Goal: Transaction & Acquisition: Purchase product/service

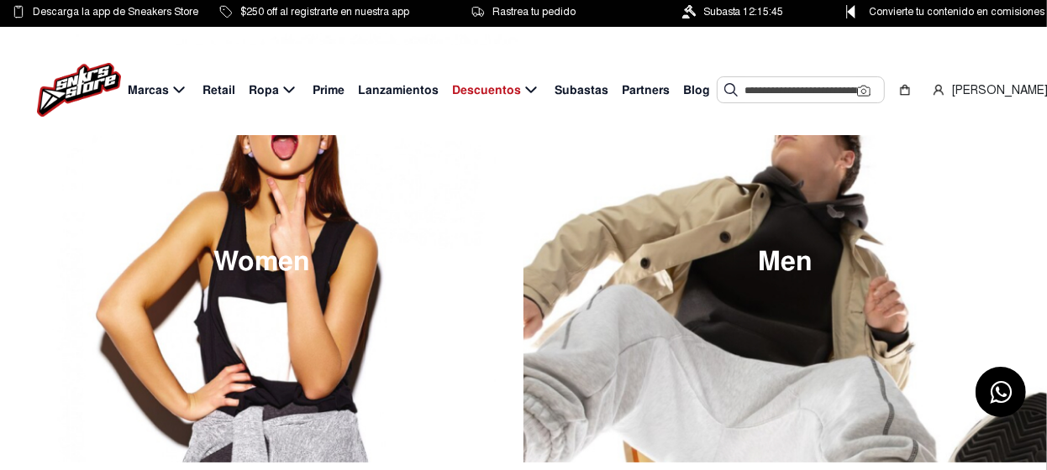
click at [586, 90] on span "Subastas" at bounding box center [581, 90] width 54 height 18
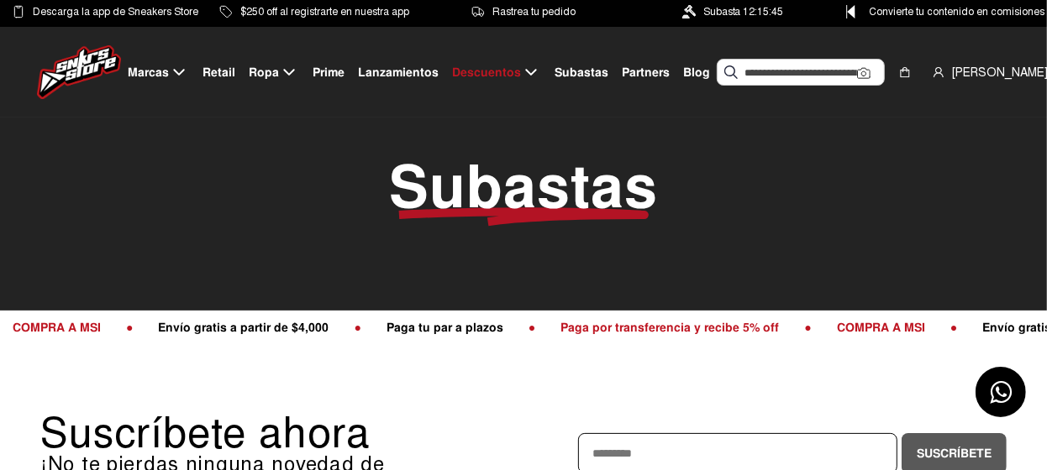
click at [416, 71] on span "Lanzamientos" at bounding box center [398, 73] width 81 height 18
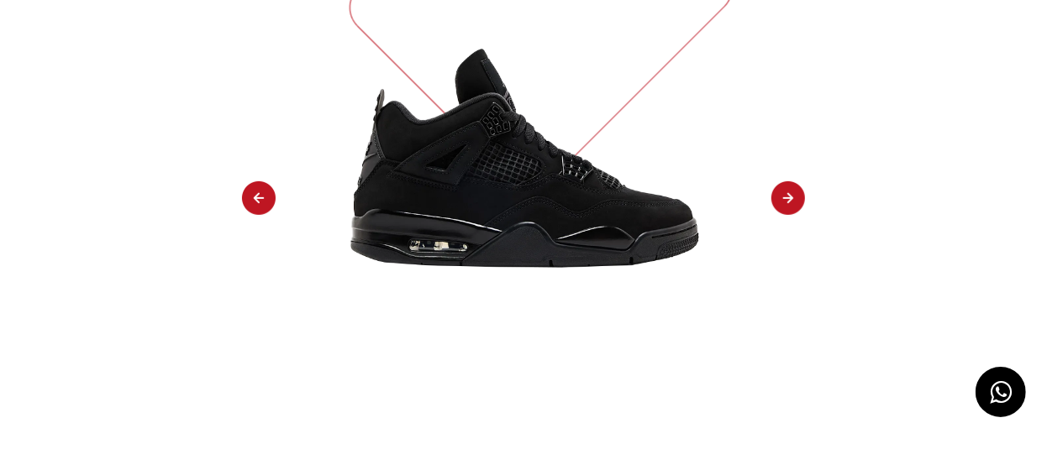
scroll to position [336, 0]
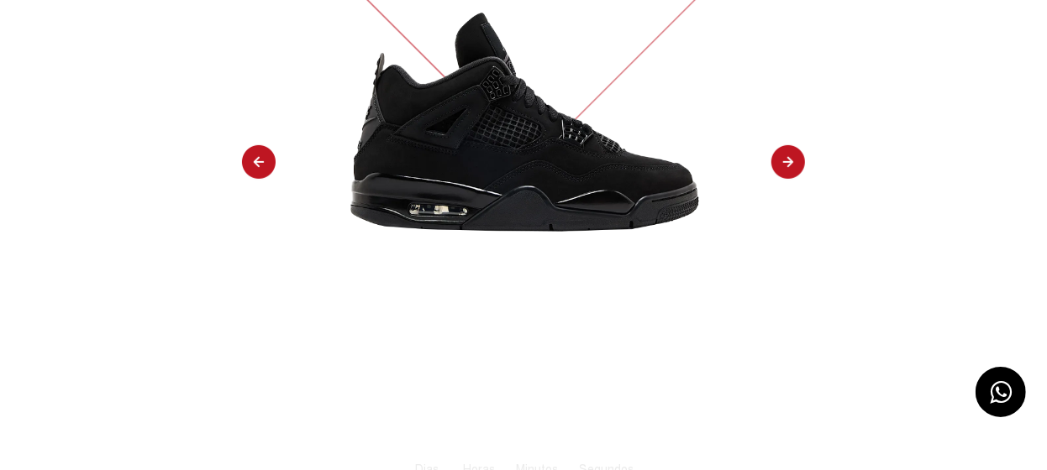
click at [798, 165] on img at bounding box center [788, 162] width 34 height 35
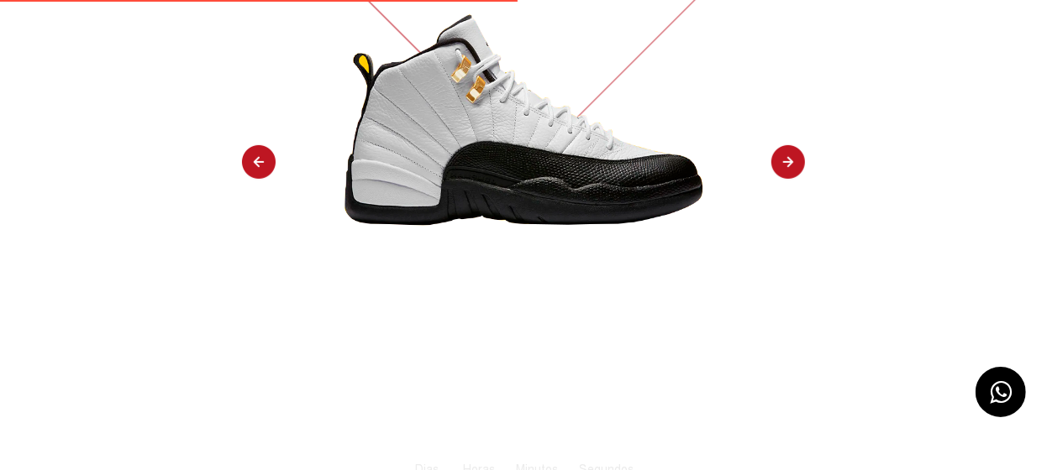
click at [791, 164] on img at bounding box center [788, 162] width 34 height 35
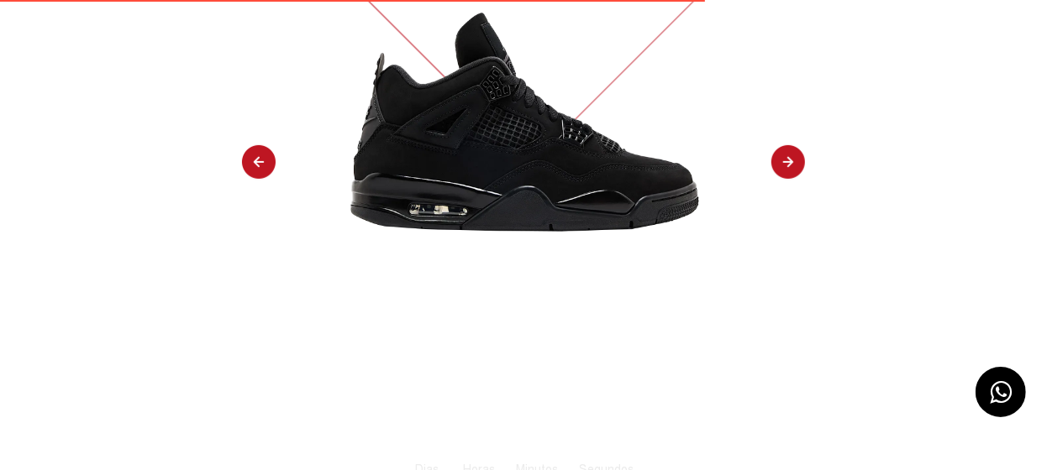
click at [791, 164] on img at bounding box center [788, 162] width 34 height 35
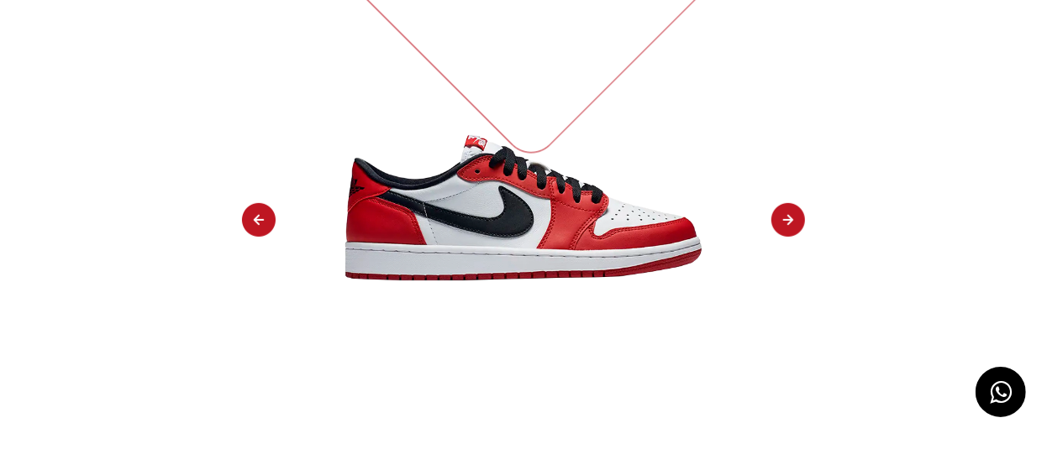
click at [791, 203] on img at bounding box center [788, 220] width 34 height 35
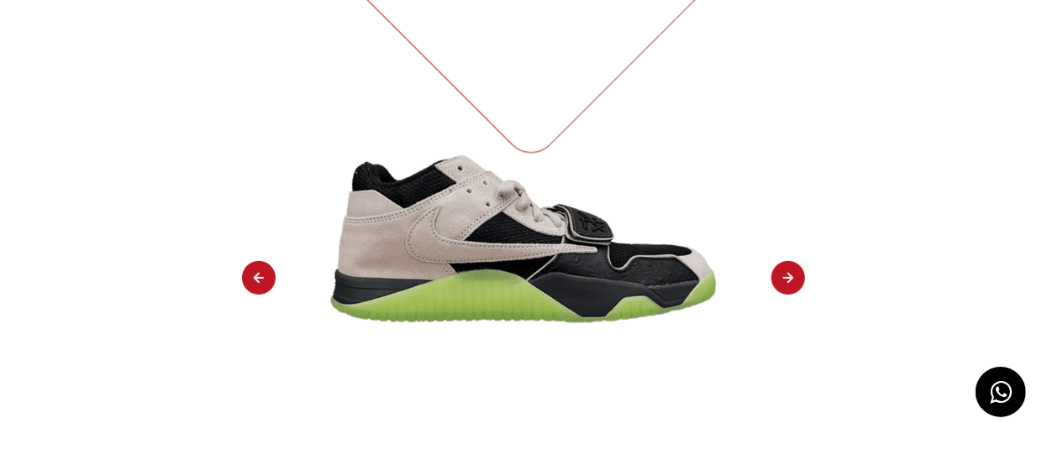
click at [791, 164] on div "TENIS JORDAN JUPMAN JACK TR TRAVIS SCOTT X CHASE B BLACK NIGHT SILVER Jordan Re…" at bounding box center [523, 323] width 1047 height 1111
click at [784, 261] on img at bounding box center [788, 278] width 34 height 35
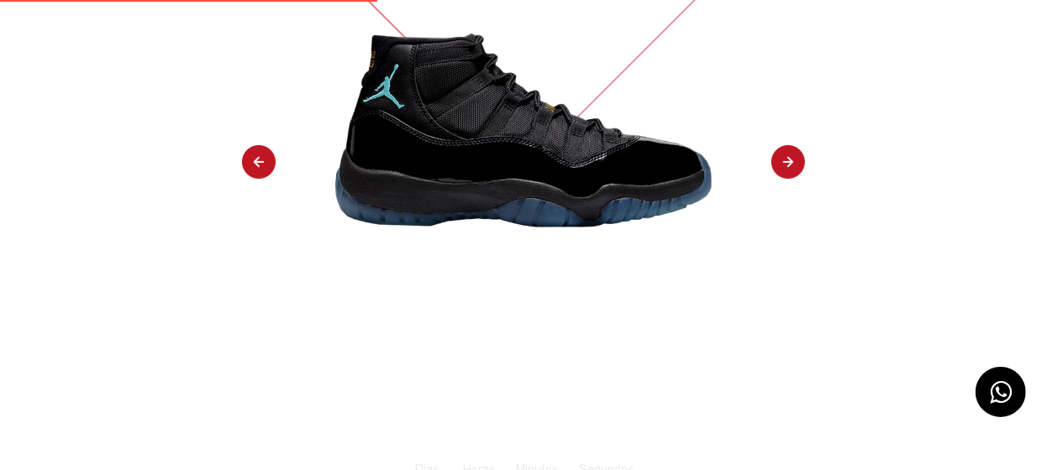
click at [785, 167] on img at bounding box center [788, 162] width 34 height 35
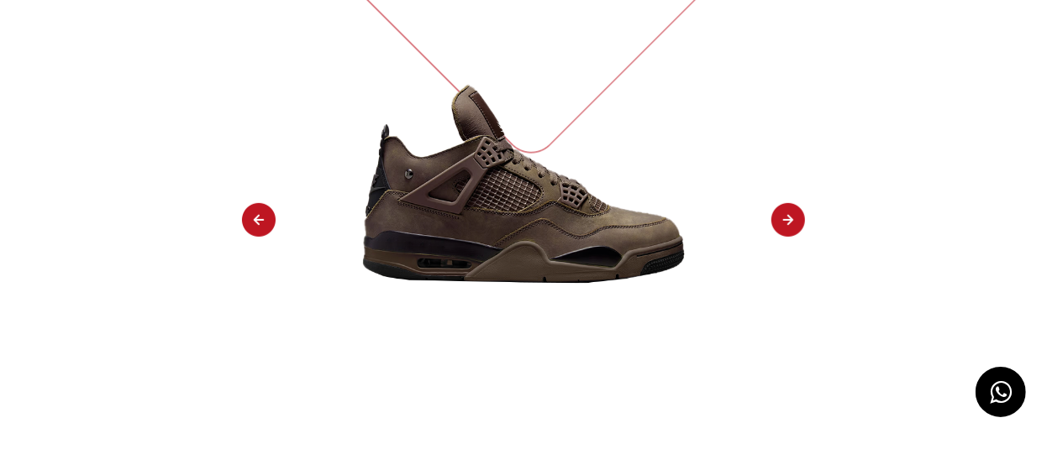
click at [785, 216] on img at bounding box center [788, 220] width 34 height 35
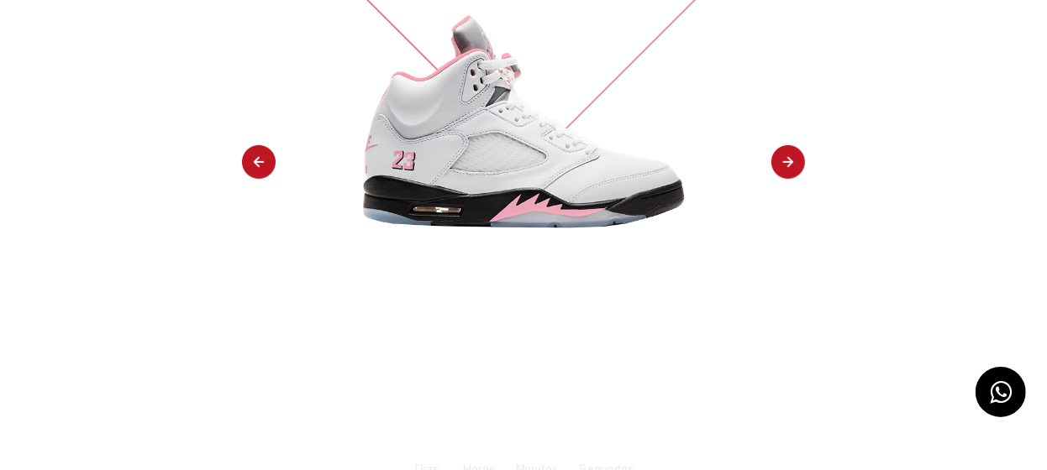
click at [783, 165] on img at bounding box center [788, 162] width 34 height 35
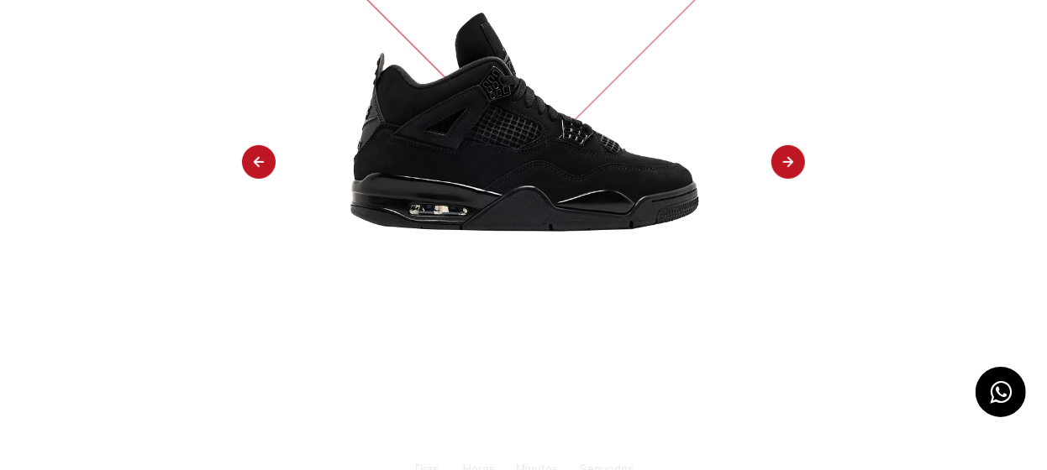
click at [788, 162] on img at bounding box center [788, 162] width 34 height 35
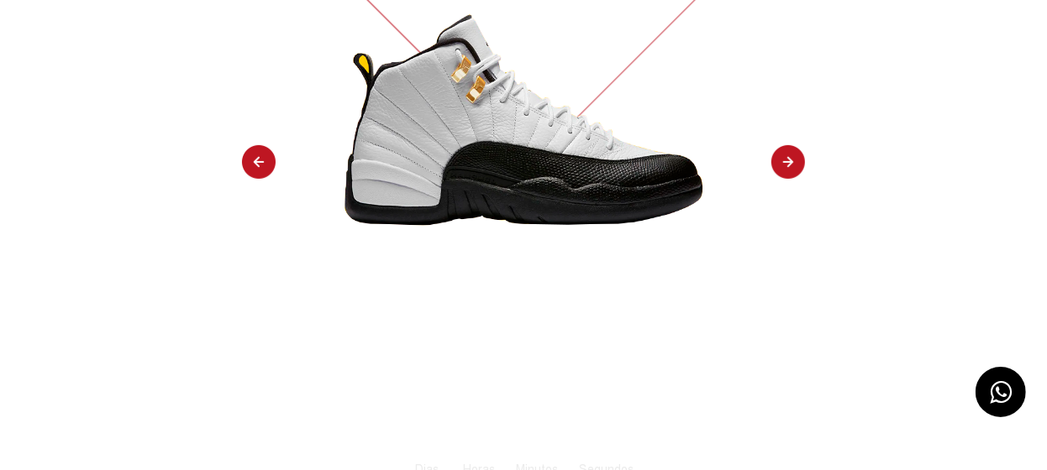
click at [788, 162] on img at bounding box center [788, 162] width 34 height 35
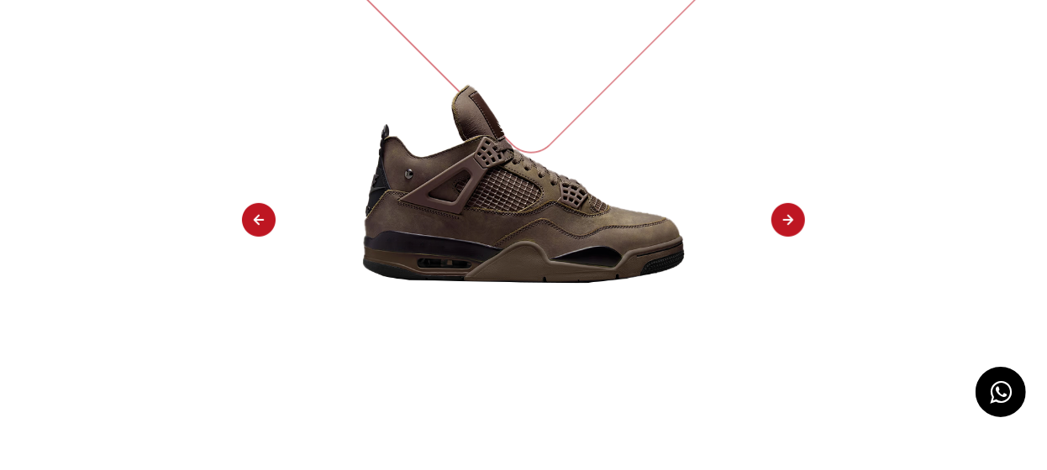
click at [790, 213] on img at bounding box center [788, 220] width 34 height 35
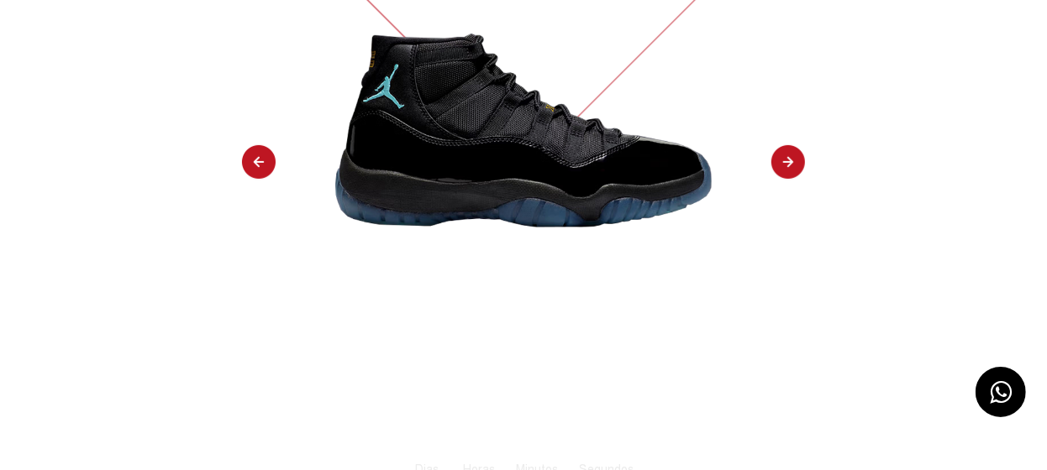
click at [785, 165] on img at bounding box center [788, 162] width 34 height 35
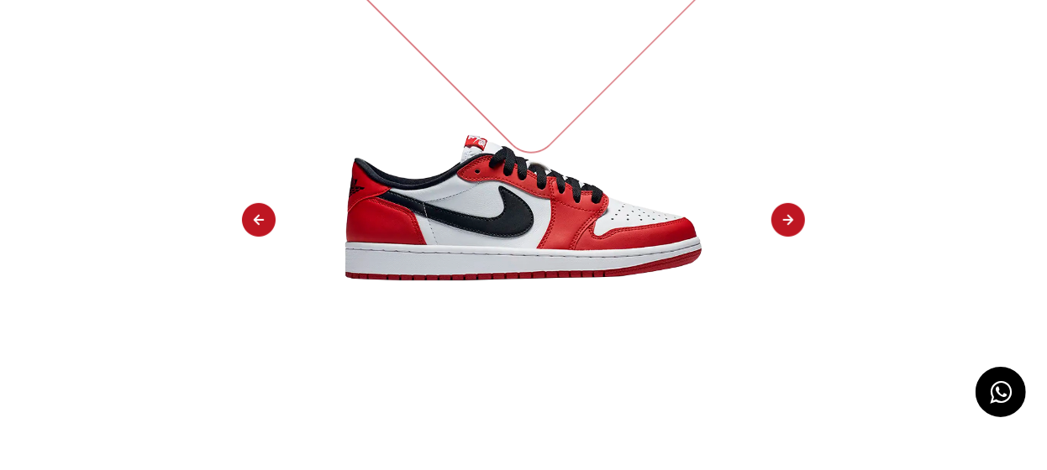
click at [785, 203] on img at bounding box center [788, 220] width 34 height 35
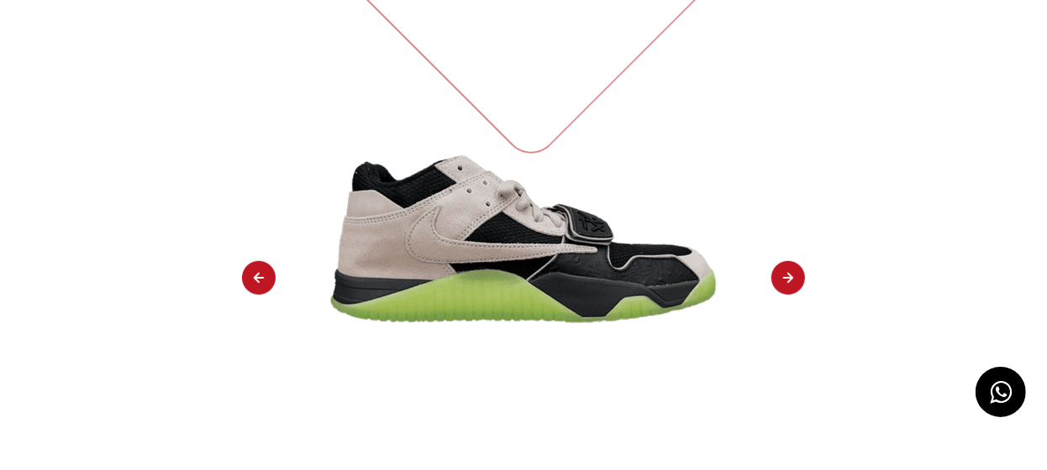
select select "**"
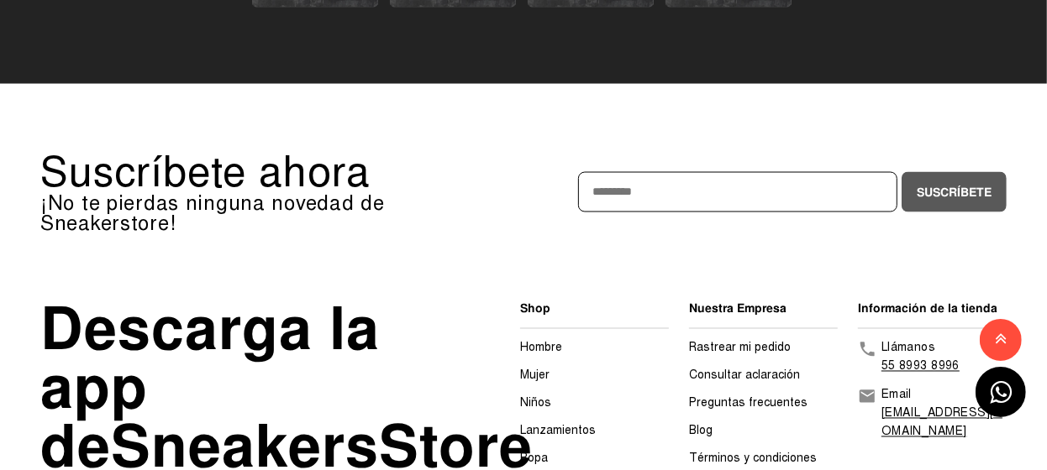
scroll to position [1607, 0]
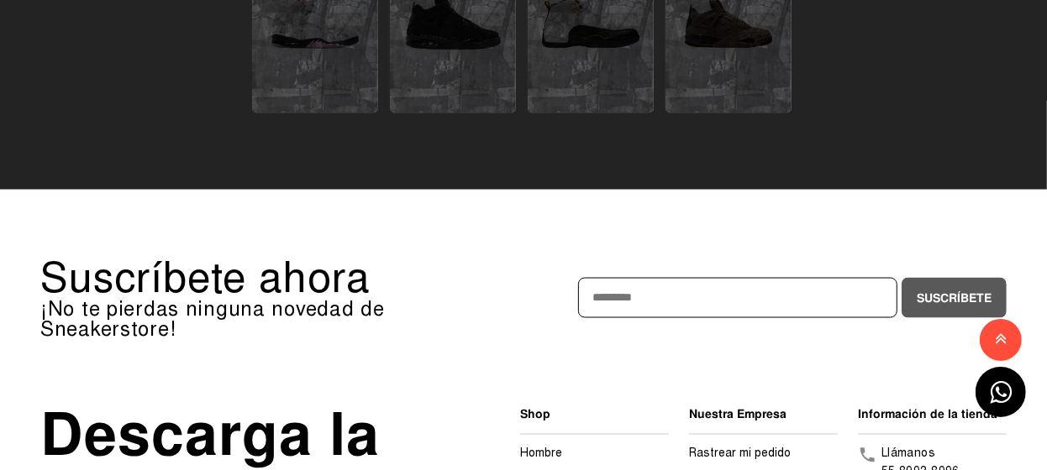
click at [547, 447] on link "Hombre" at bounding box center [541, 454] width 42 height 14
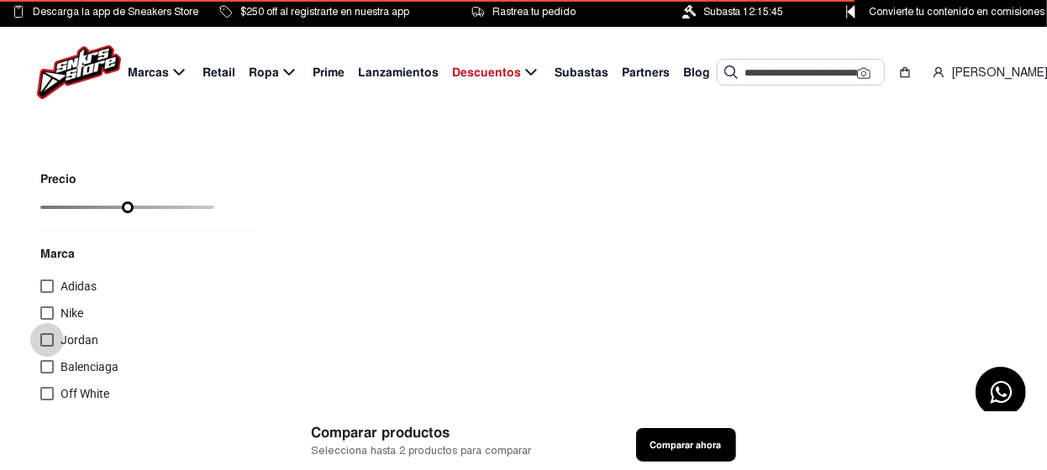
click at [48, 340] on div at bounding box center [46, 339] width 13 height 13
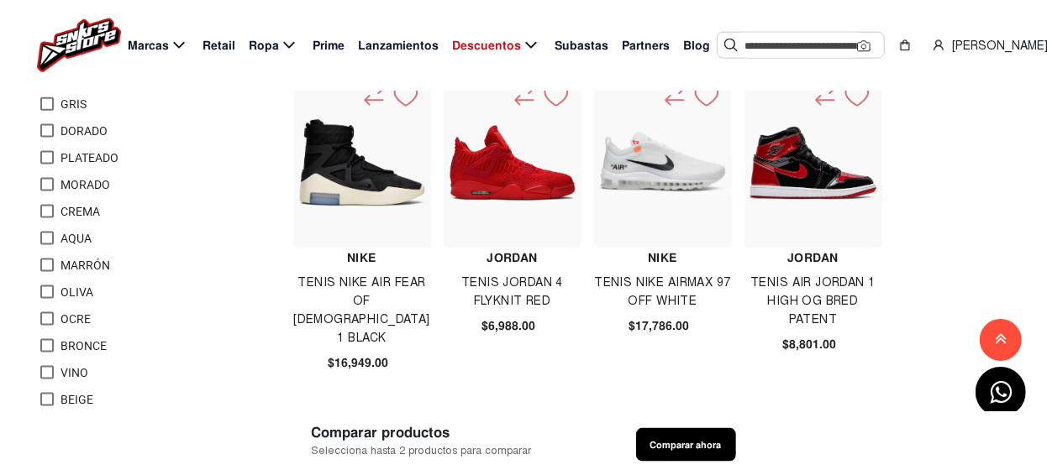
scroll to position [1512, 0]
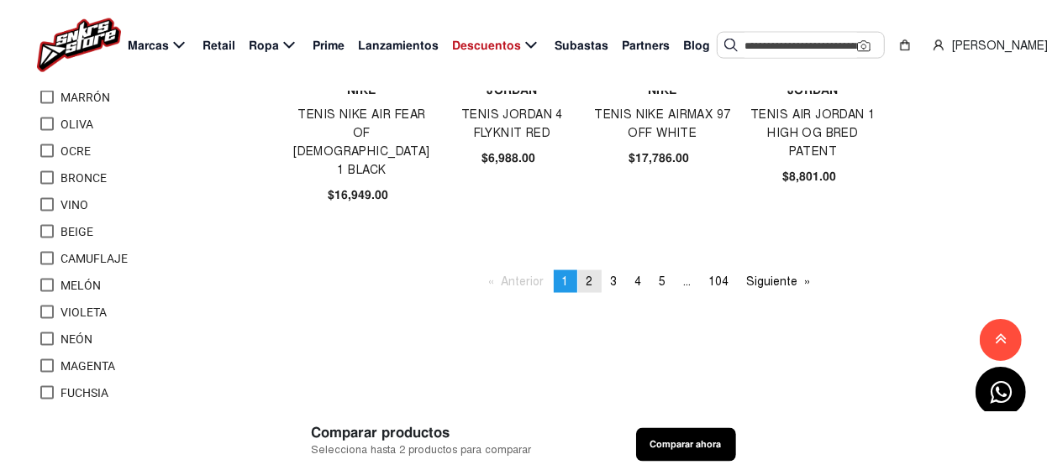
click at [585, 281] on link "page 2" at bounding box center [590, 281] width 24 height 23
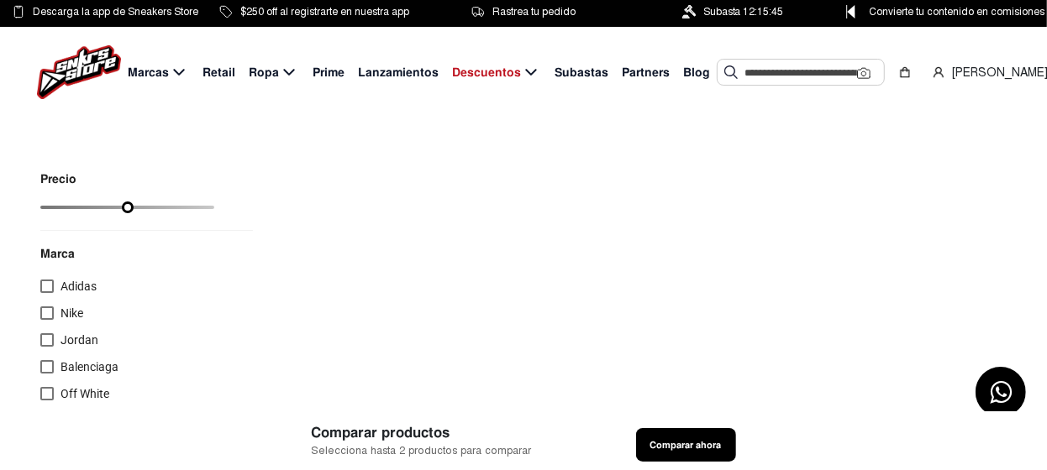
click at [47, 339] on div at bounding box center [46, 339] width 13 height 13
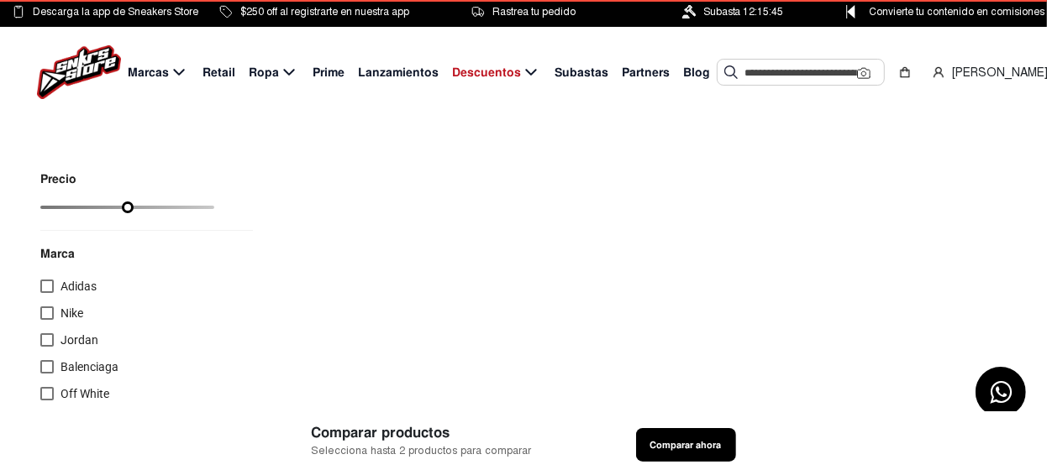
click at [46, 313] on div at bounding box center [46, 313] width 13 height 13
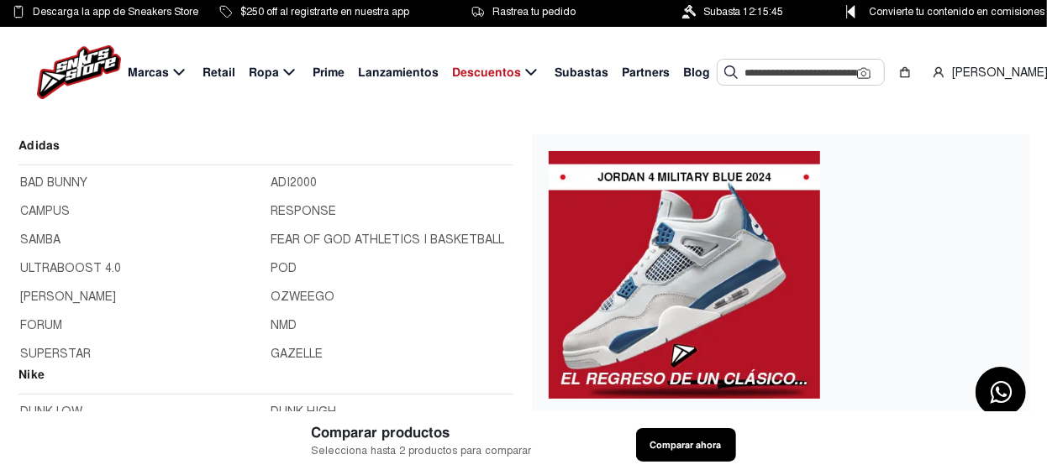
click at [150, 75] on span "Marcas" at bounding box center [148, 73] width 41 height 18
click at [300, 181] on link "ADI2000" at bounding box center [391, 183] width 241 height 18
click at [297, 213] on link "RESPONSE" at bounding box center [391, 211] width 241 height 18
click at [159, 73] on span "Marcas" at bounding box center [148, 73] width 41 height 18
click at [289, 239] on link "FEAR OF GOD ATHLETICS I BASKETBALL" at bounding box center [391, 240] width 241 height 18
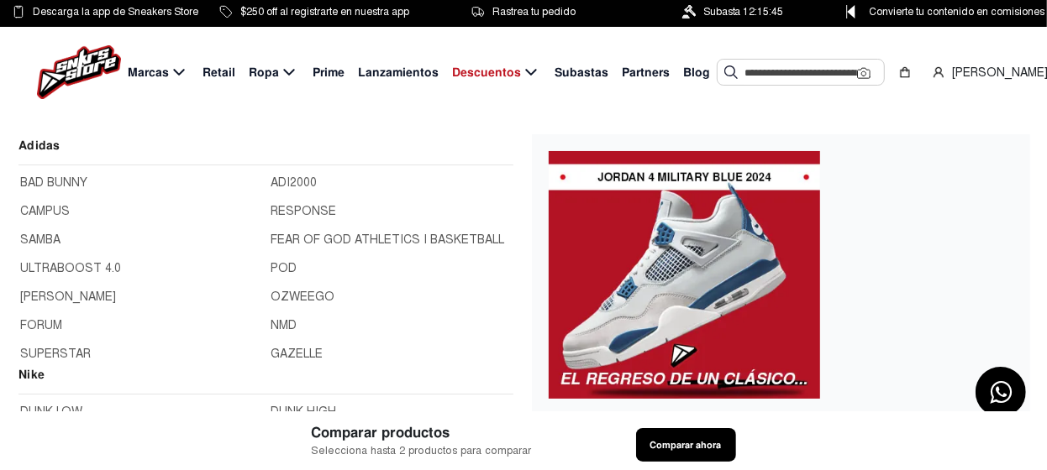
click at [167, 71] on span "Marcas" at bounding box center [148, 73] width 41 height 18
click at [285, 269] on link "POD" at bounding box center [391, 269] width 241 height 18
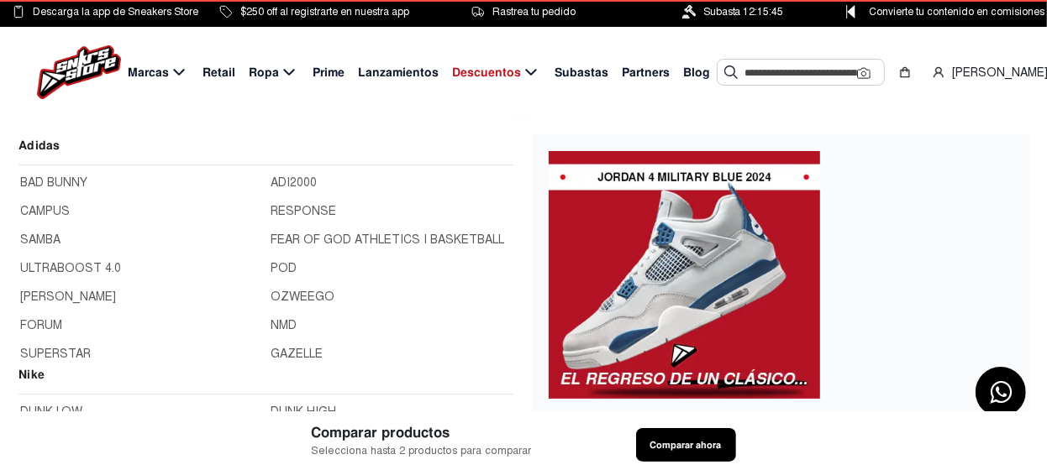
click at [160, 73] on span "Marcas" at bounding box center [148, 73] width 41 height 18
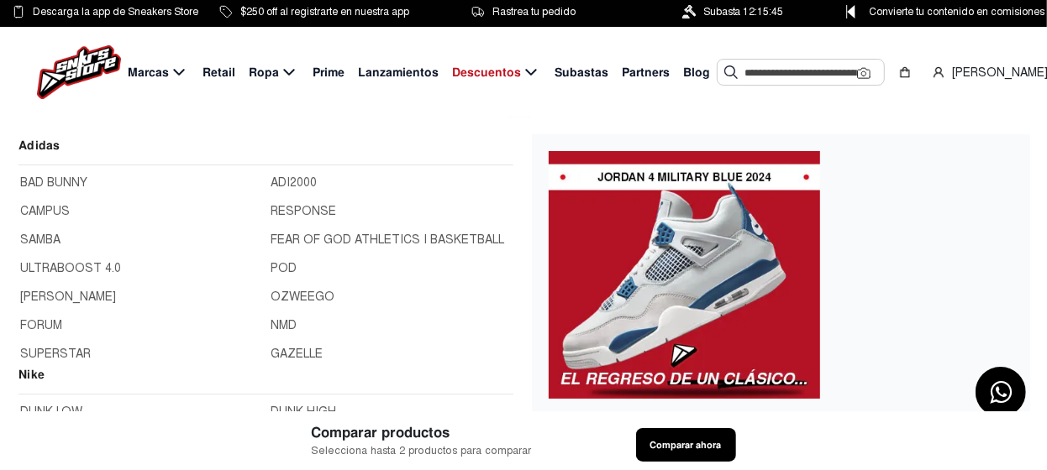
click at [295, 297] on link "OZWEEGO" at bounding box center [391, 297] width 241 height 18
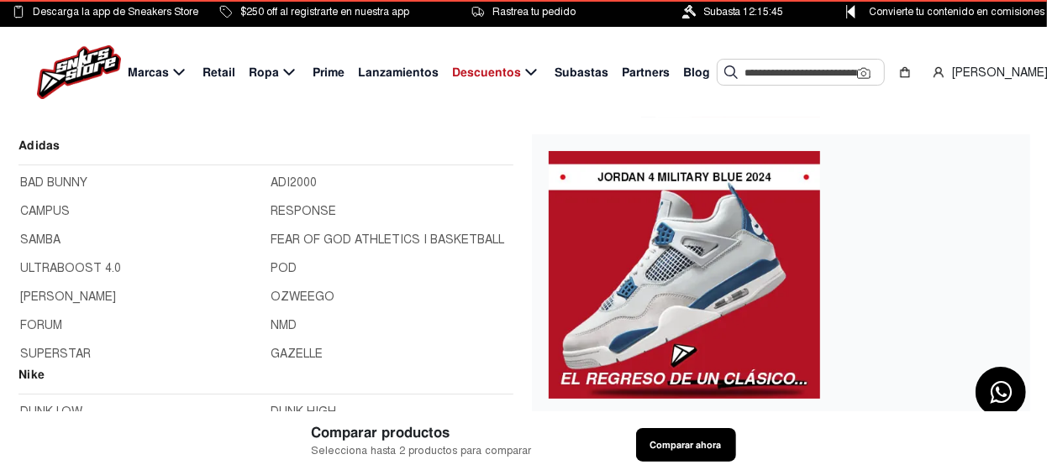
click at [157, 79] on span "Marcas" at bounding box center [148, 73] width 41 height 18
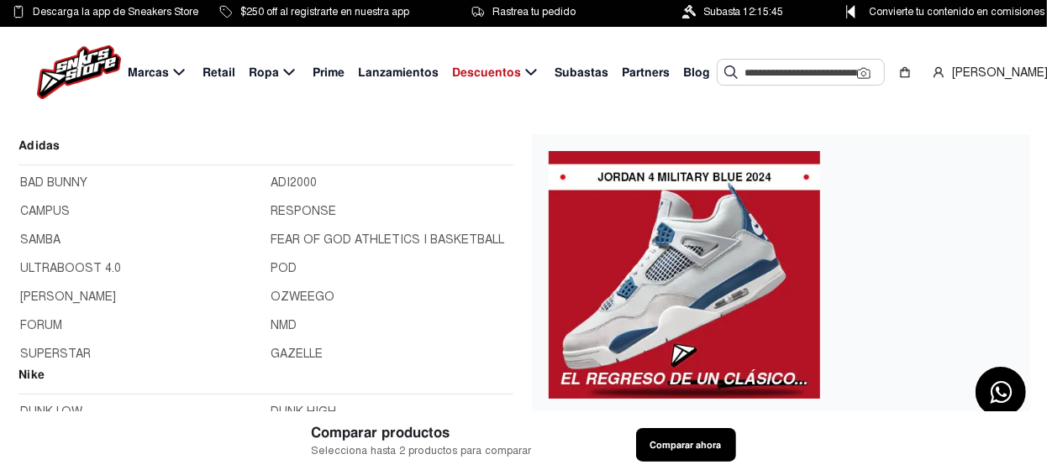
click at [281, 323] on link "NMD" at bounding box center [391, 326] width 241 height 18
click at [152, 71] on span "Marcas" at bounding box center [148, 73] width 41 height 18
click at [276, 357] on link "GAZELLE" at bounding box center [391, 354] width 241 height 18
click at [150, 68] on span "Marcas" at bounding box center [148, 73] width 41 height 18
click at [66, 180] on link "BAD BUNNY" at bounding box center [140, 183] width 241 height 18
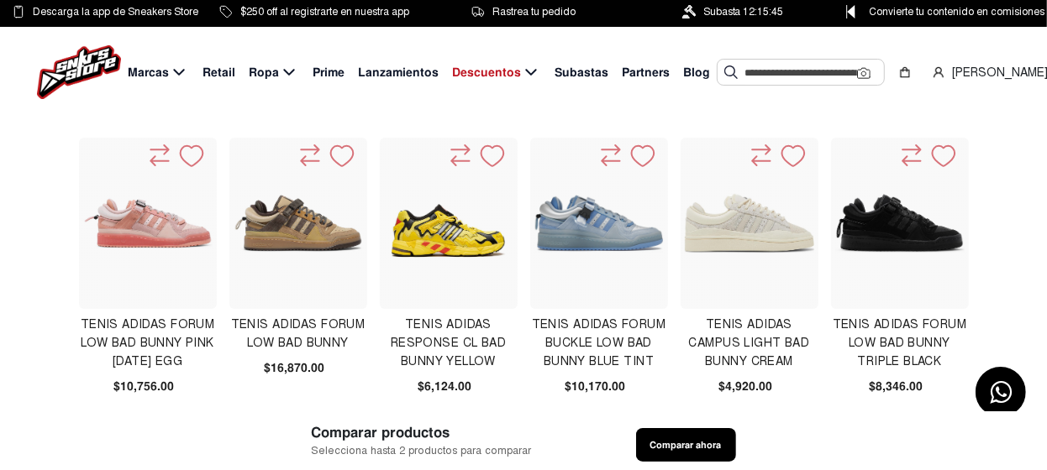
click at [444, 237] on img at bounding box center [448, 223] width 129 height 129
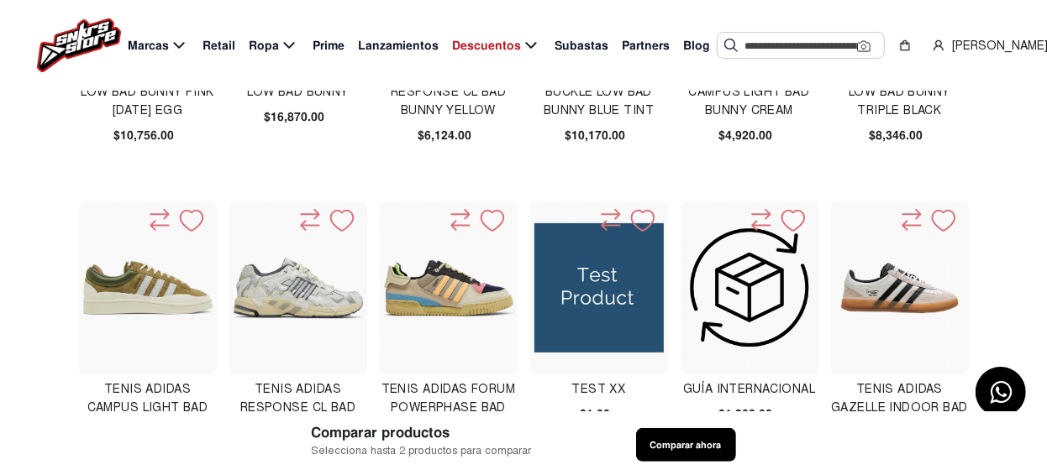
click at [312, 296] on img at bounding box center [298, 289] width 129 height 62
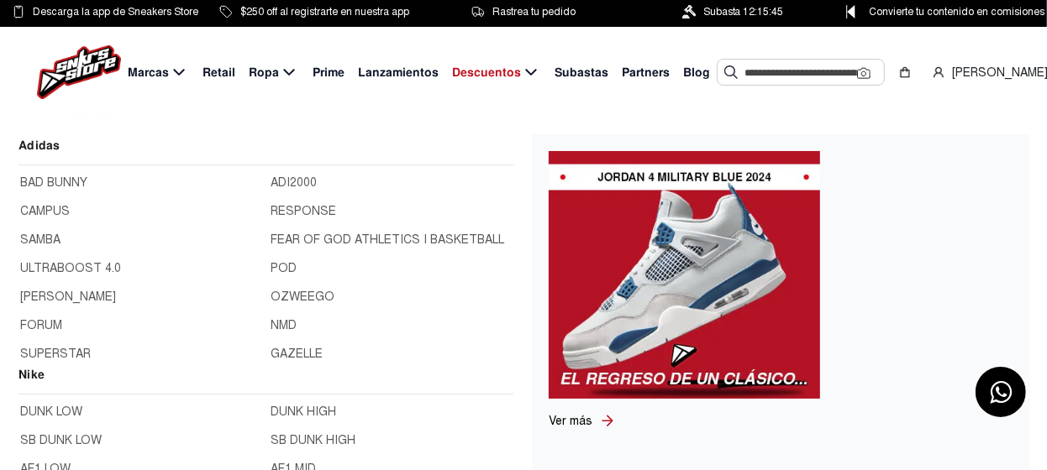
click at [57, 207] on link "CAMPUS" at bounding box center [140, 211] width 241 height 18
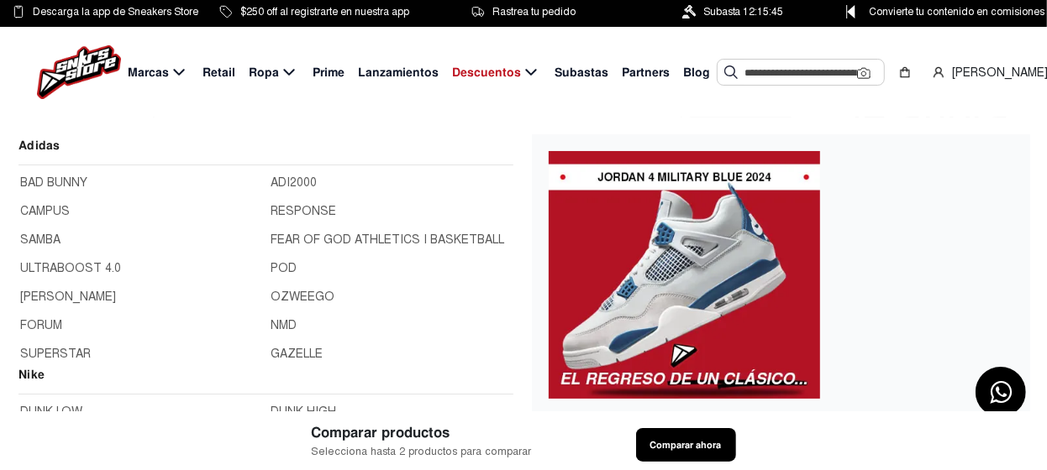
click at [161, 72] on span "Marcas" at bounding box center [148, 73] width 41 height 18
click at [46, 237] on link "SAMBA" at bounding box center [140, 240] width 241 height 18
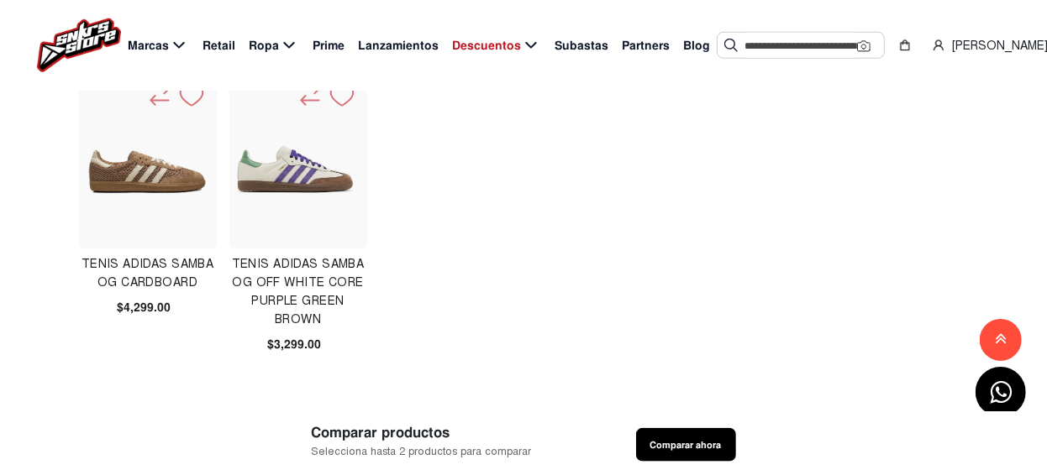
scroll to position [1344, 0]
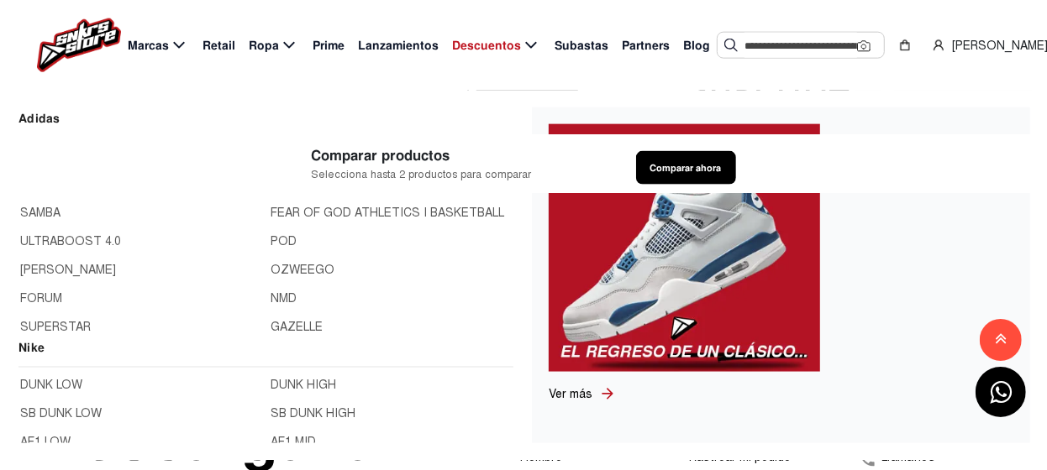
click at [149, 47] on span "Marcas" at bounding box center [148, 46] width 41 height 18
click at [165, 45] on span "Marcas" at bounding box center [148, 46] width 41 height 18
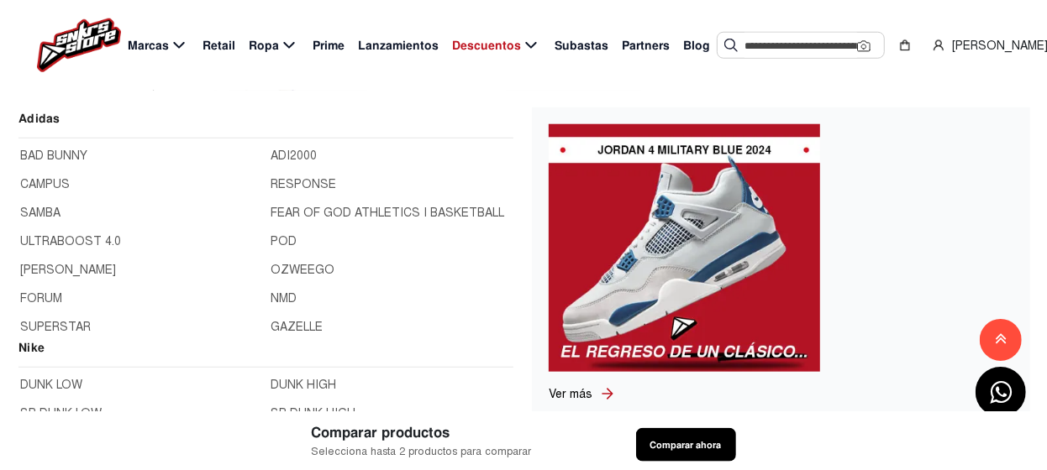
click at [69, 240] on link "ULTRABOOST 4.0" at bounding box center [140, 242] width 241 height 18
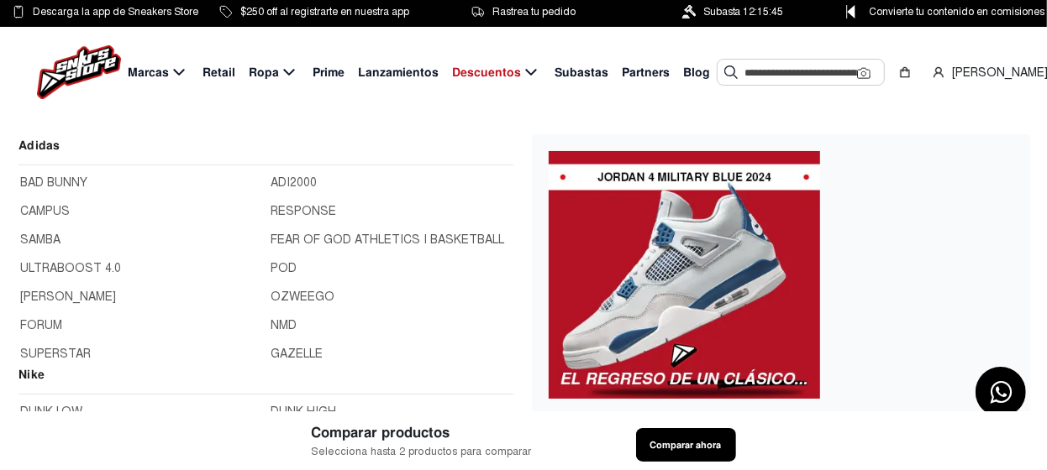
click at [160, 71] on span "Marcas" at bounding box center [148, 73] width 41 height 18
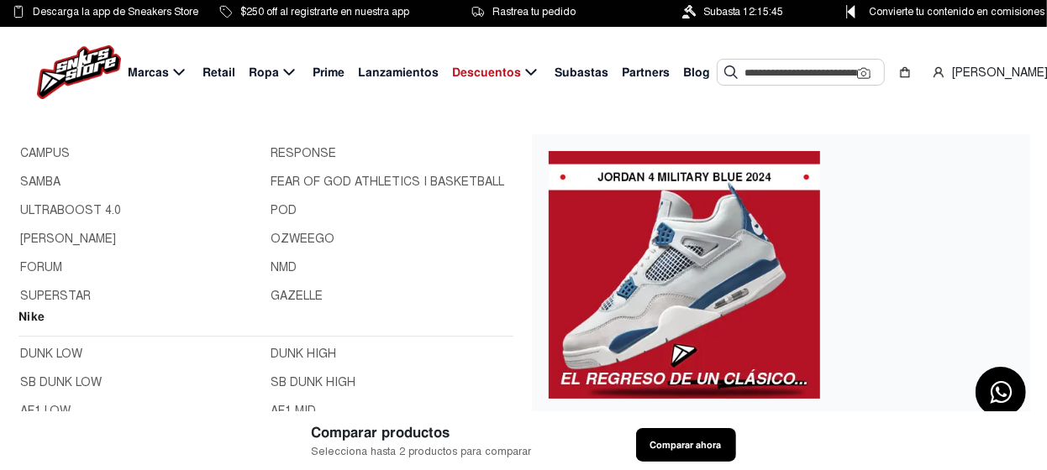
scroll to position [83, 0]
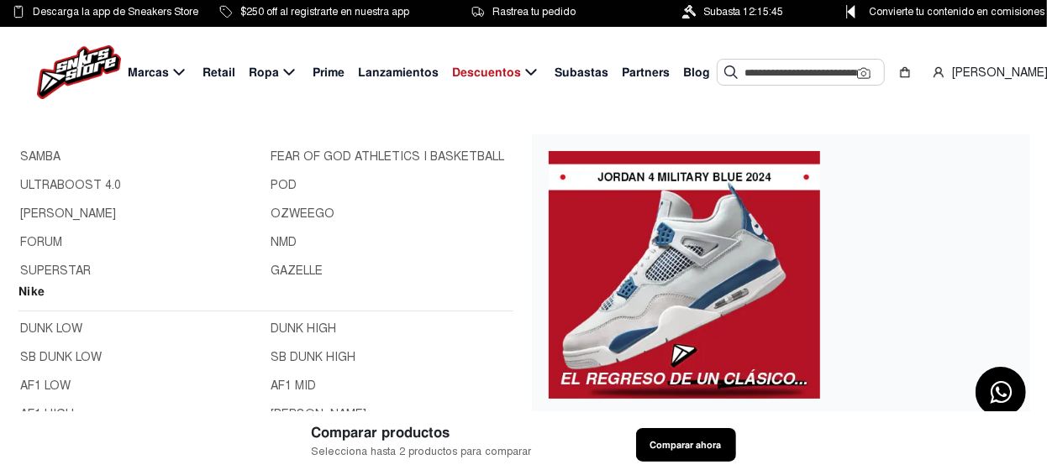
click at [53, 239] on link "FORUM" at bounding box center [140, 243] width 241 height 18
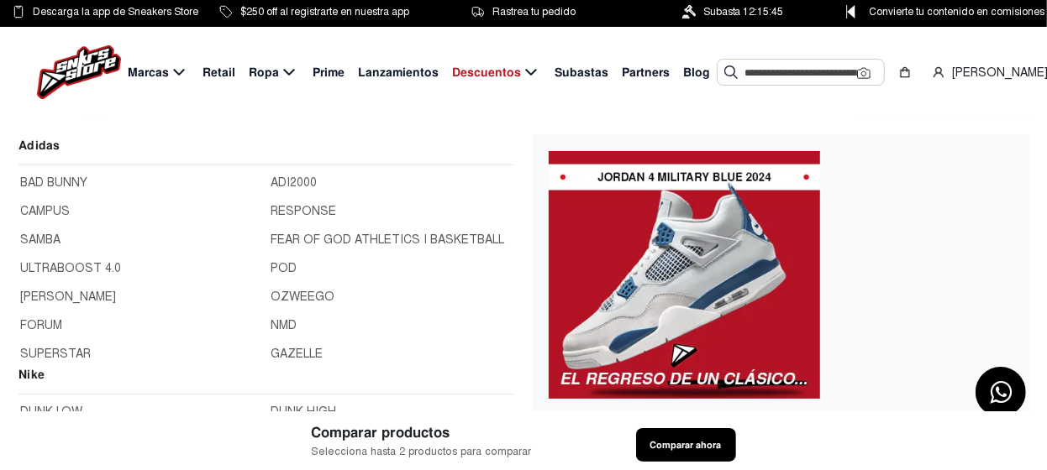
click at [159, 75] on span "Marcas" at bounding box center [148, 73] width 41 height 18
click at [60, 357] on link "SUPERSTAR" at bounding box center [140, 354] width 241 height 18
click at [159, 71] on span "Marcas" at bounding box center [148, 73] width 41 height 18
click at [166, 74] on span "Marcas" at bounding box center [148, 73] width 41 height 18
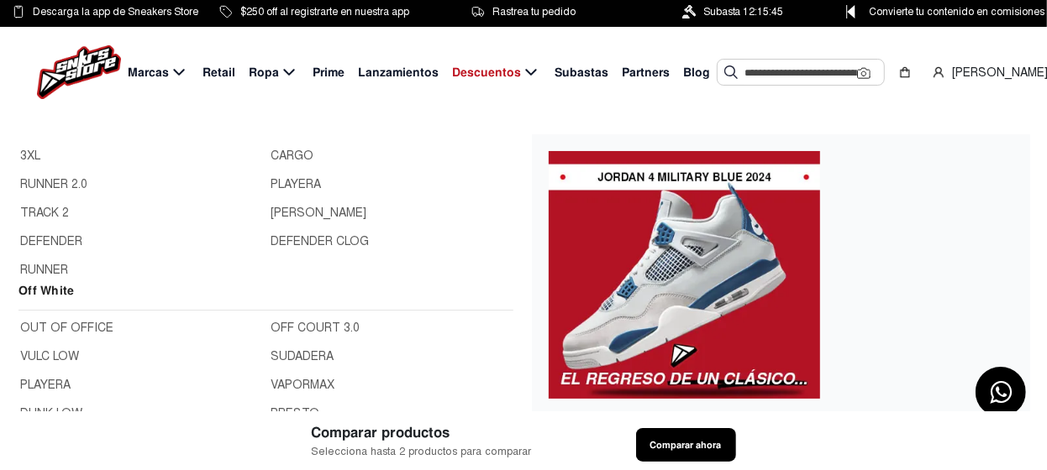
scroll to position [1092, 0]
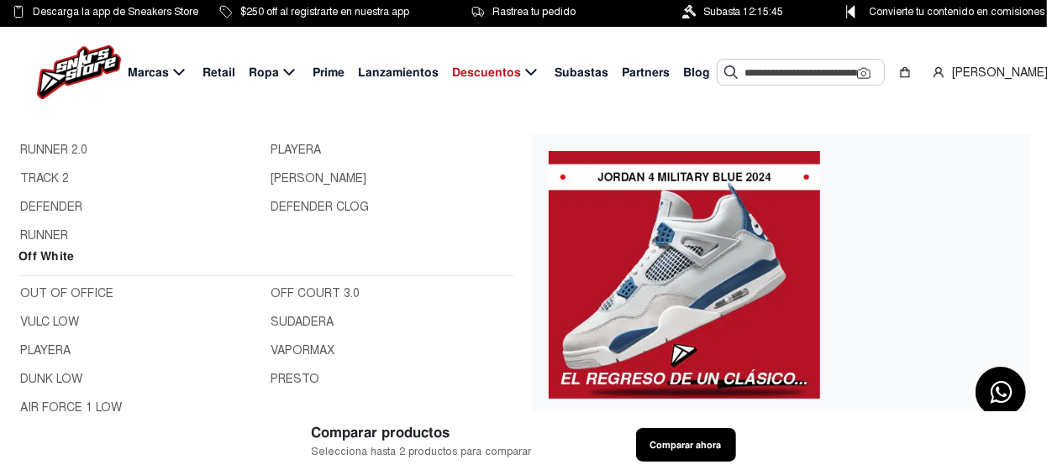
click at [54, 291] on link "OUT OF OFFICE" at bounding box center [140, 294] width 241 height 18
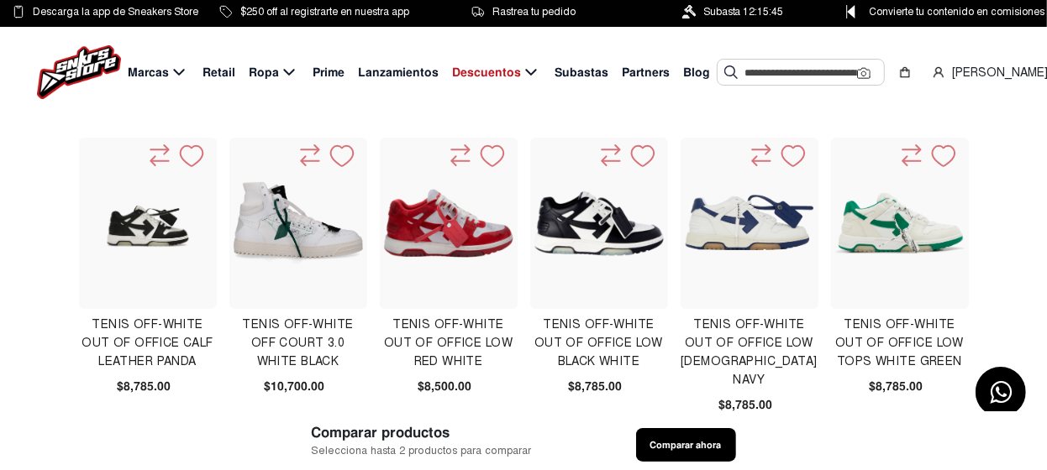
click at [748, 234] on img at bounding box center [749, 223] width 129 height 129
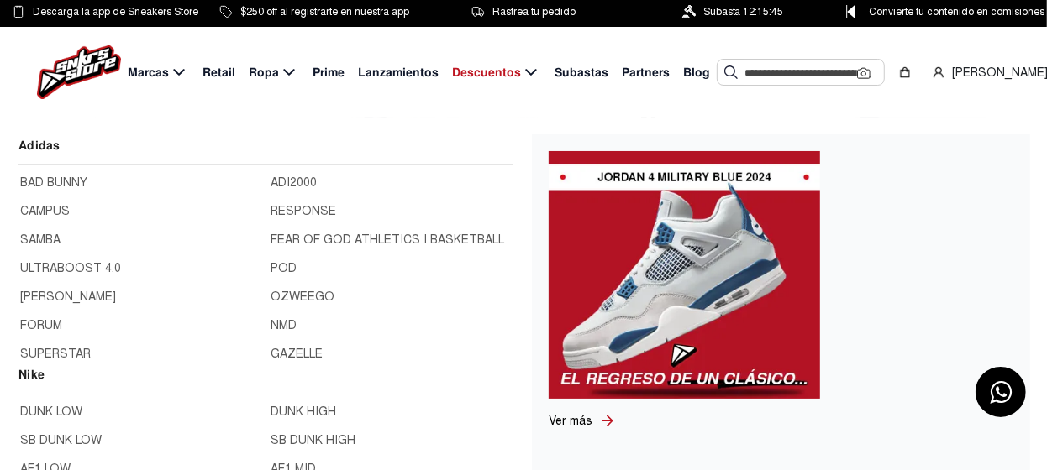
click at [160, 73] on span "Marcas" at bounding box center [148, 73] width 41 height 18
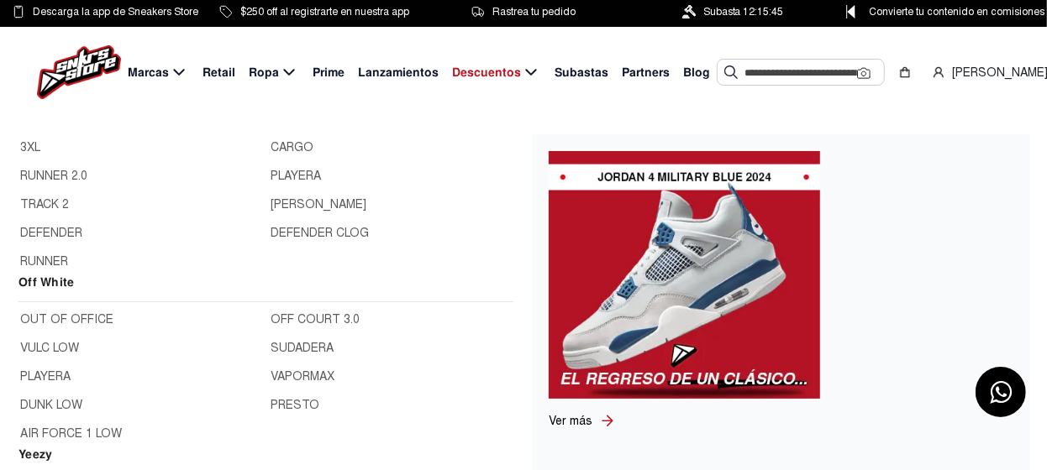
scroll to position [1092, 0]
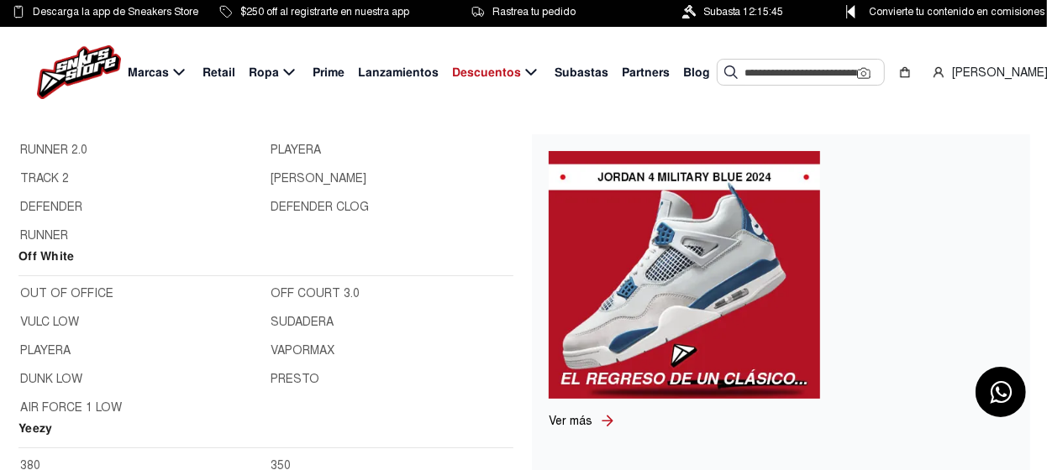
click at [67, 320] on link "VULC LOW" at bounding box center [140, 322] width 241 height 18
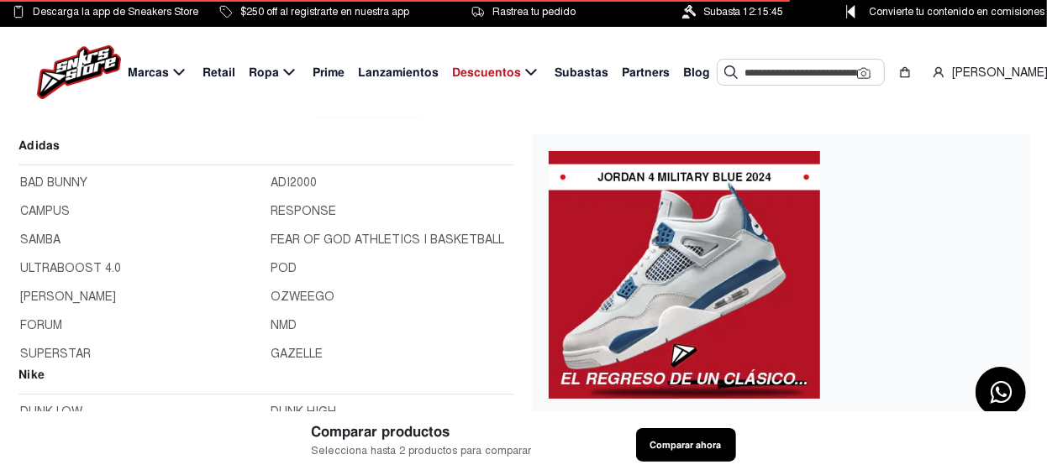
click at [159, 71] on span "Marcas" at bounding box center [148, 73] width 41 height 18
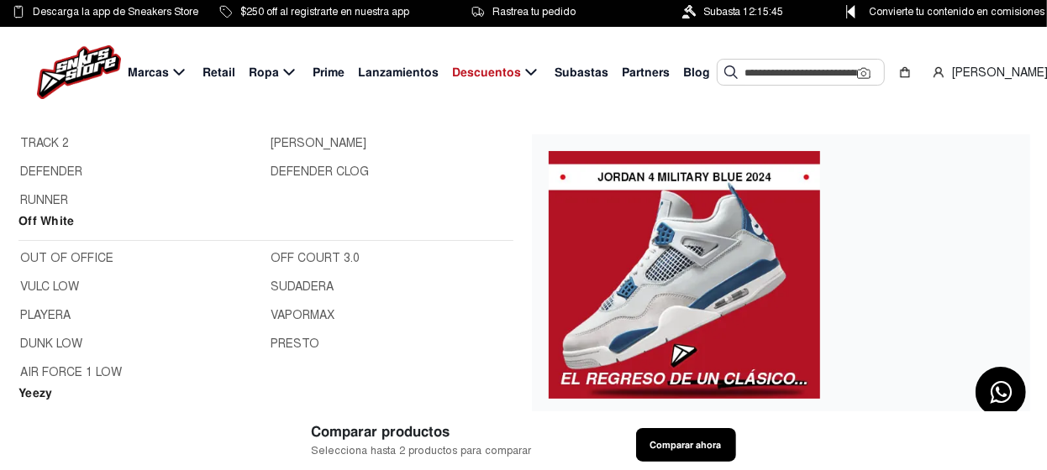
scroll to position [1092, 0]
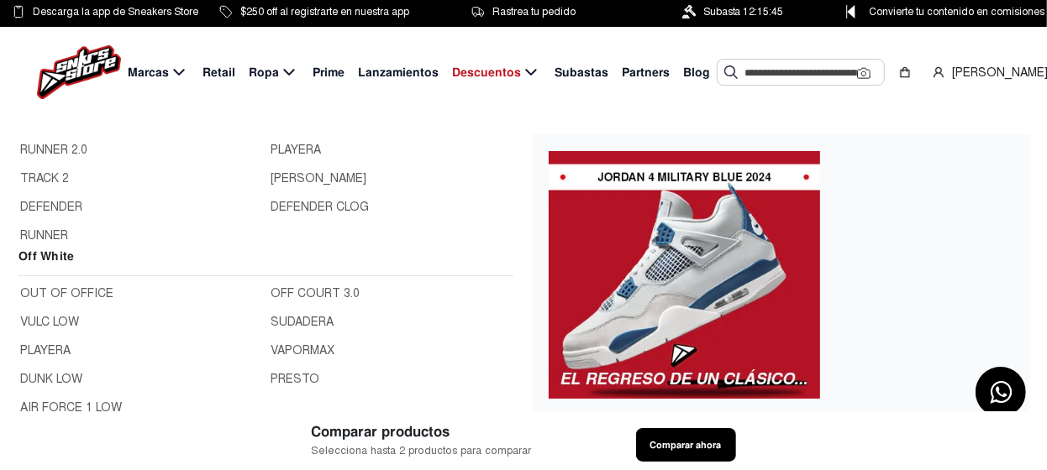
click at [66, 377] on link "DUNK LOW" at bounding box center [140, 379] width 241 height 18
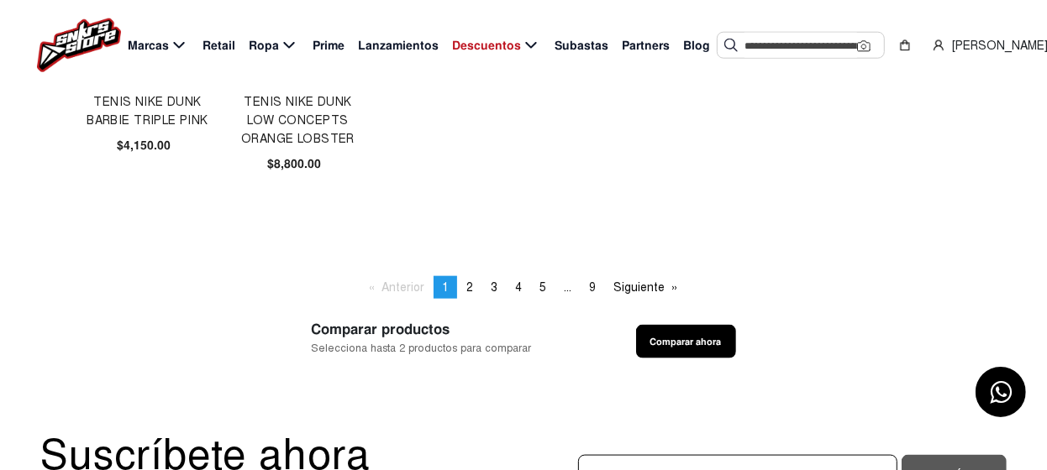
scroll to position [1175, 0]
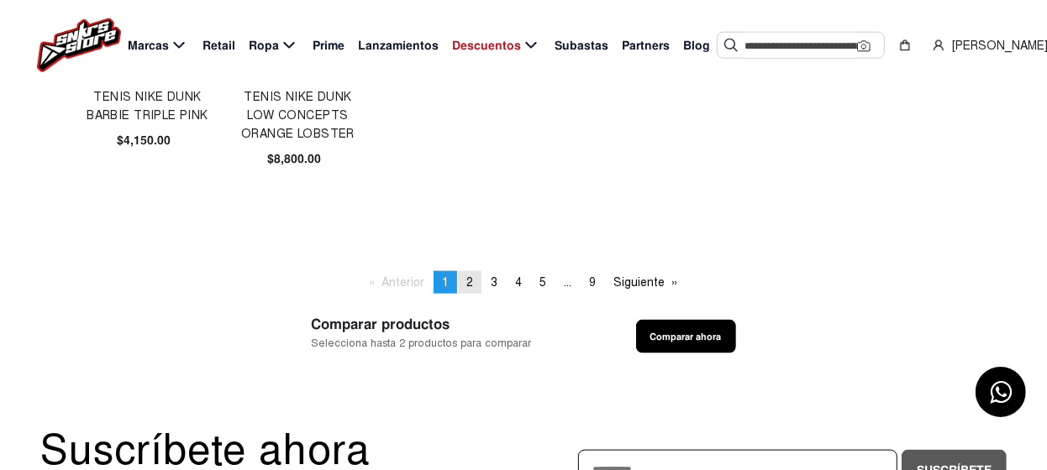
click at [472, 281] on link "page 2" at bounding box center [470, 282] width 24 height 23
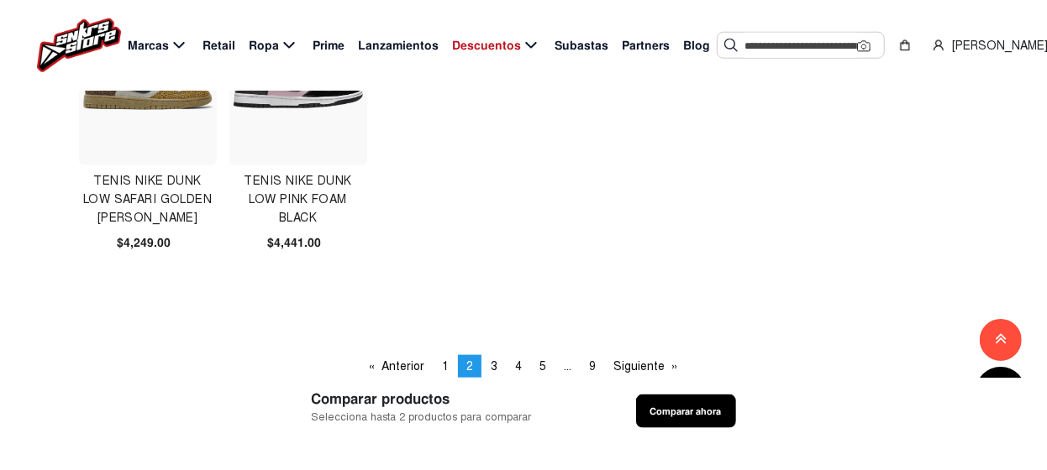
scroll to position [1092, 0]
click at [491, 363] on span "3" at bounding box center [494, 366] width 7 height 14
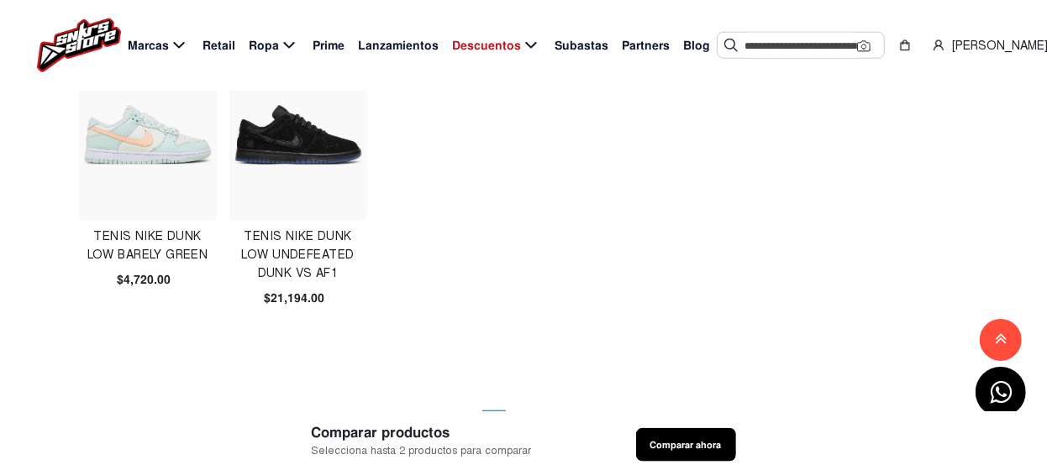
scroll to position [1175, 0]
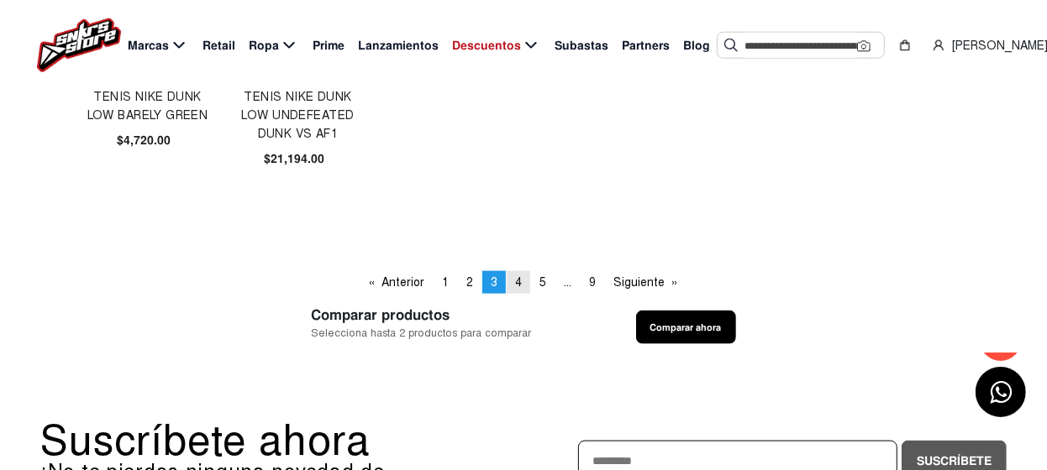
click at [520, 283] on span "4" at bounding box center [518, 283] width 7 height 14
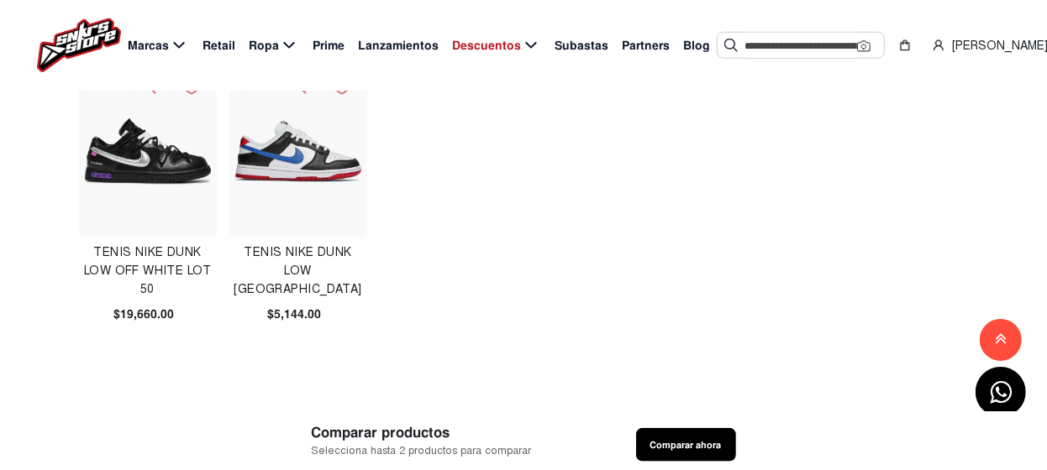
scroll to position [1092, 0]
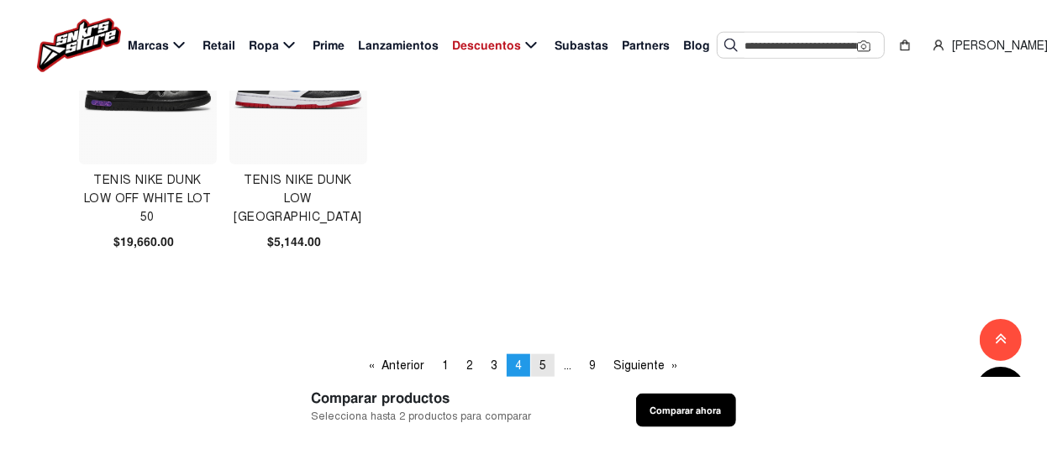
click at [544, 365] on span "5" at bounding box center [542, 366] width 7 height 14
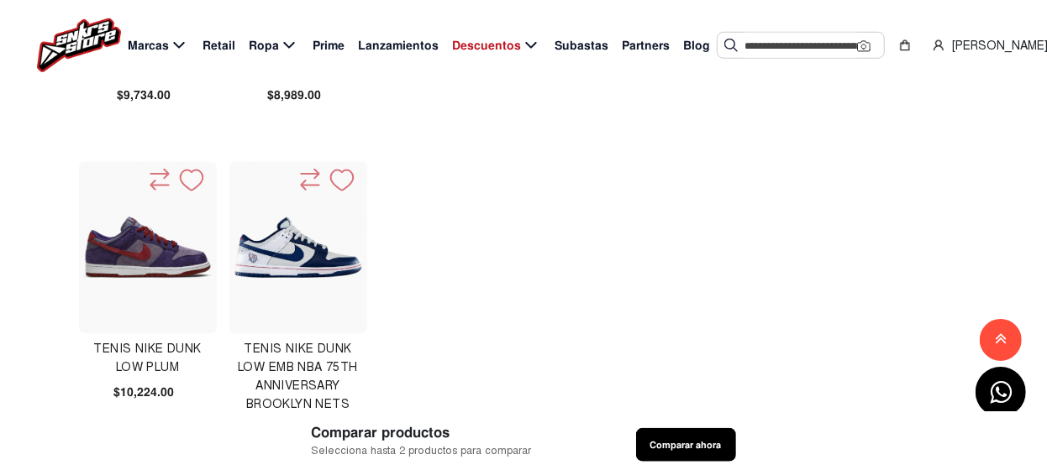
scroll to position [1175, 0]
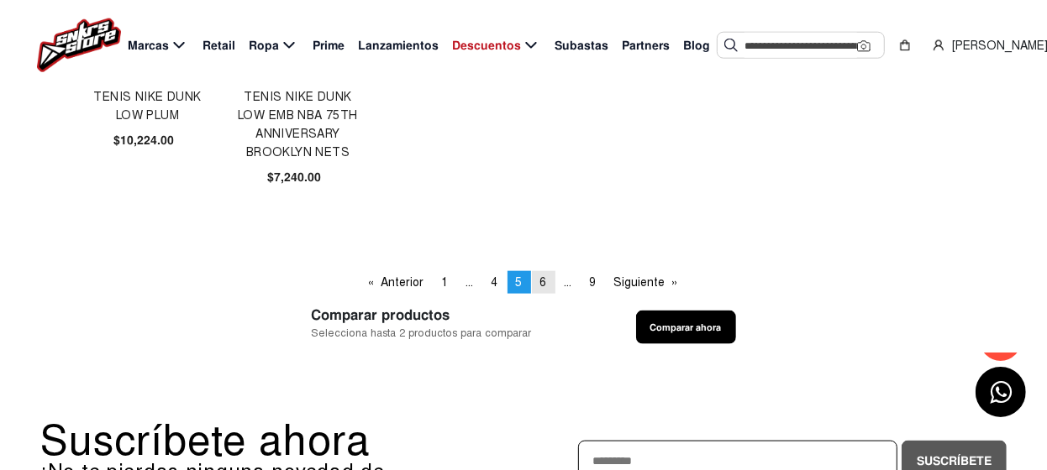
click at [540, 281] on span "6" at bounding box center [543, 283] width 7 height 14
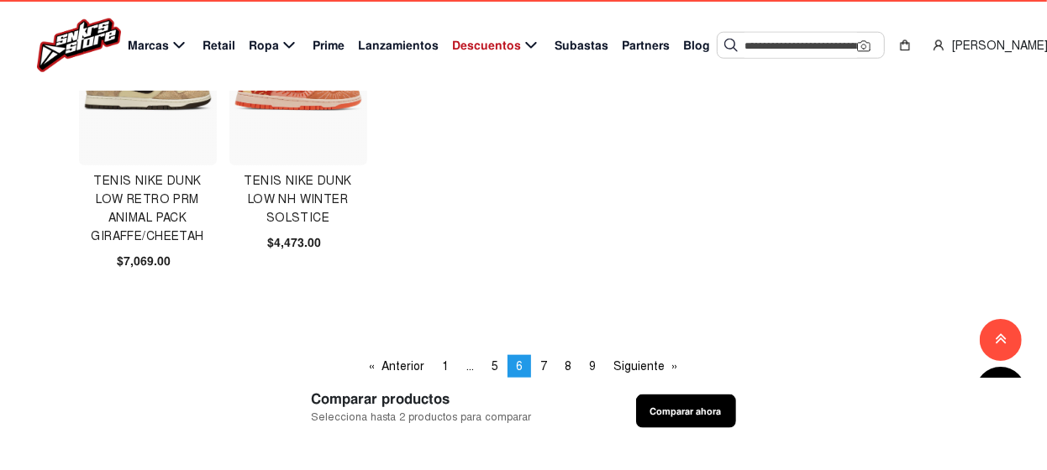
scroll to position [1092, 0]
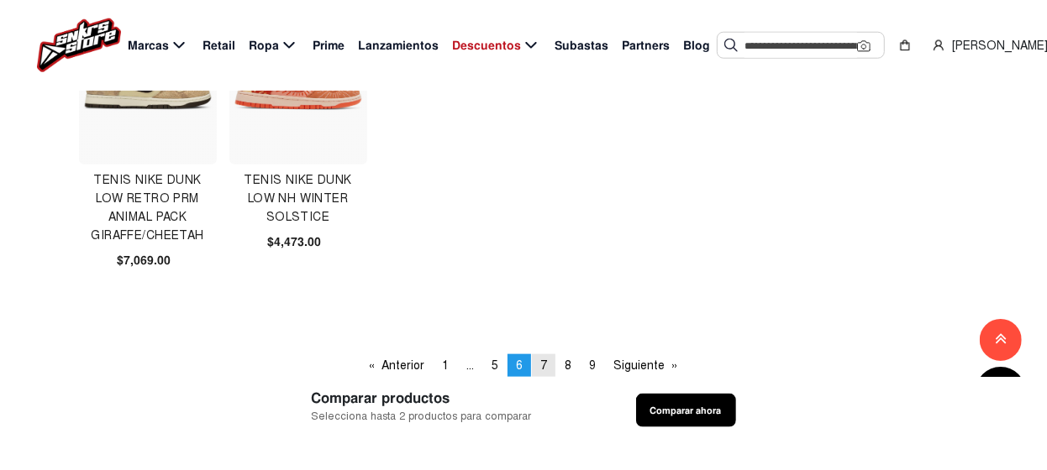
click at [544, 366] on span "7" at bounding box center [543, 366] width 7 height 14
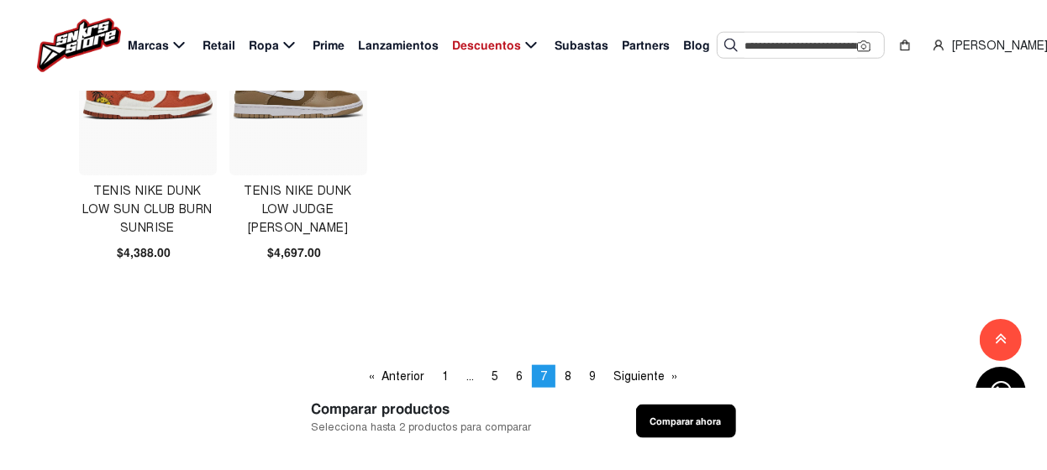
scroll to position [1175, 0]
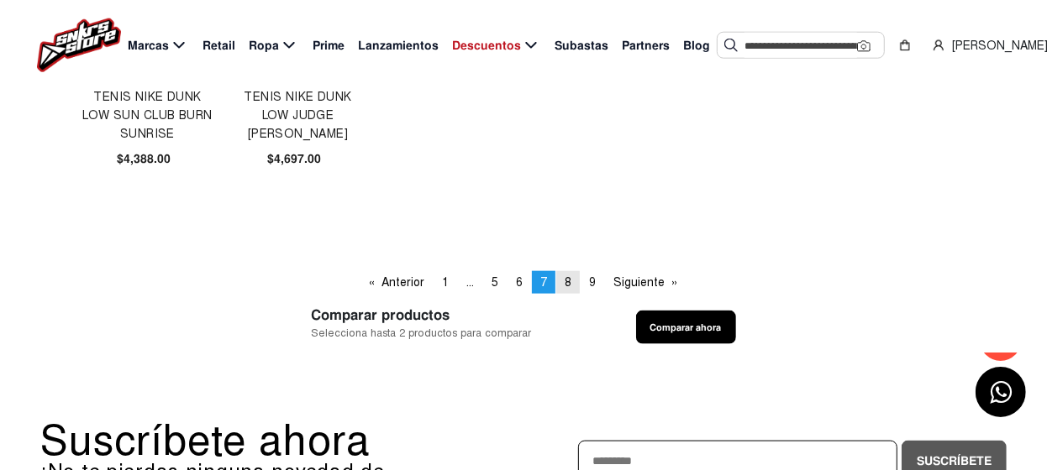
click at [569, 281] on span "8" at bounding box center [568, 283] width 7 height 14
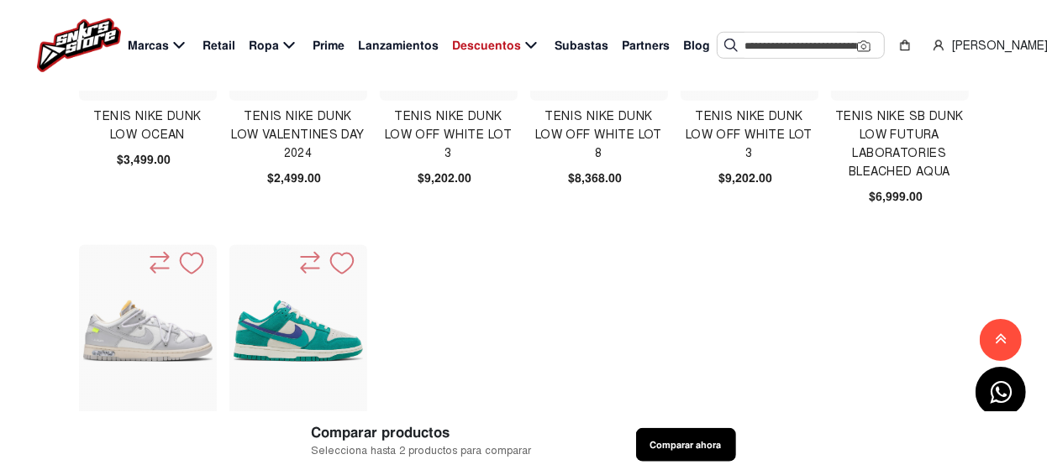
scroll to position [1092, 0]
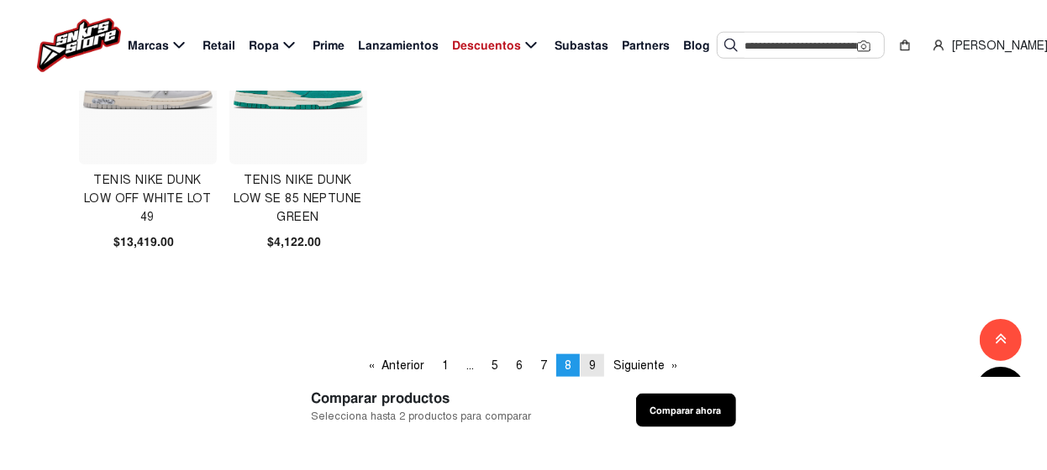
click at [595, 363] on span "9" at bounding box center [592, 366] width 7 height 14
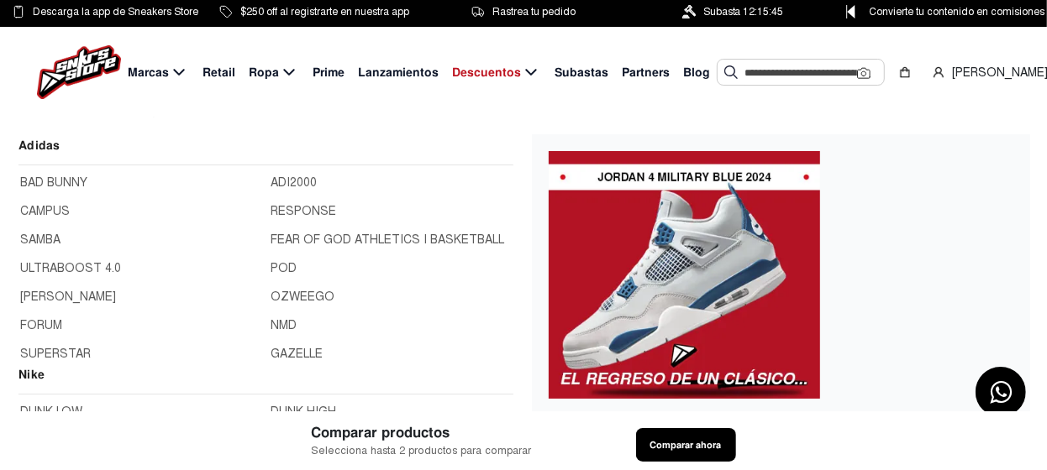
click at [154, 76] on span "Marcas" at bounding box center [148, 73] width 41 height 18
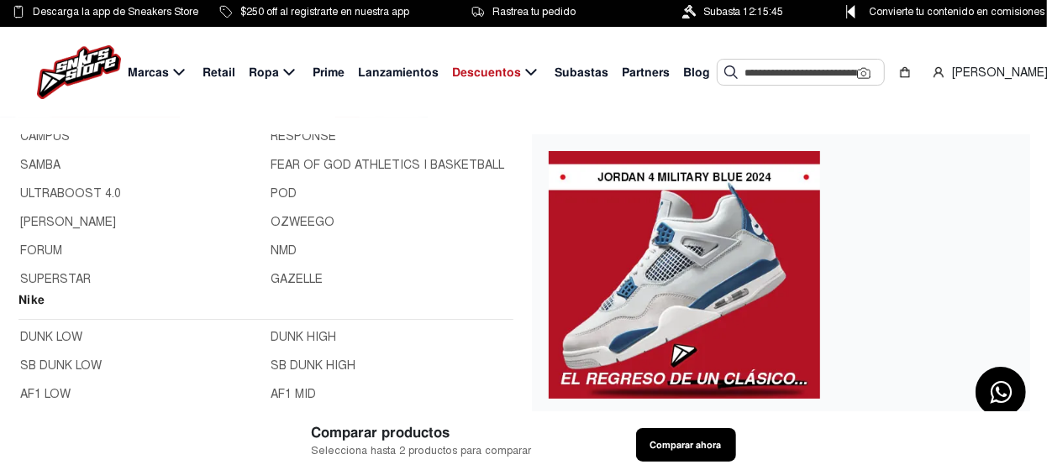
scroll to position [168, 0]
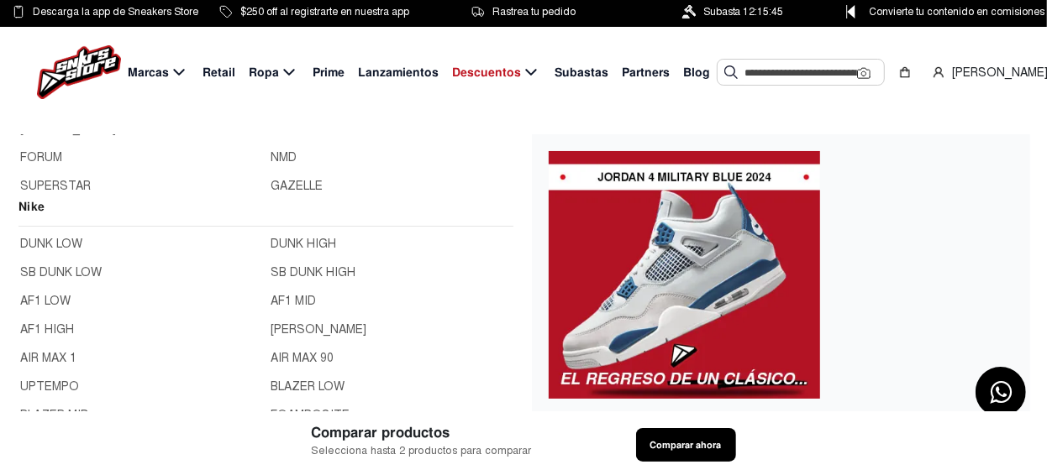
click at [66, 239] on link "DUNK LOW" at bounding box center [140, 244] width 241 height 18
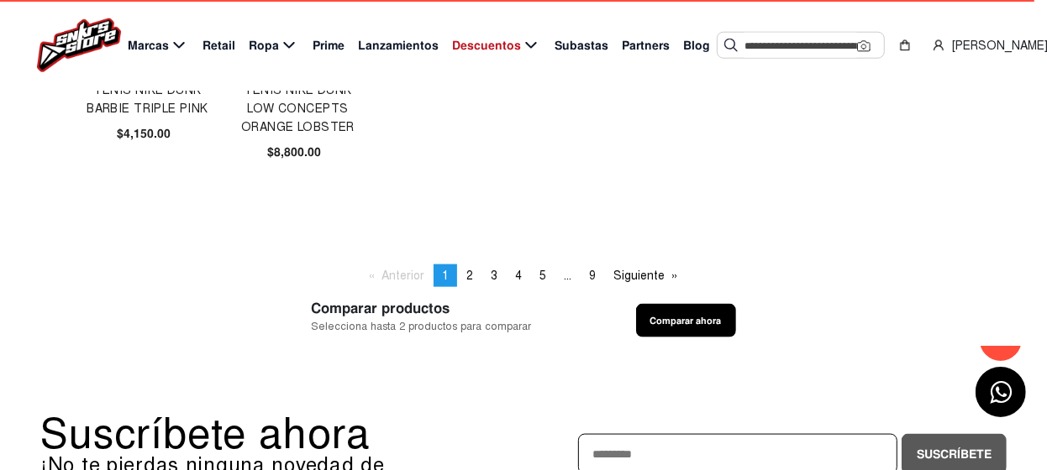
scroll to position [1260, 0]
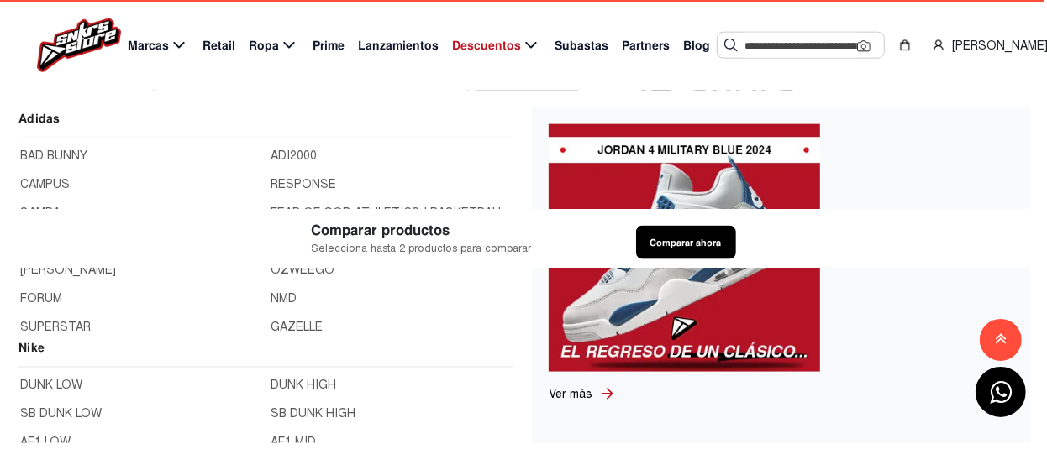
click at [157, 45] on span "Marcas" at bounding box center [148, 46] width 41 height 18
click at [159, 45] on span "Marcas" at bounding box center [148, 46] width 41 height 18
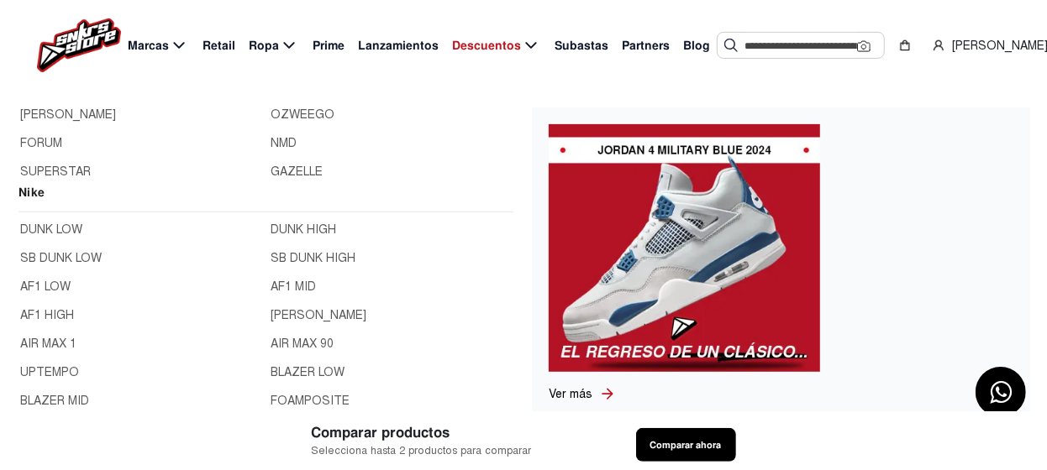
scroll to position [168, 0]
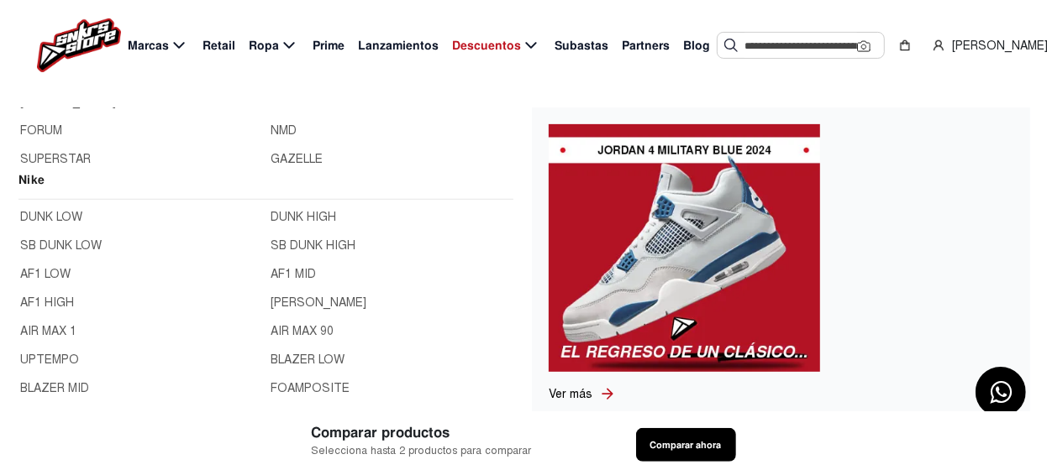
click at [96, 246] on link "SB DUNK LOW" at bounding box center [140, 246] width 241 height 18
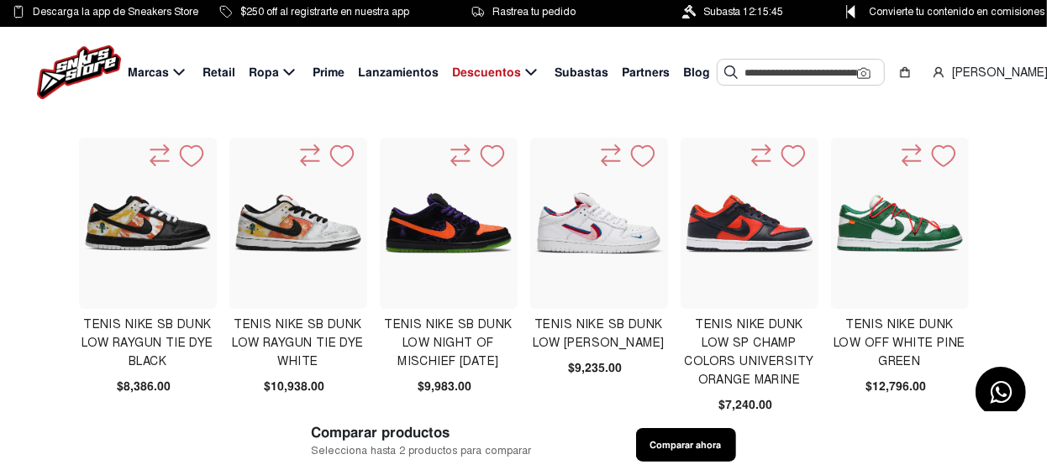
click at [738, 232] on img at bounding box center [749, 224] width 129 height 60
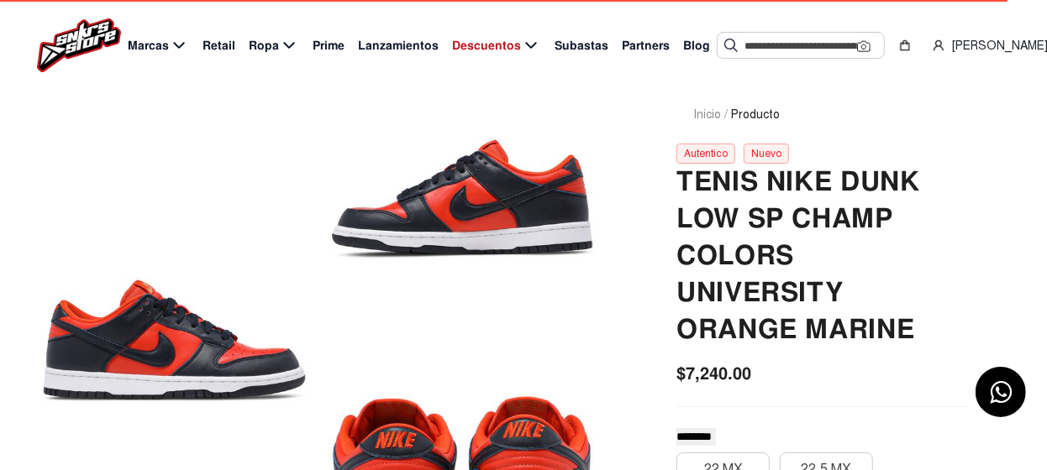
scroll to position [83, 0]
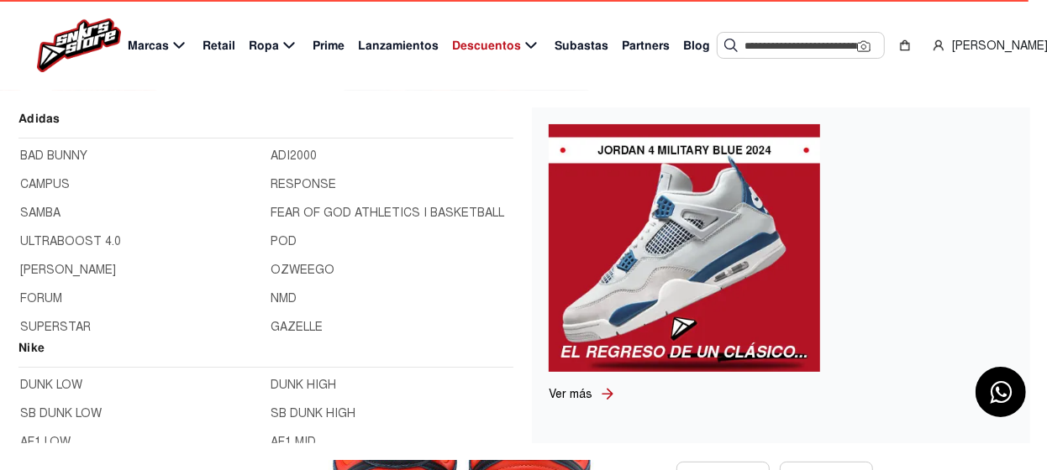
click at [156, 45] on span "Marcas" at bounding box center [148, 46] width 41 height 18
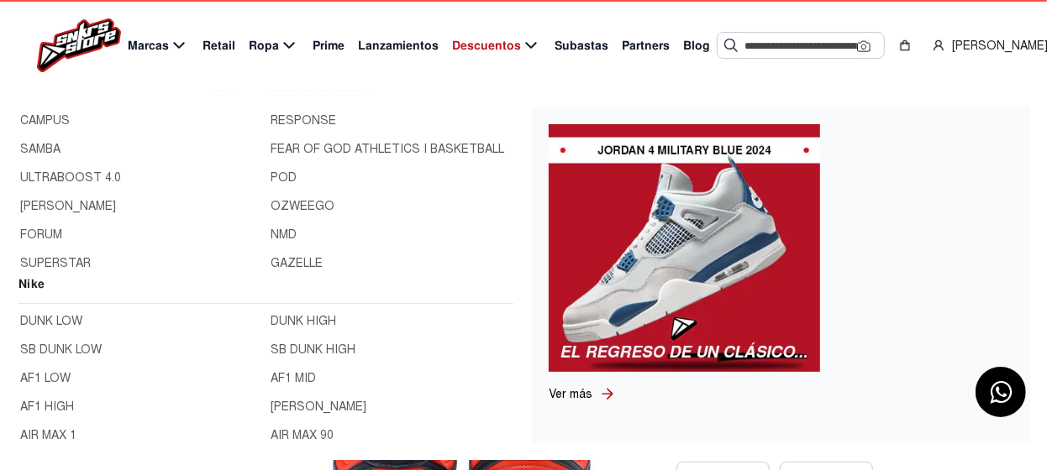
scroll to position [168, 0]
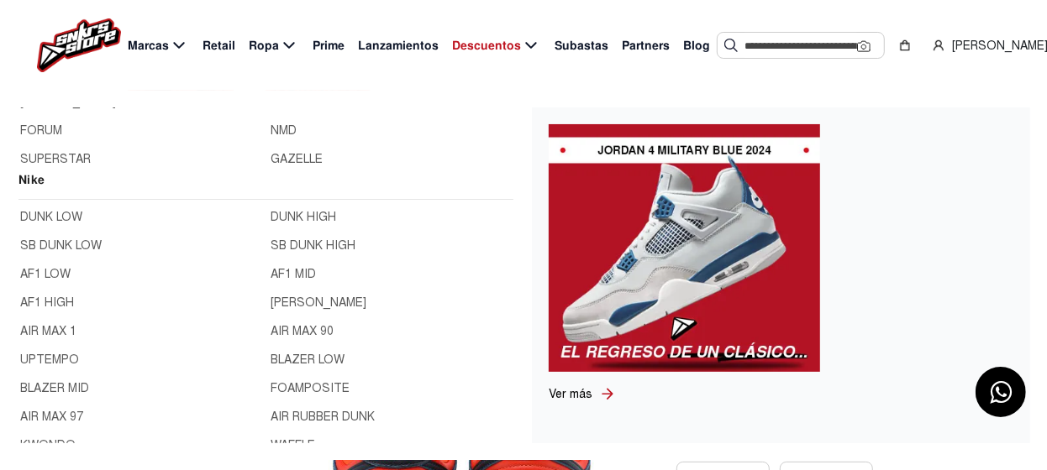
click at [88, 244] on link "SB DUNK LOW" at bounding box center [140, 246] width 241 height 18
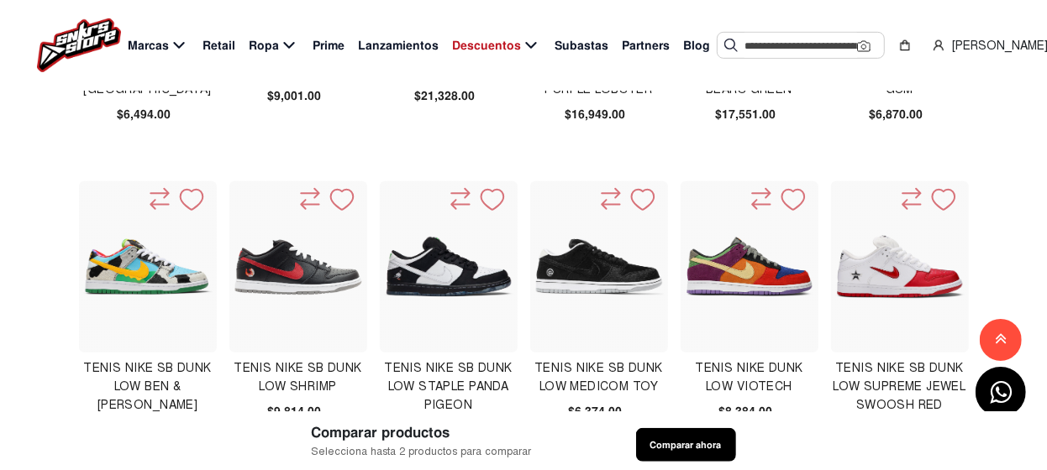
scroll to position [672, 0]
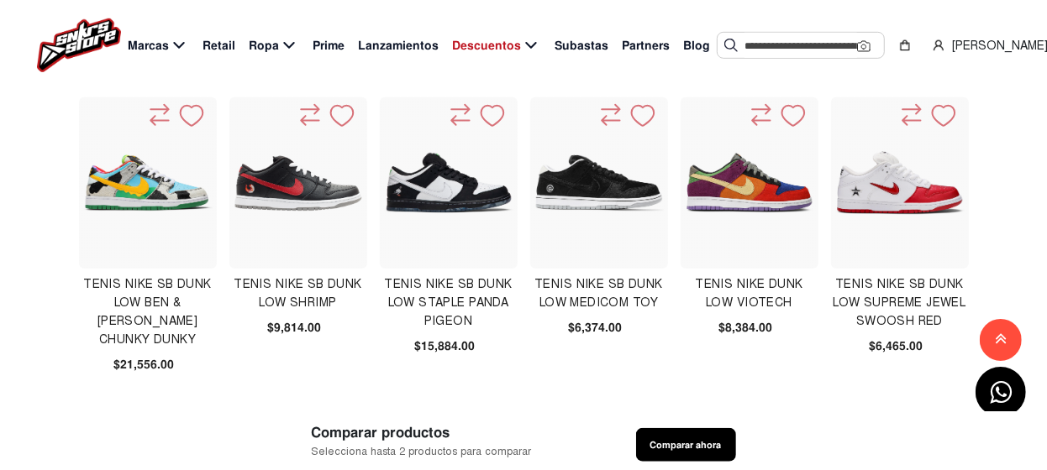
click at [757, 186] on img at bounding box center [749, 182] width 129 height 129
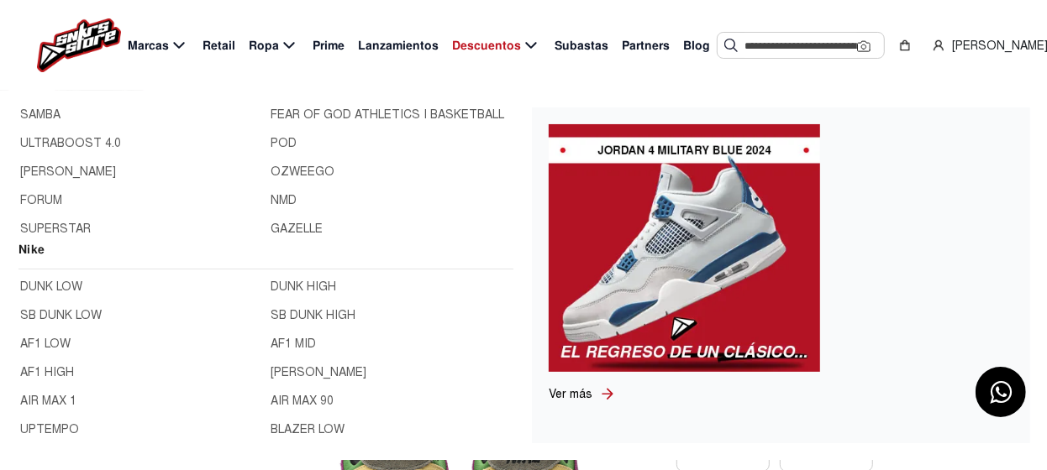
scroll to position [168, 0]
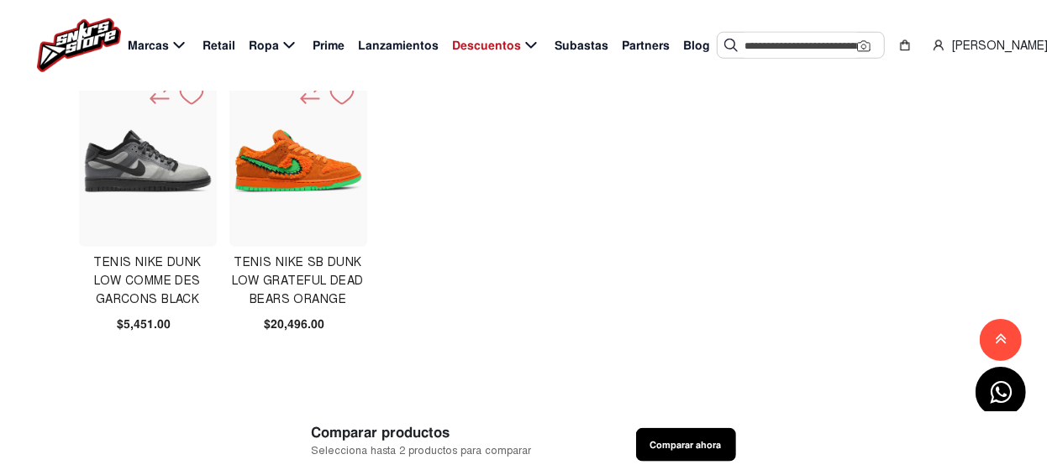
scroll to position [1092, 0]
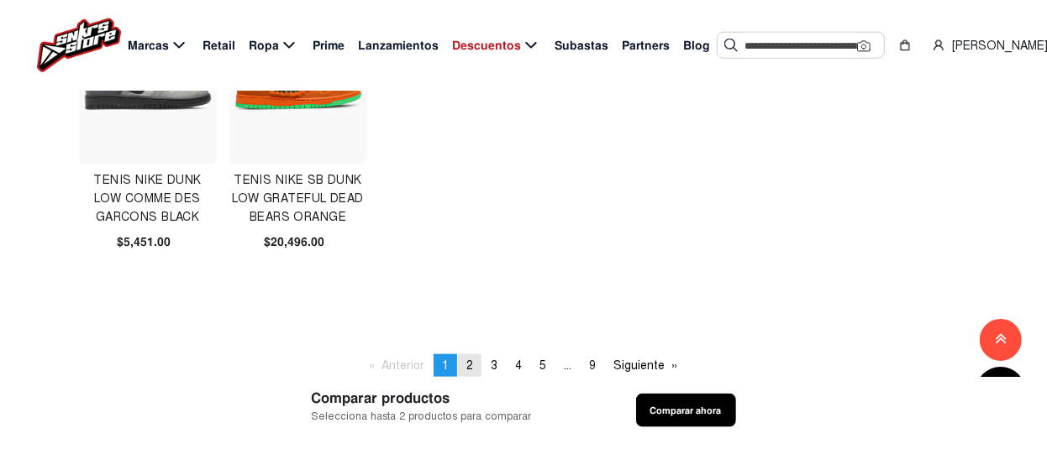
click at [466, 365] on span "2" at bounding box center [469, 366] width 7 height 14
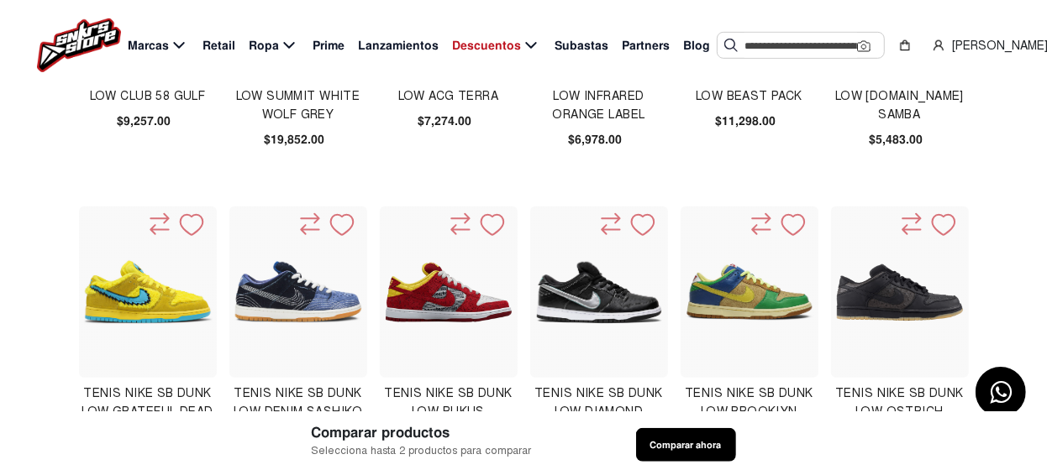
scroll to position [588, 0]
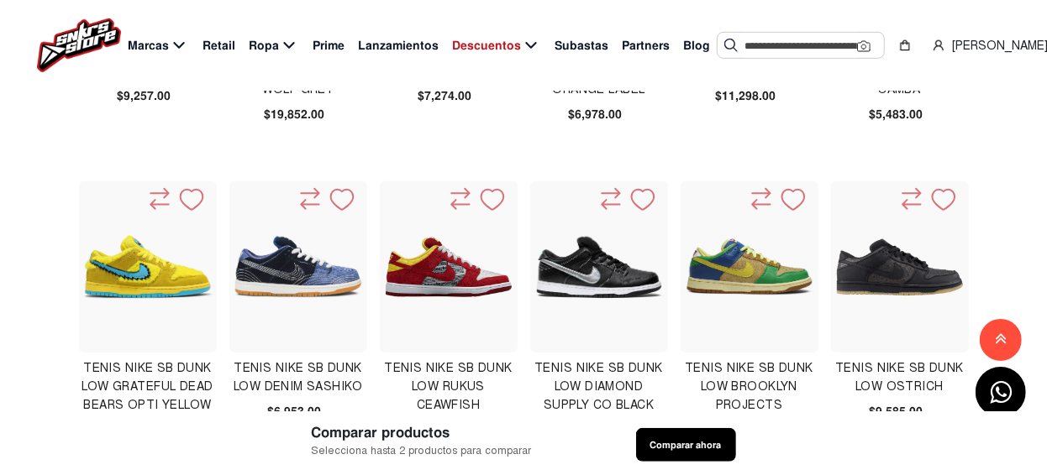
click at [738, 268] on img at bounding box center [749, 266] width 129 height 129
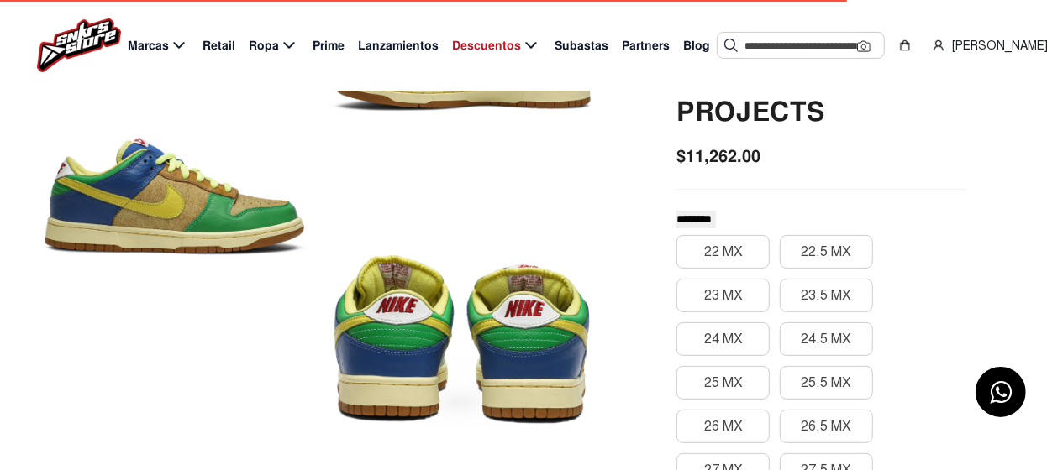
scroll to position [251, 0]
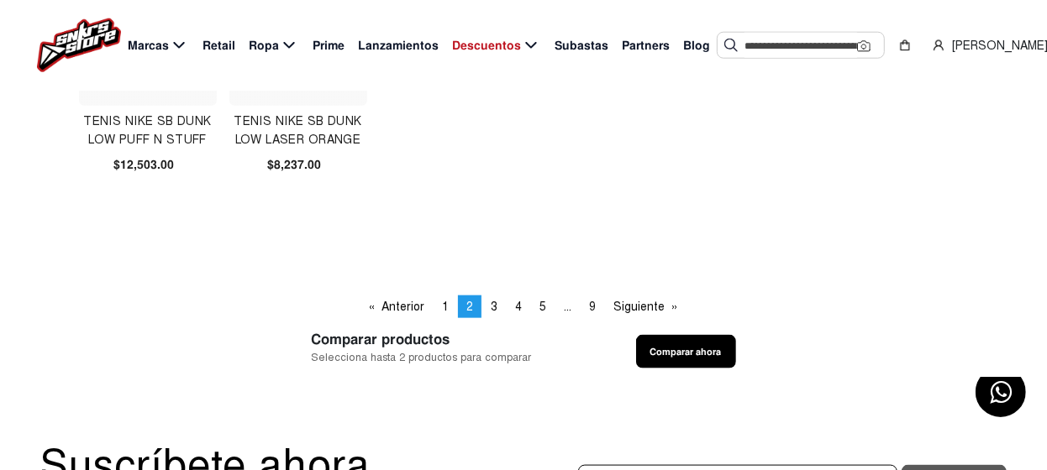
scroll to position [1175, 0]
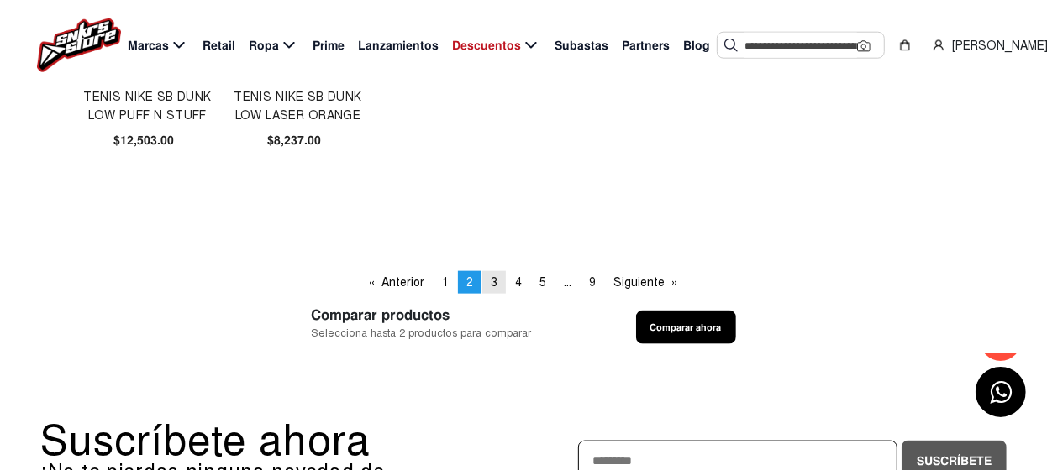
click at [493, 278] on span "3" at bounding box center [494, 283] width 7 height 14
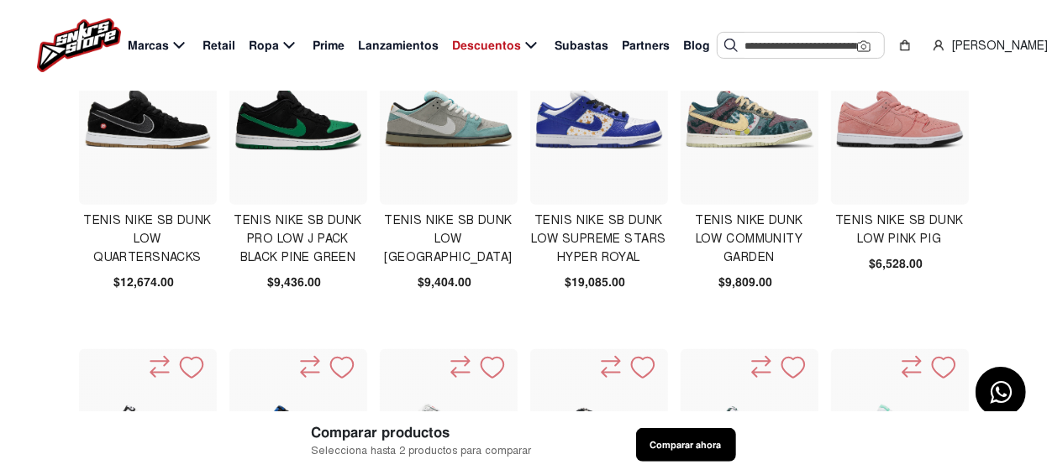
scroll to position [336, 0]
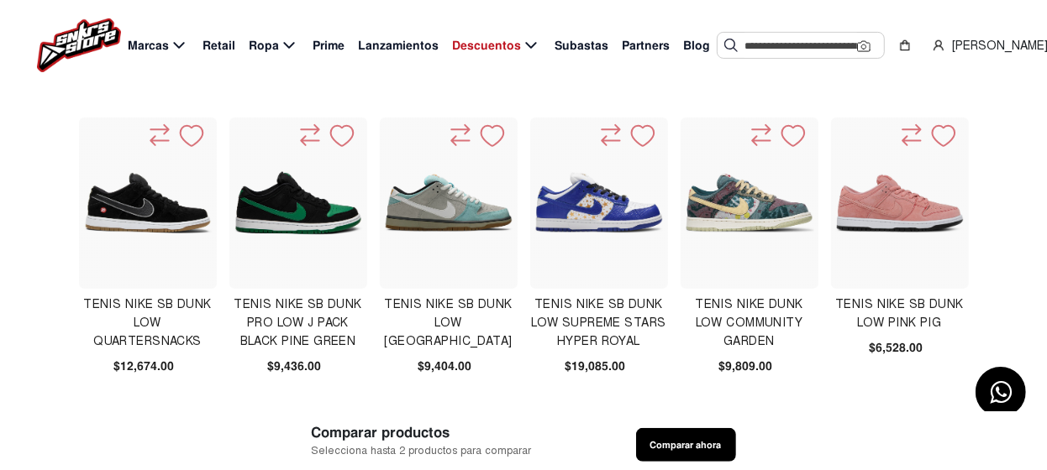
click at [449, 213] on img at bounding box center [448, 203] width 129 height 129
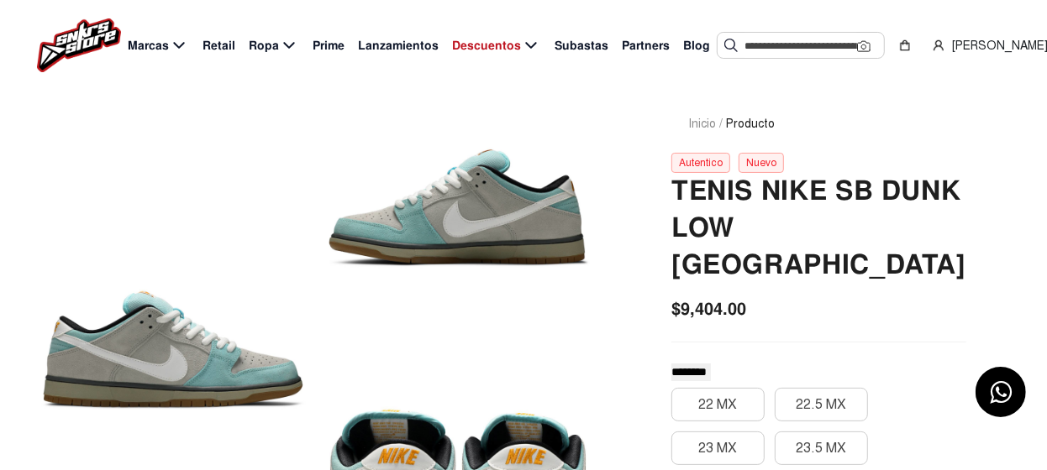
scroll to position [251, 0]
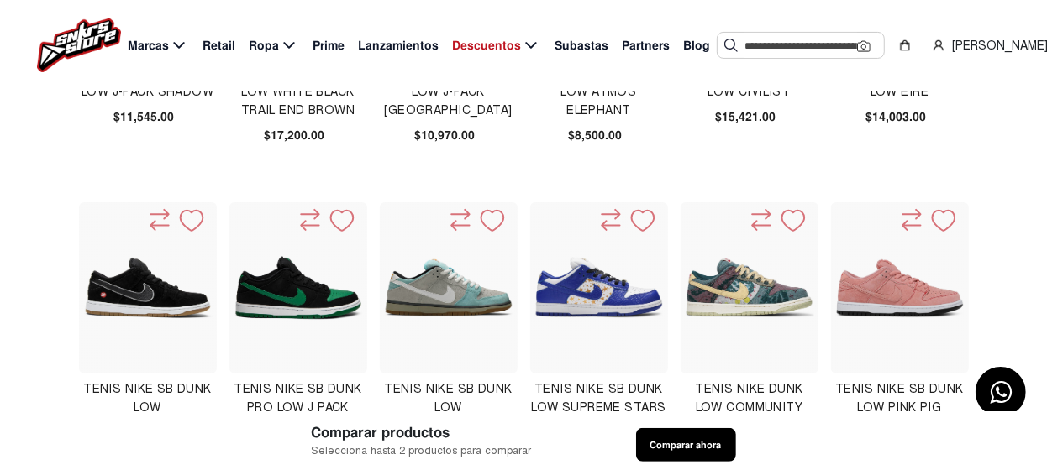
scroll to position [336, 0]
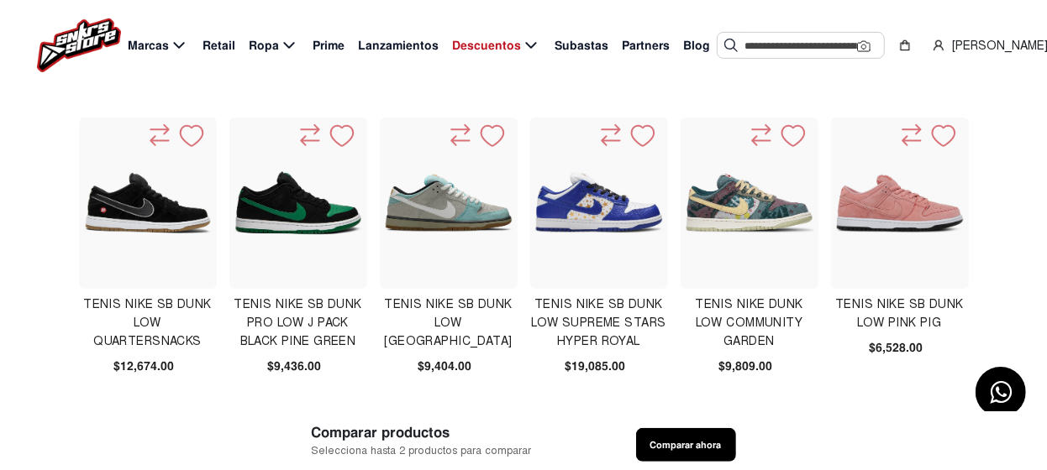
click at [292, 217] on img at bounding box center [298, 203] width 129 height 129
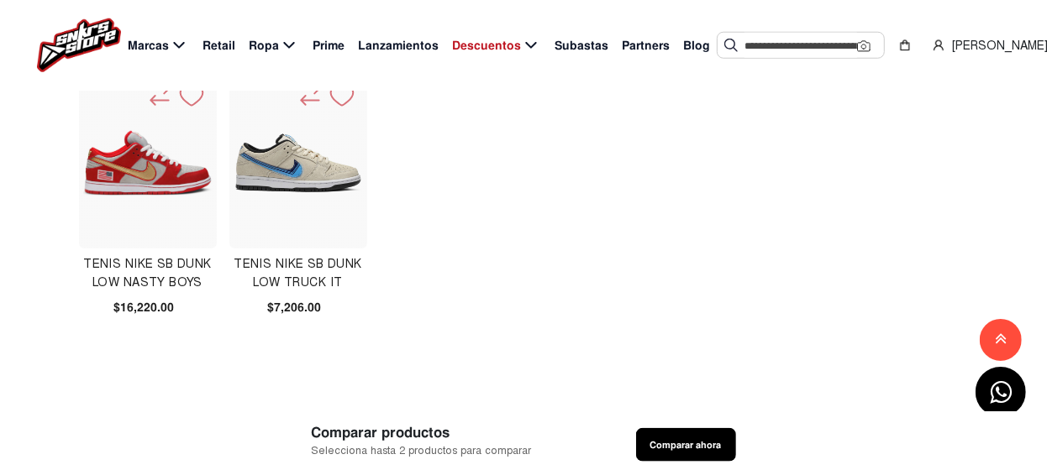
scroll to position [1092, 0]
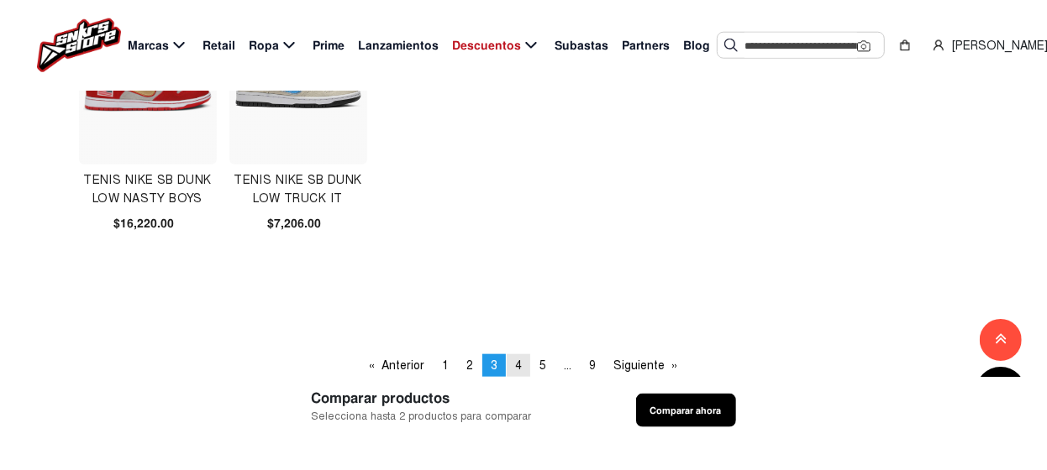
click at [515, 366] on span "4" at bounding box center [518, 366] width 7 height 14
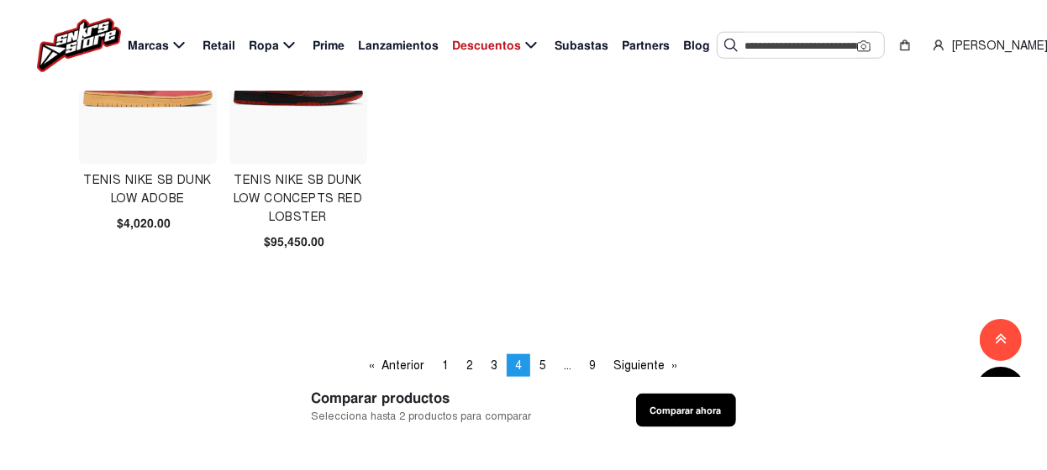
scroll to position [1175, 0]
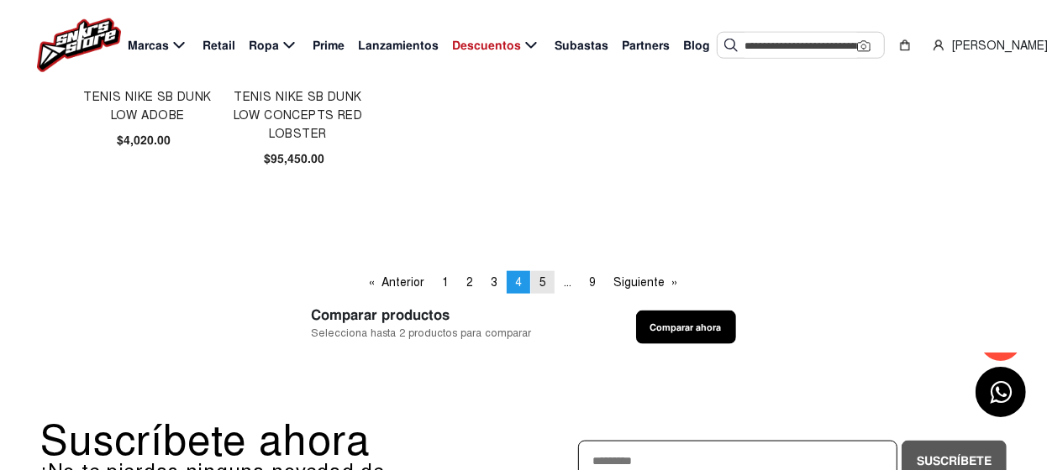
click at [540, 280] on span "5" at bounding box center [542, 283] width 7 height 14
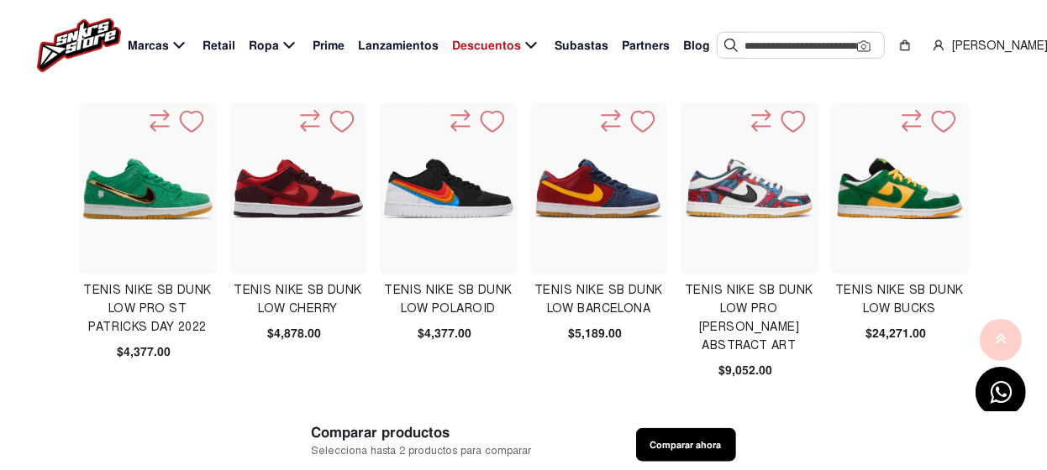
scroll to position [672, 0]
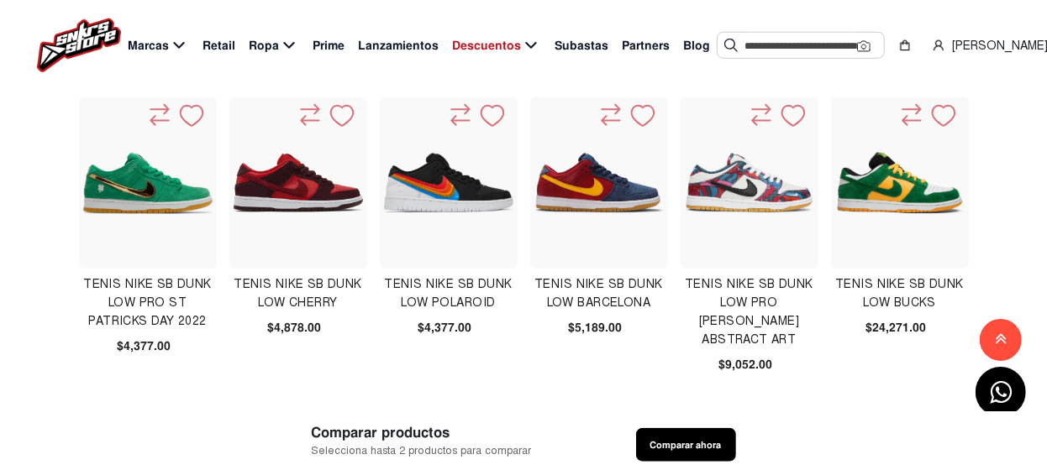
click at [162, 189] on img at bounding box center [147, 183] width 129 height 61
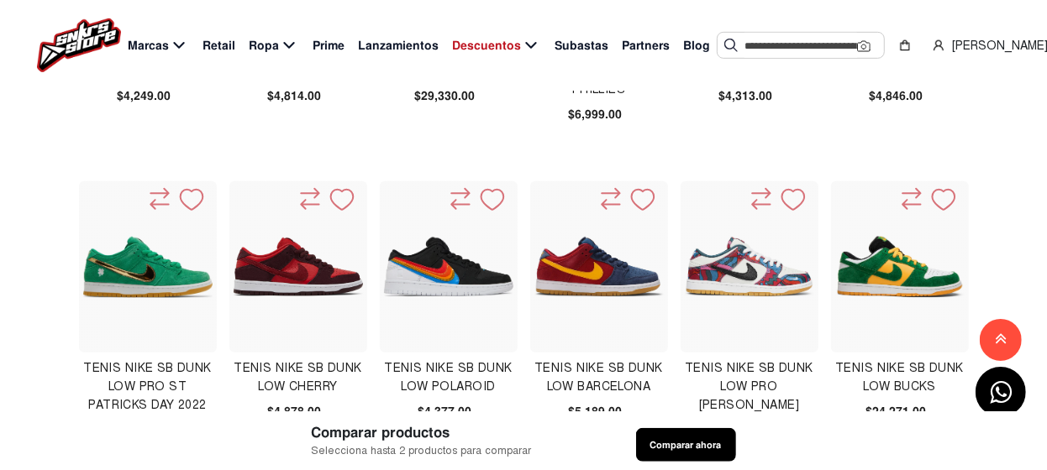
scroll to position [672, 0]
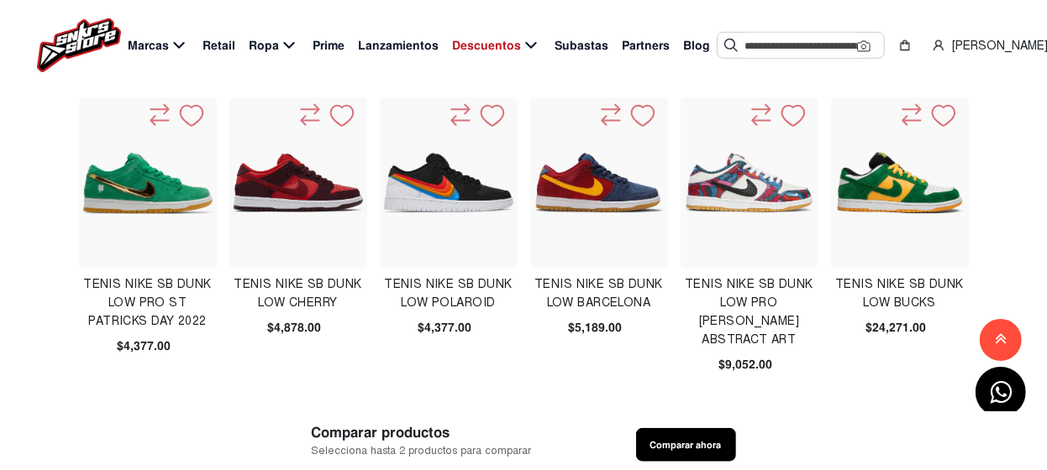
click at [449, 192] on img at bounding box center [448, 182] width 129 height 129
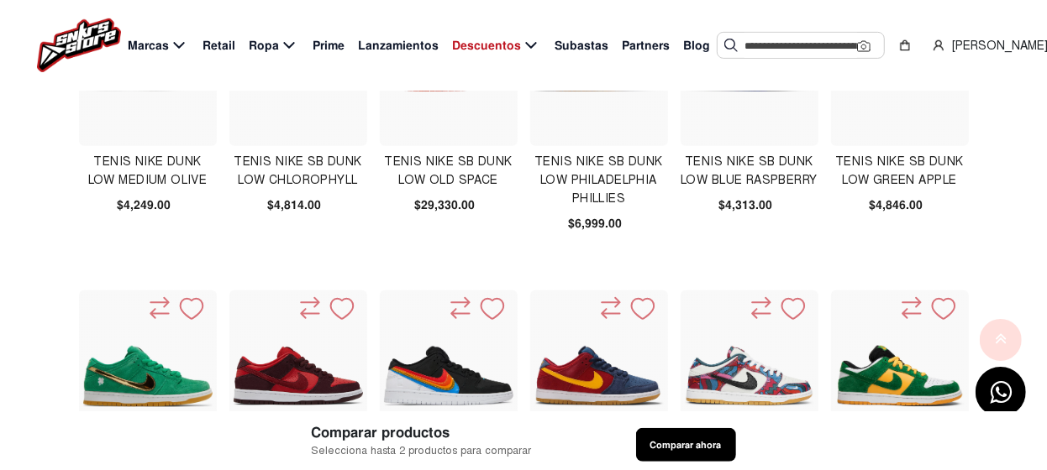
scroll to position [588, 0]
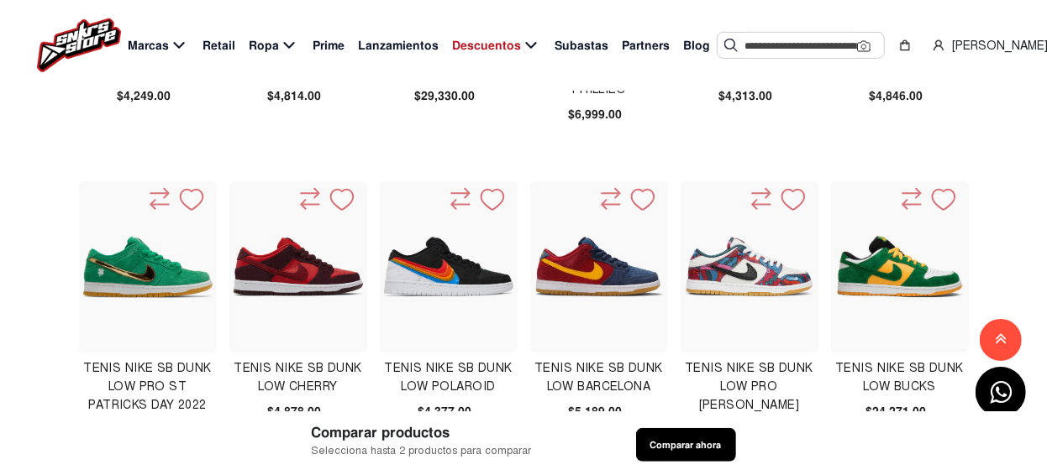
click at [596, 275] on img at bounding box center [598, 266] width 129 height 129
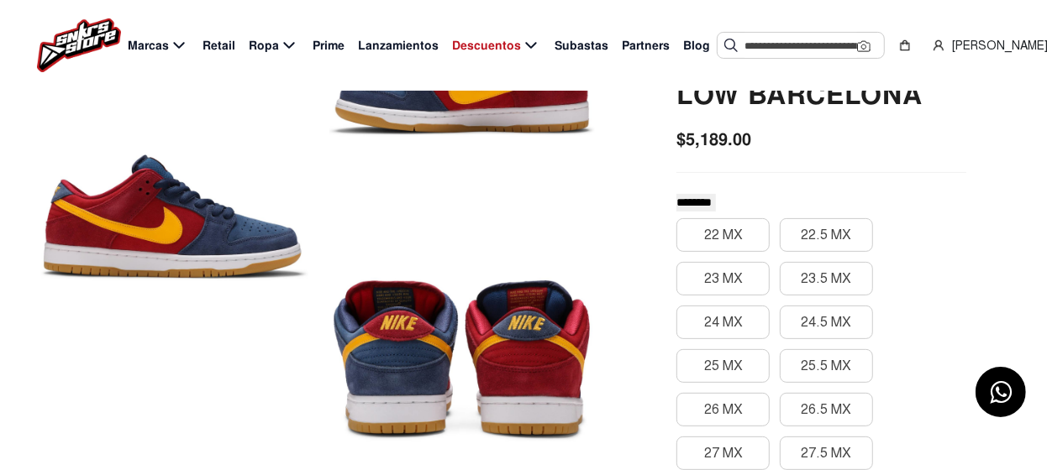
scroll to position [251, 0]
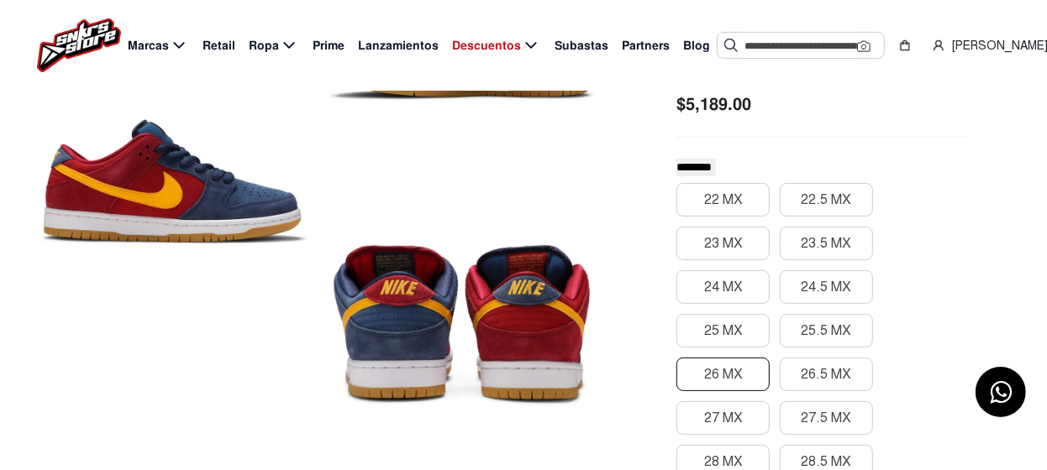
click at [712, 391] on button "26 MX" at bounding box center [722, 375] width 93 height 34
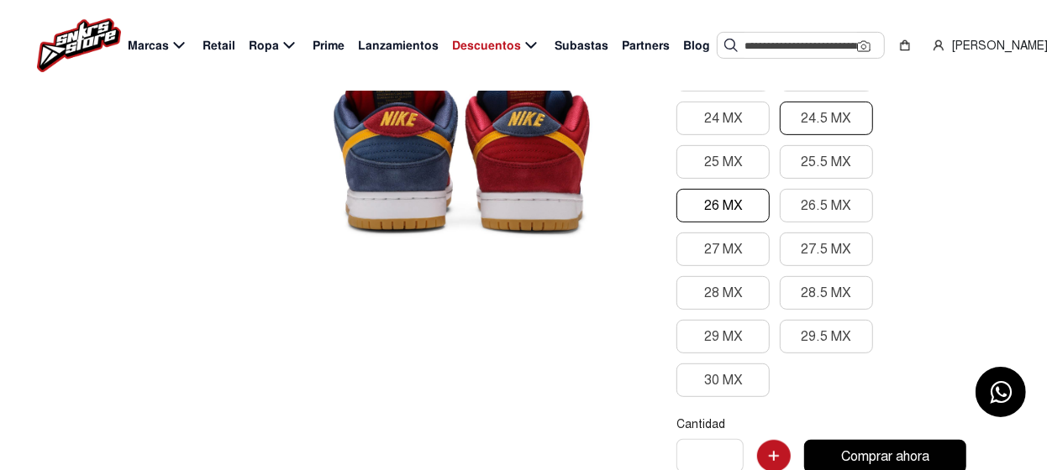
scroll to position [588, 0]
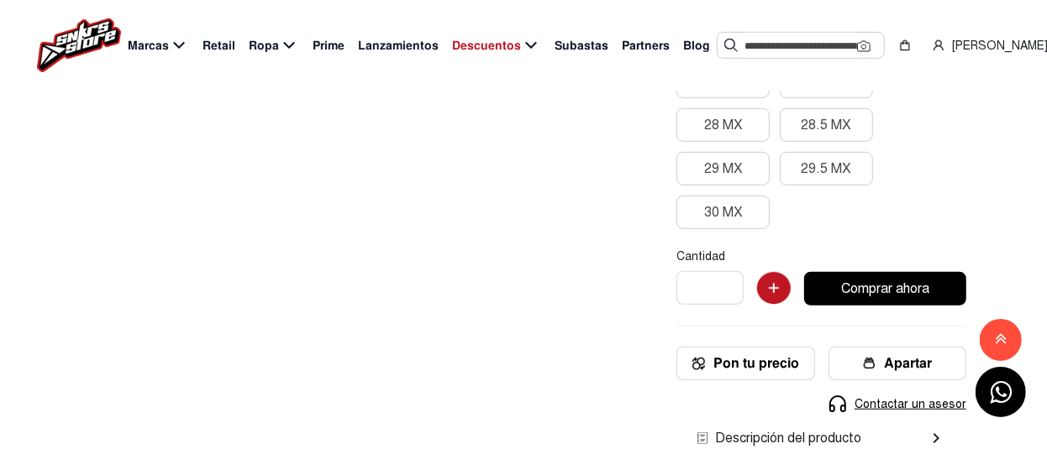
click at [888, 306] on button "Comprar ahora" at bounding box center [885, 289] width 162 height 34
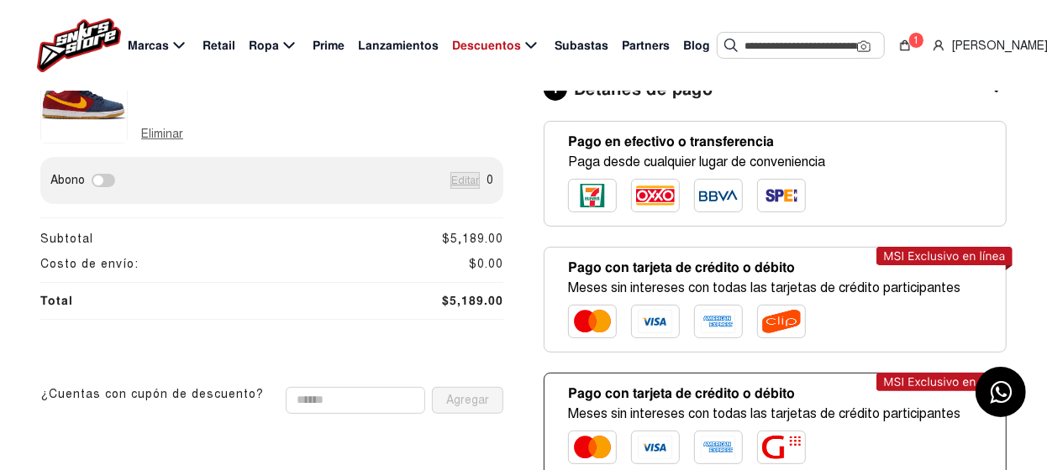
scroll to position [83, 0]
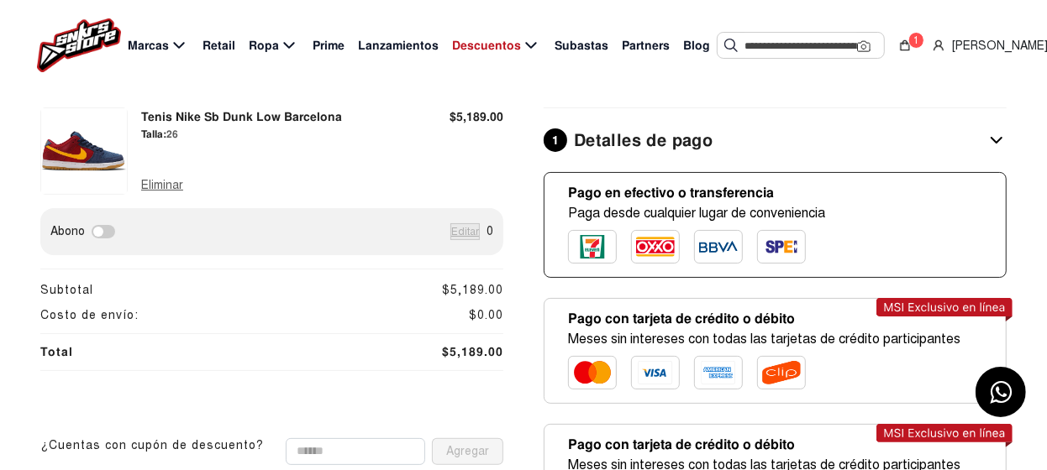
click at [741, 198] on p "Pago en efectivo o transferencia" at bounding box center [696, 192] width 257 height 13
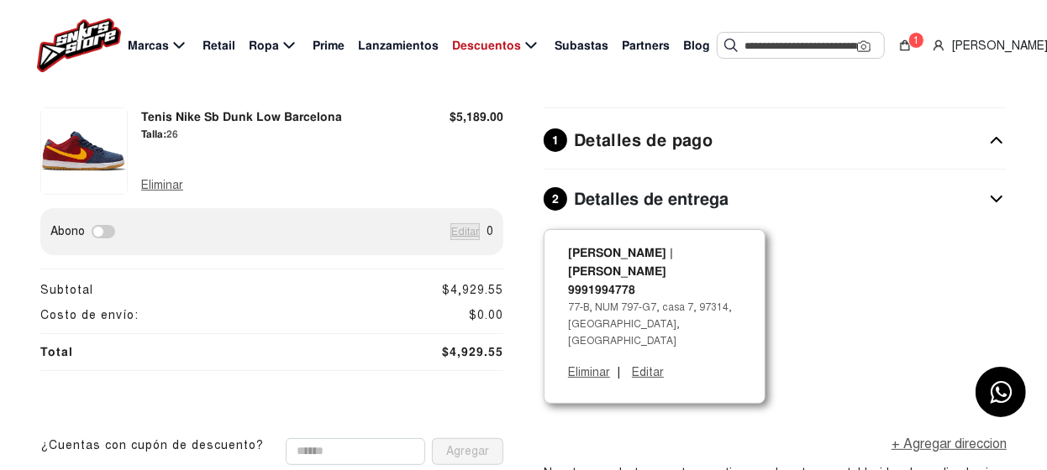
scroll to position [168, 0]
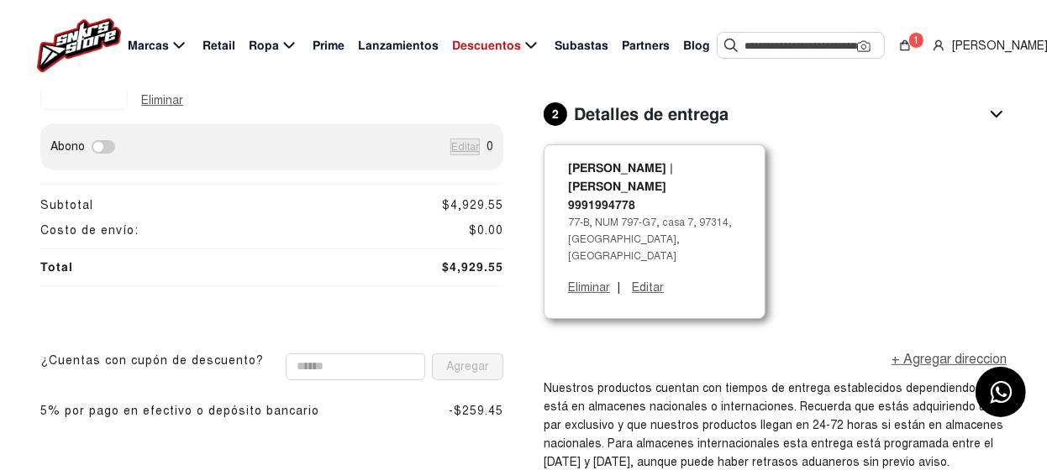
click at [650, 271] on button "Editar" at bounding box center [648, 288] width 42 height 34
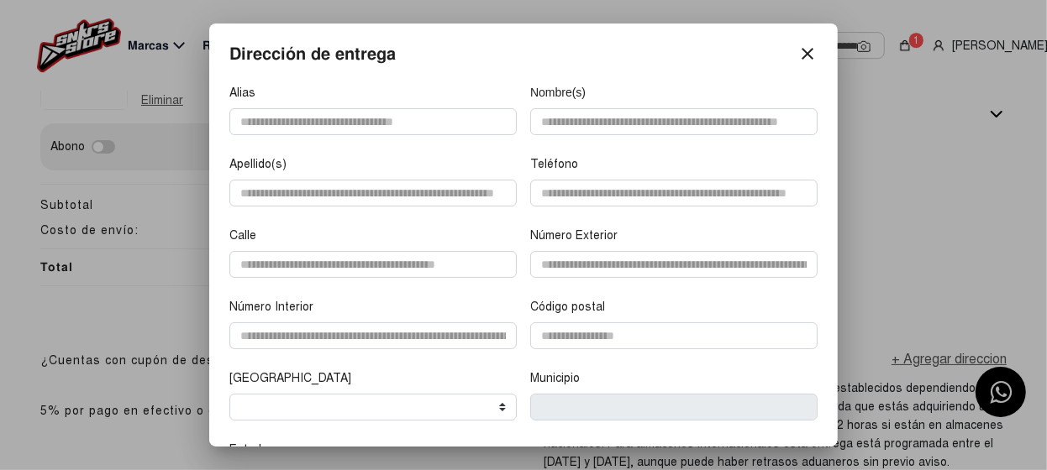
scroll to position [0, 0]
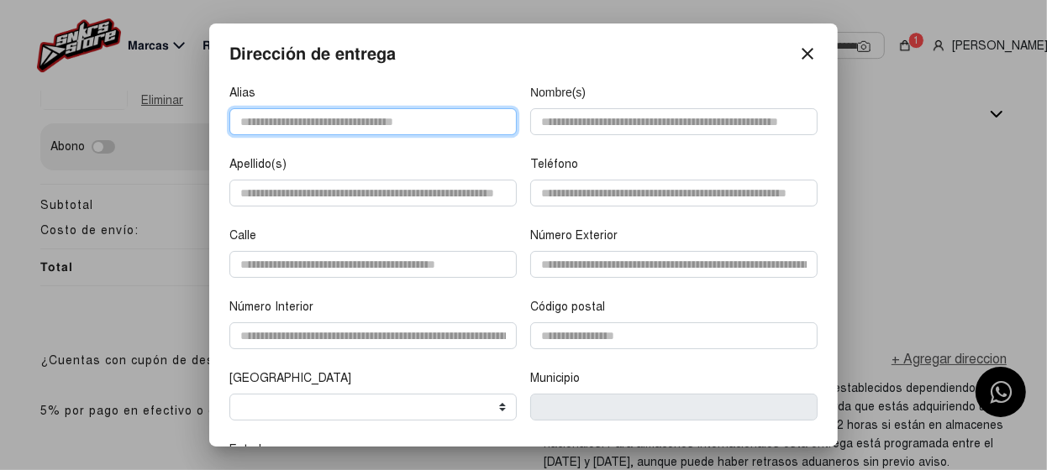
type input "**********"
type input "********"
type input "**********"
type input "****"
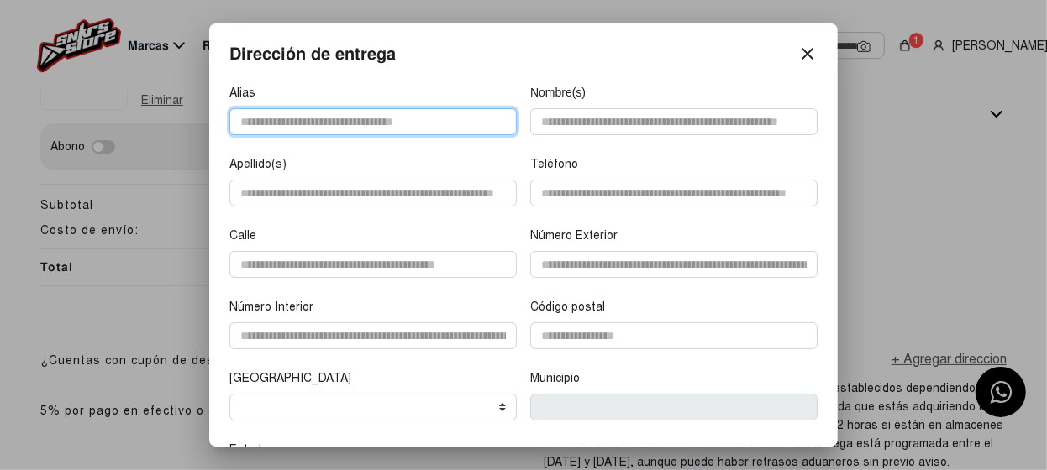
type input "**********"
type input "******"
type input "*****"
select select
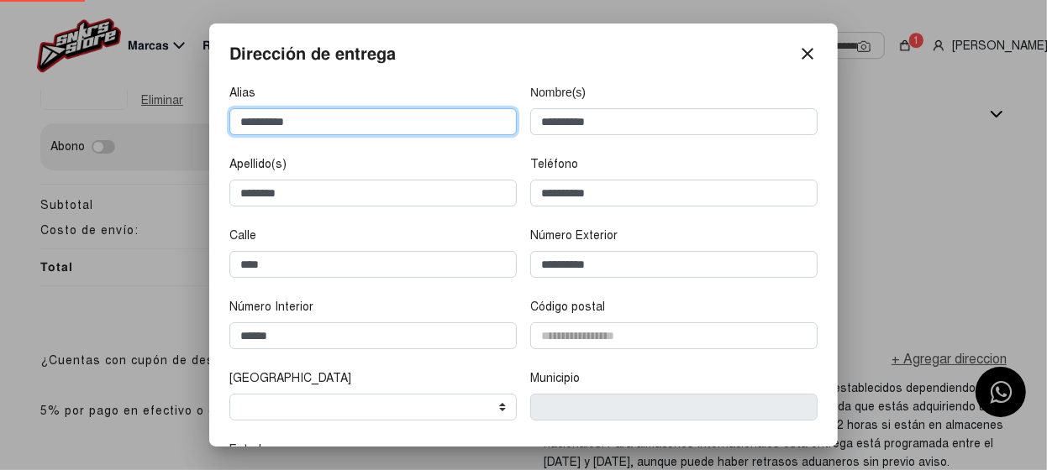
type input "******"
type input "*******"
select select "******"
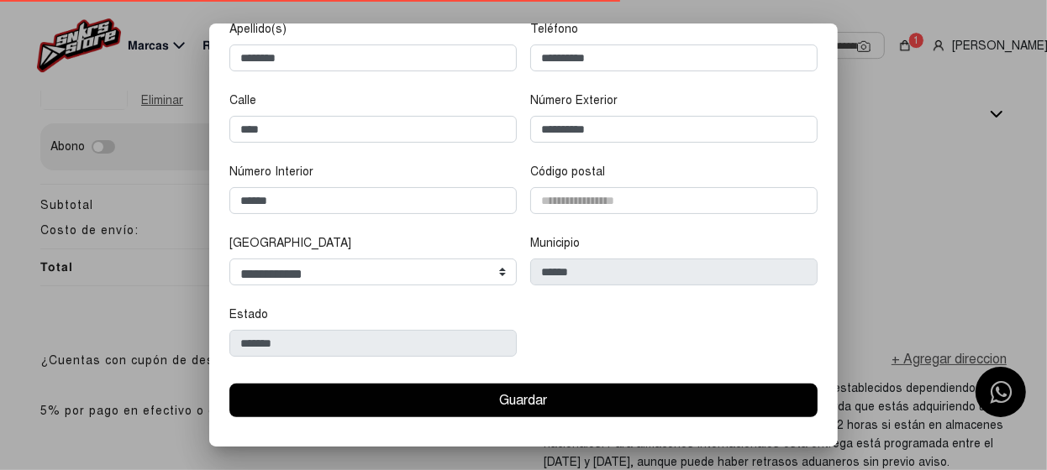
scroll to position [137, 0]
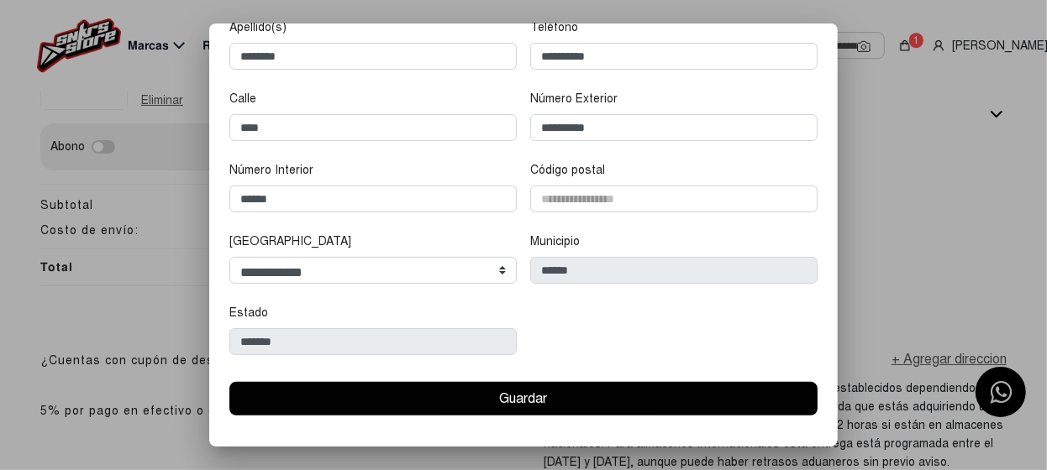
click at [601, 396] on button "Guardar" at bounding box center [523, 399] width 588 height 34
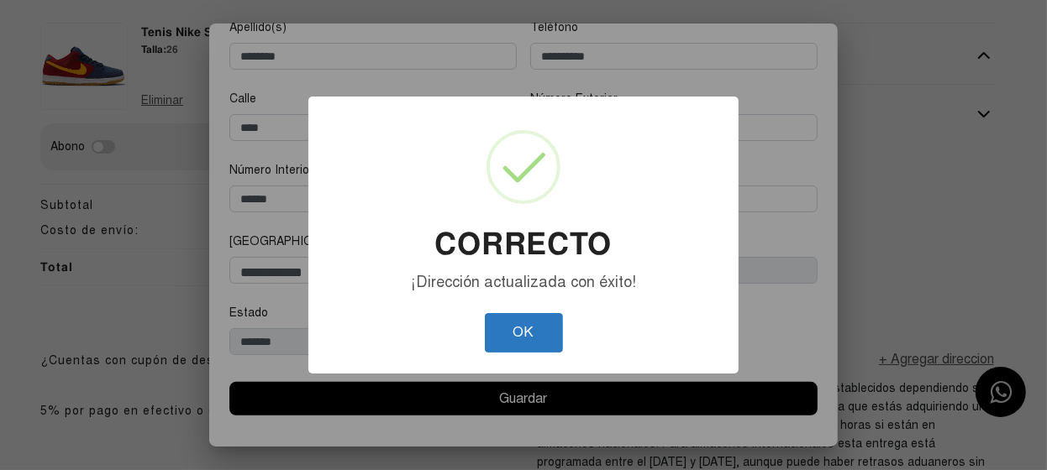
click at [524, 334] on button "OK" at bounding box center [524, 332] width 78 height 39
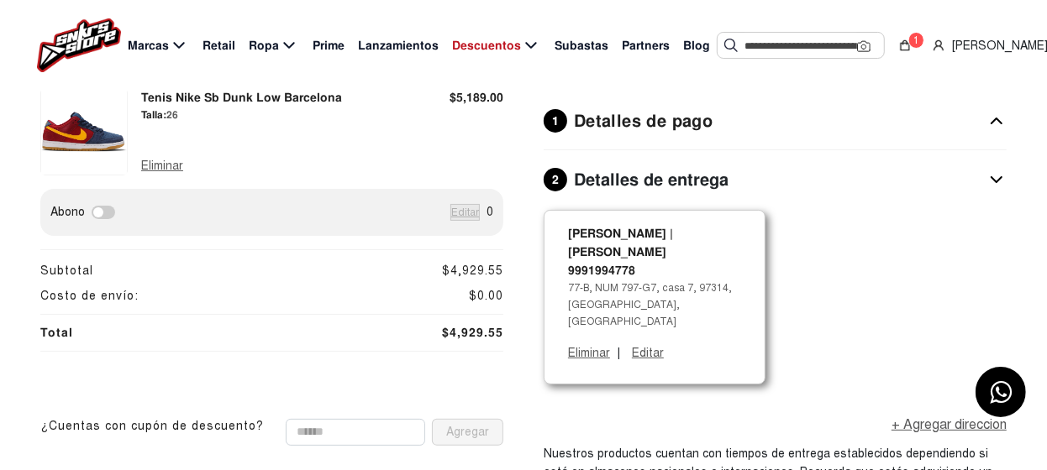
scroll to position [357, 0]
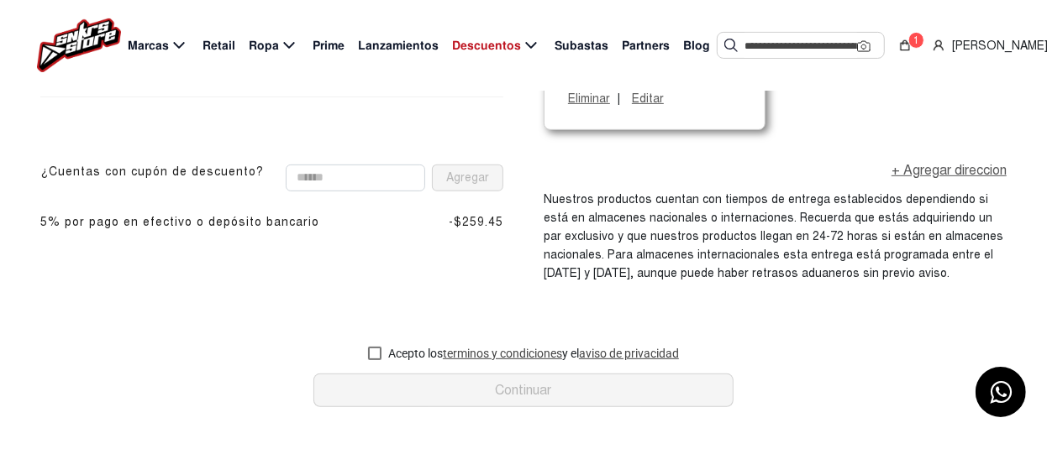
click at [373, 347] on div at bounding box center [374, 353] width 13 height 13
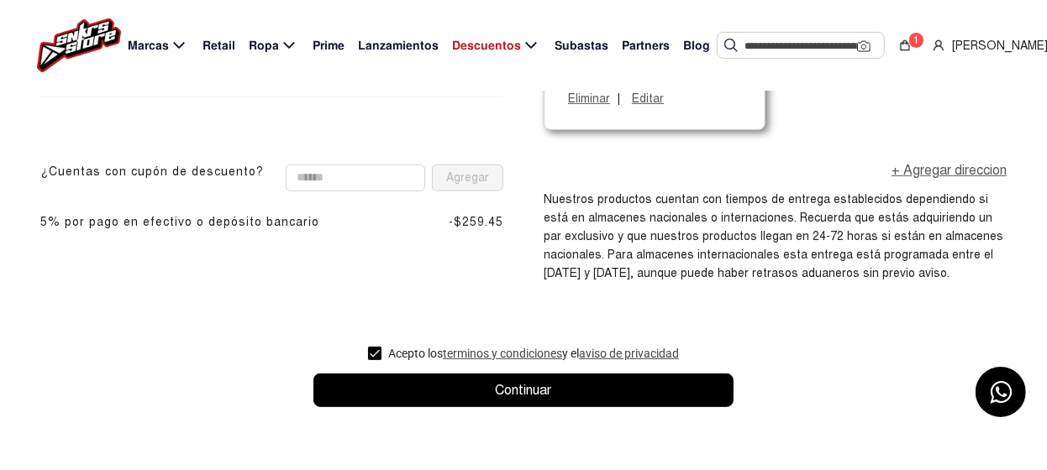
click at [512, 374] on button "Continuar" at bounding box center [523, 391] width 420 height 34
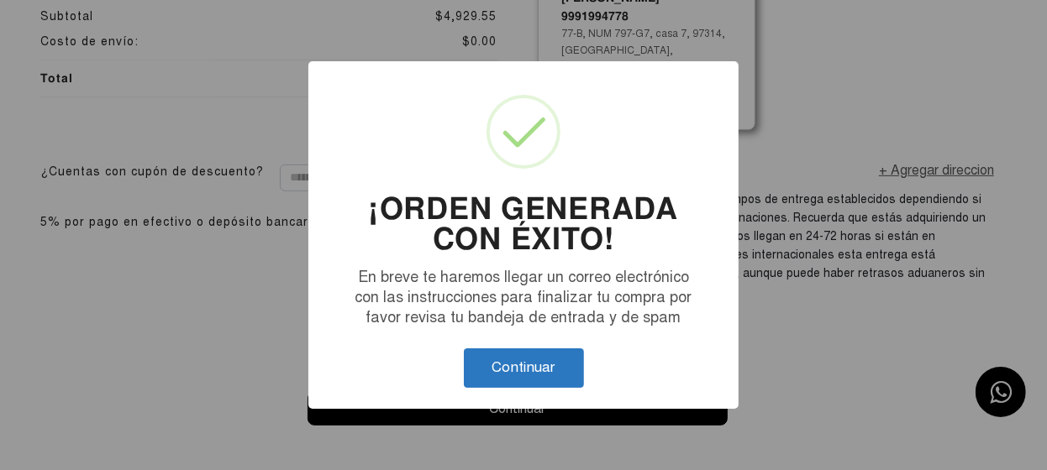
click at [528, 370] on button "Continuar" at bounding box center [524, 368] width 120 height 39
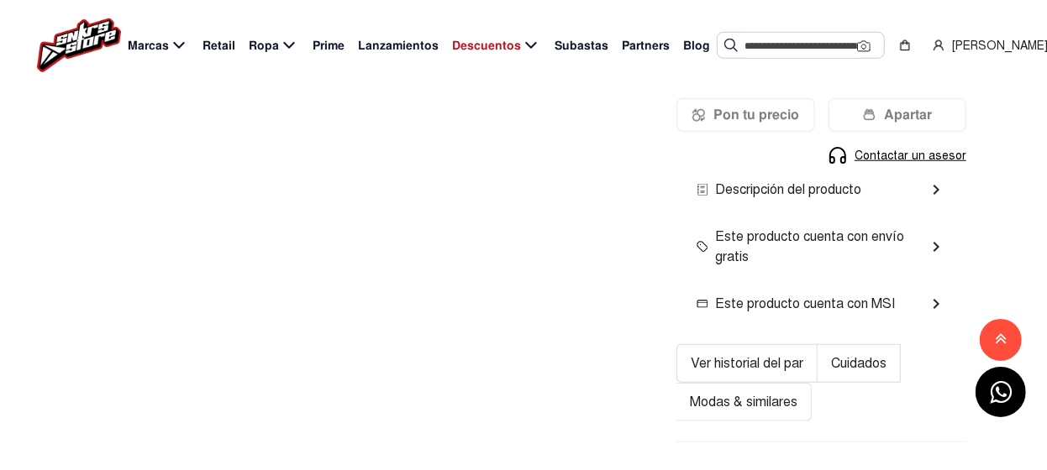
scroll to position [840, 0]
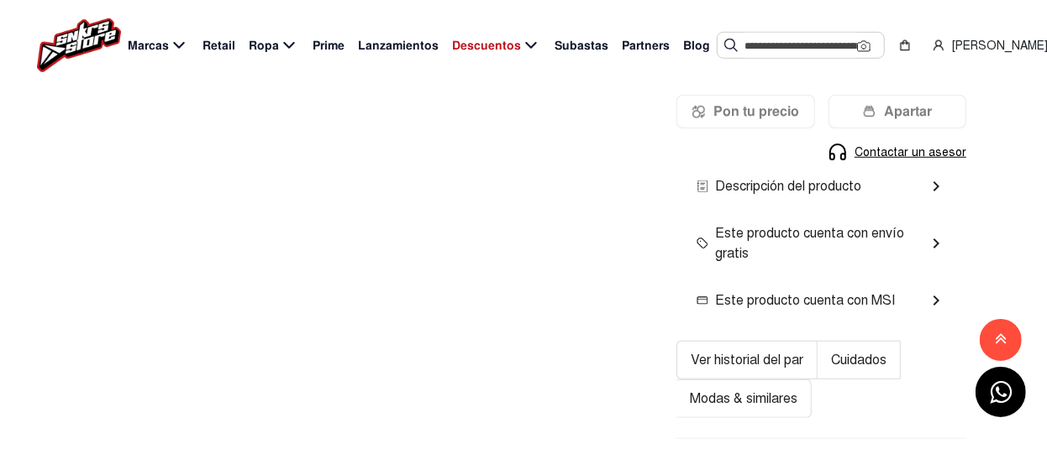
click at [933, 197] on mat-icon "chevron_right" at bounding box center [936, 186] width 20 height 20
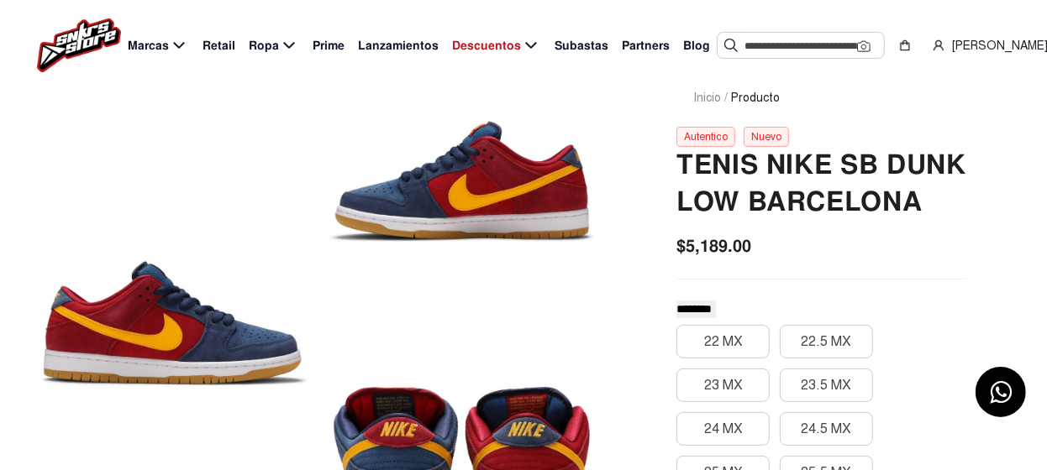
scroll to position [83, 0]
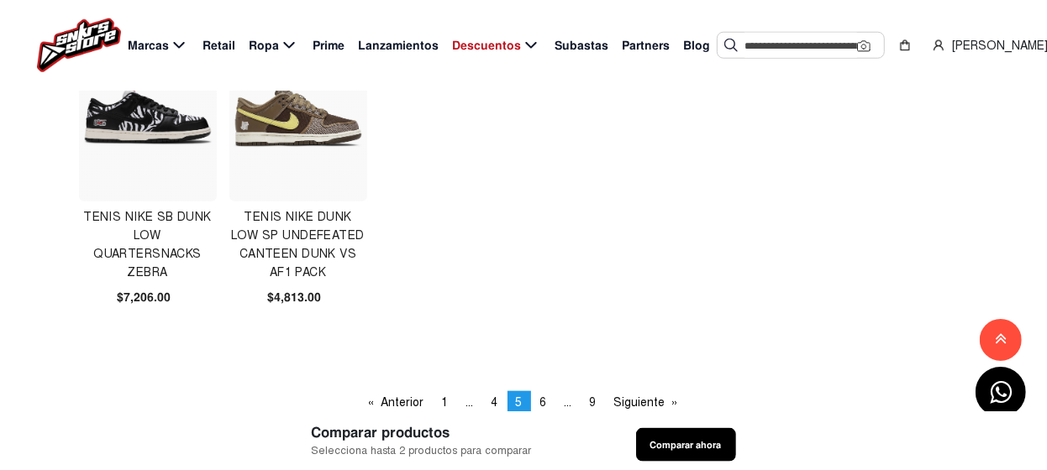
scroll to position [1092, 0]
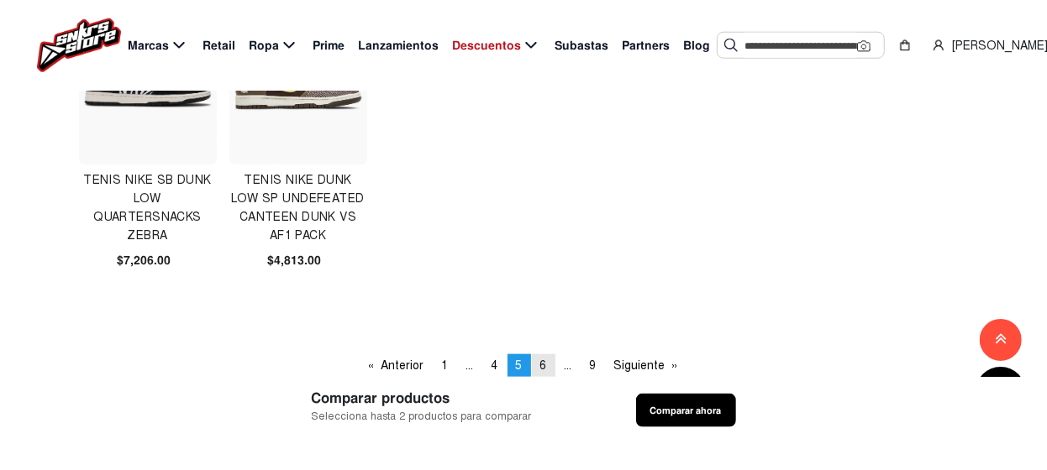
click at [540, 365] on span "6" at bounding box center [543, 366] width 7 height 14
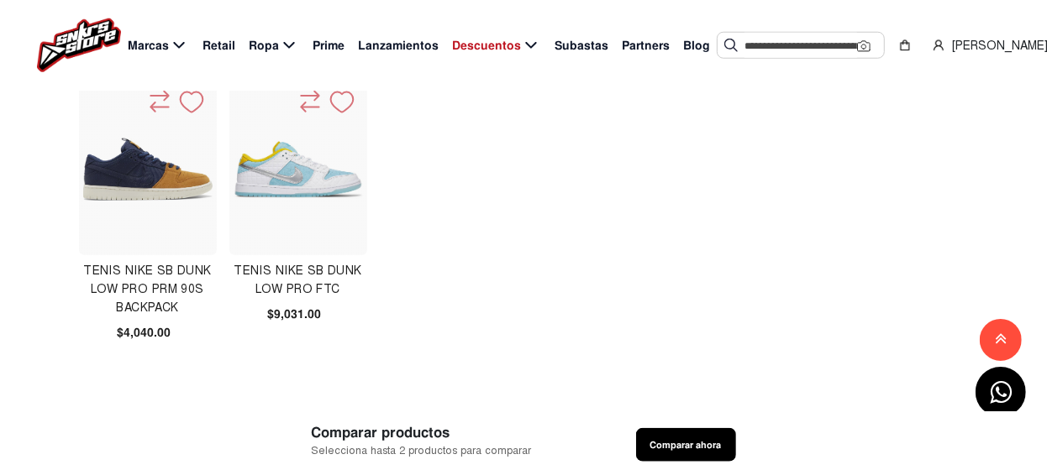
scroll to position [1092, 0]
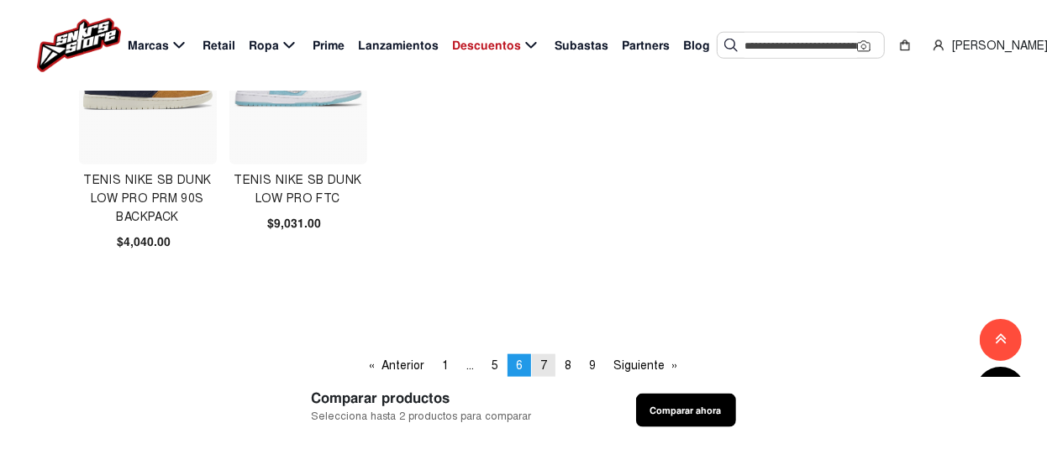
click at [544, 365] on span "7" at bounding box center [543, 366] width 7 height 14
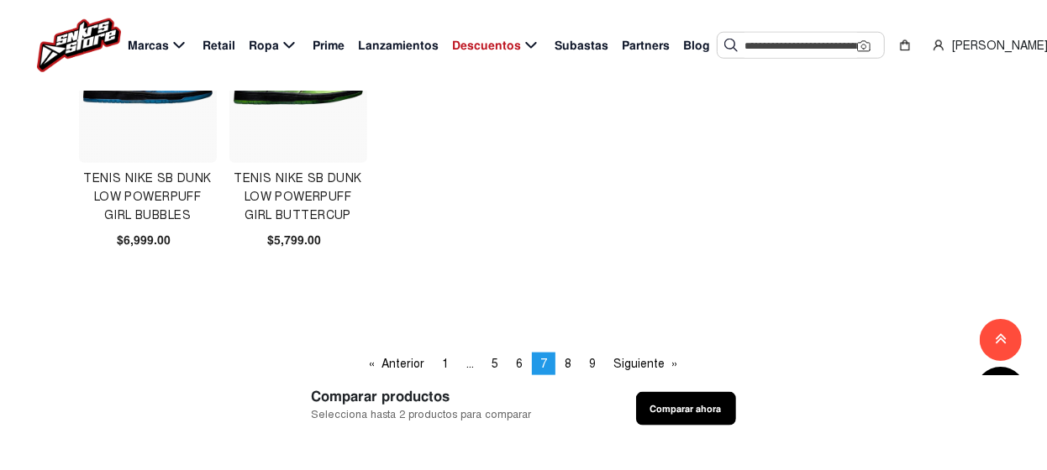
scroll to position [1175, 0]
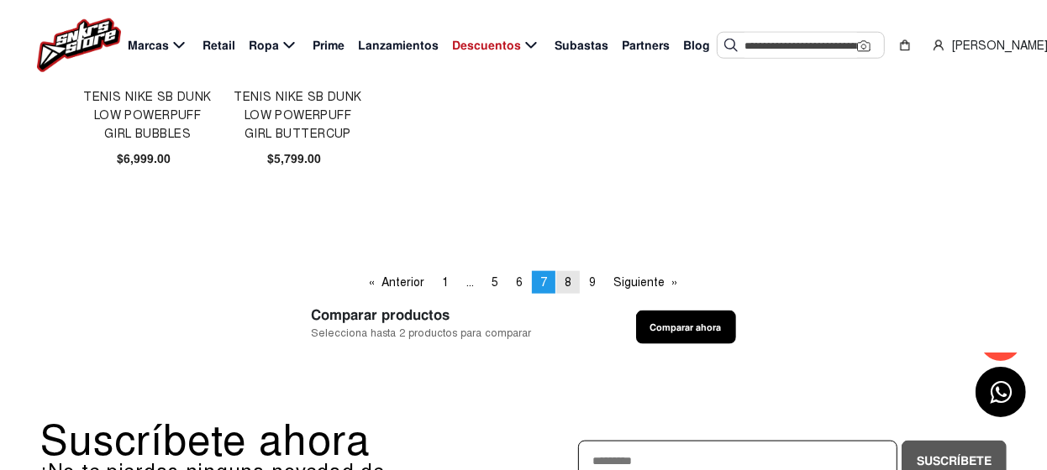
click at [568, 282] on span "8" at bounding box center [568, 283] width 7 height 14
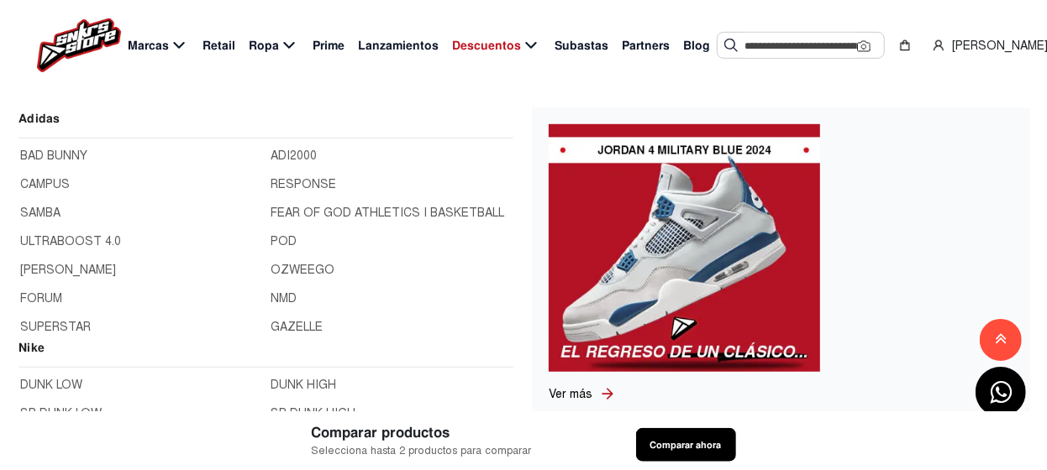
scroll to position [168, 0]
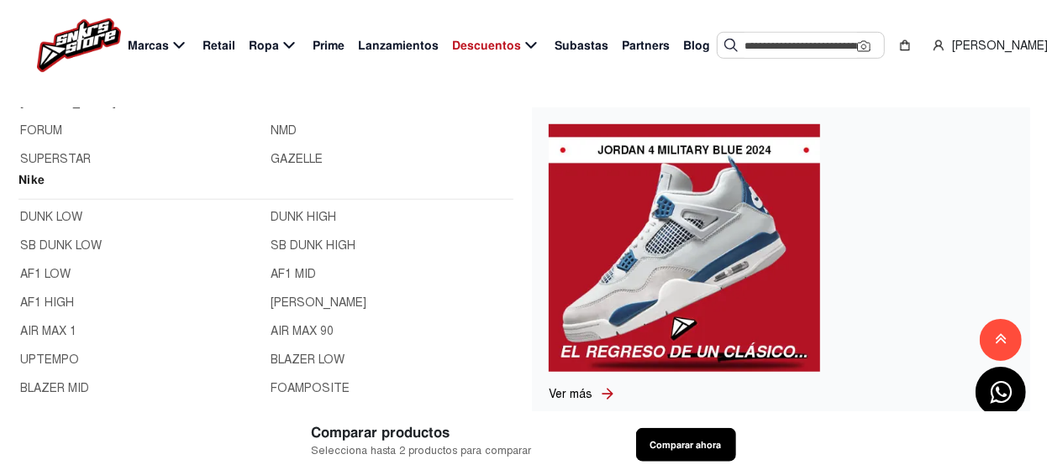
click at [55, 271] on link "AF1 LOW" at bounding box center [140, 274] width 241 height 18
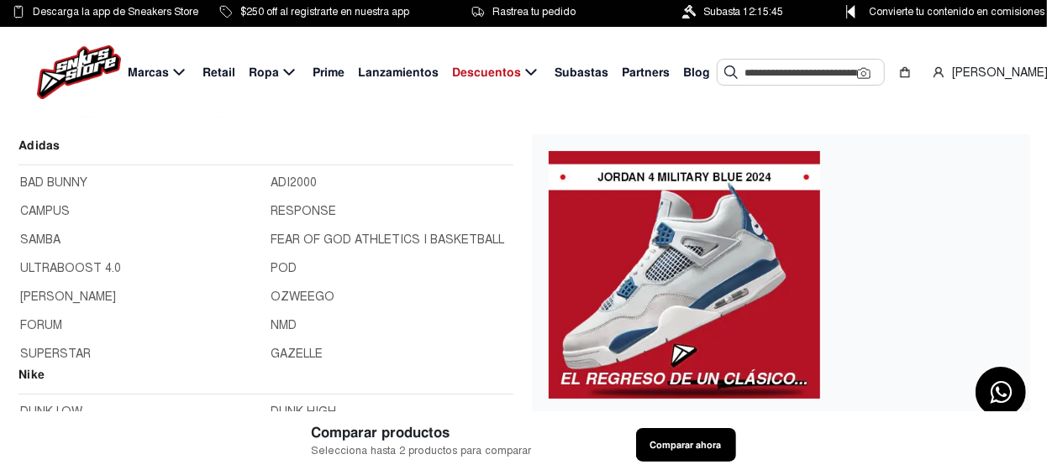
scroll to position [168, 0]
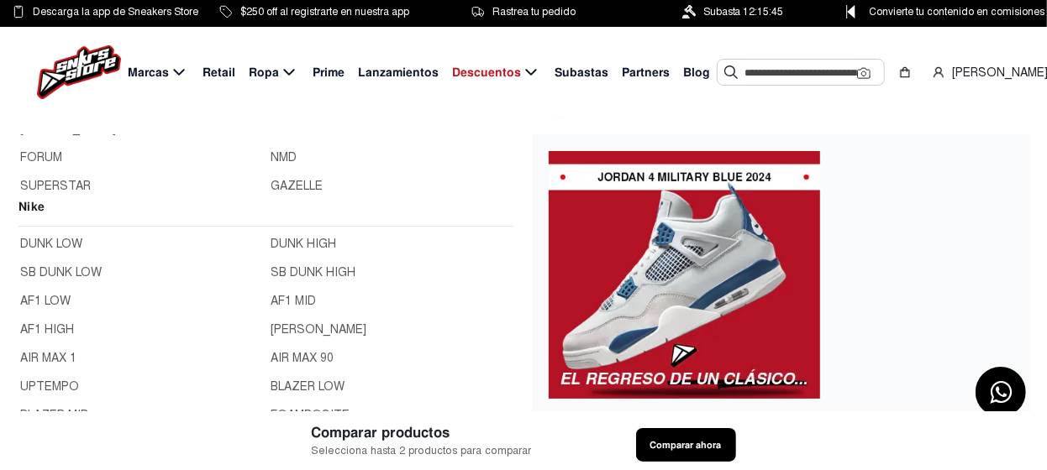
click at [52, 300] on link "AF1 LOW" at bounding box center [140, 301] width 241 height 18
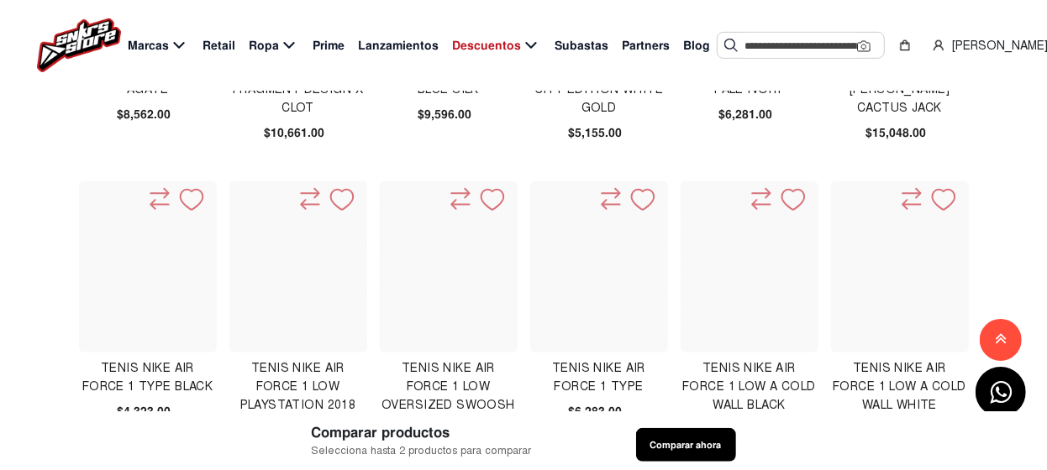
scroll to position [672, 0]
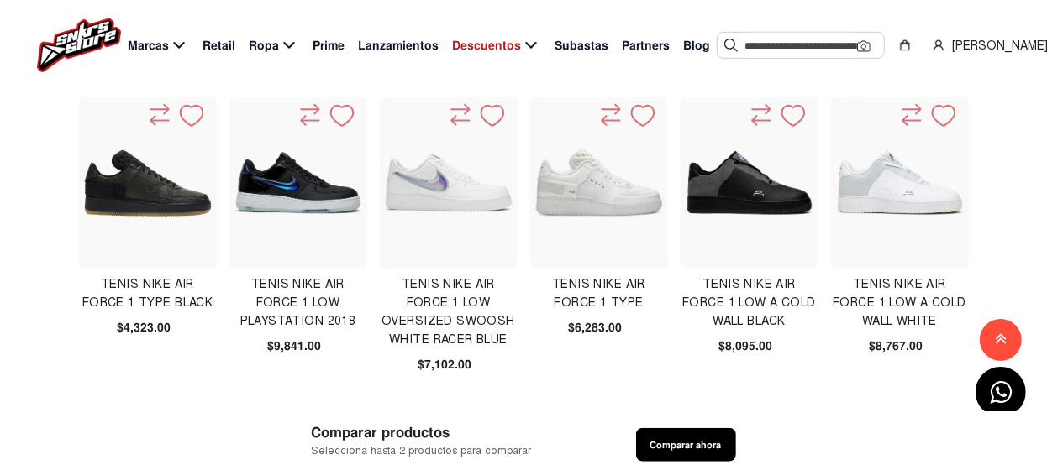
click at [481, 199] on img at bounding box center [448, 182] width 129 height 129
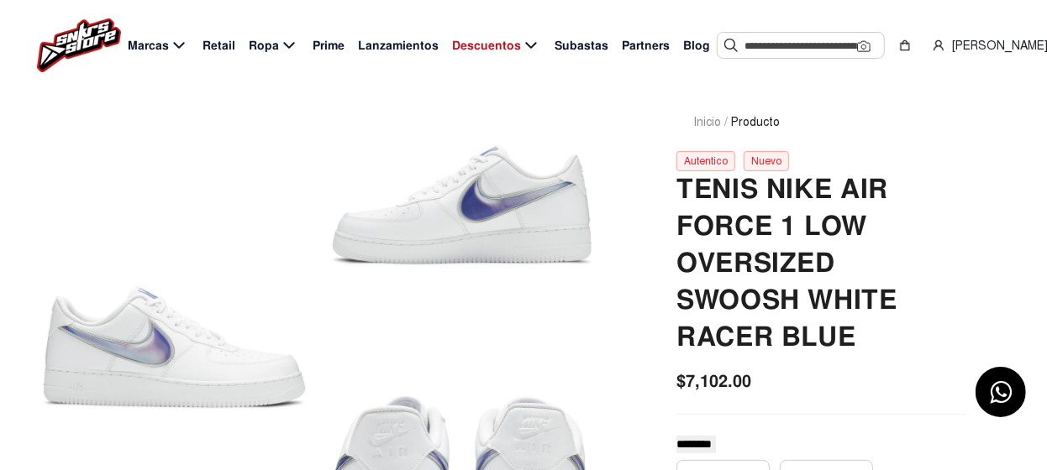
scroll to position [83, 0]
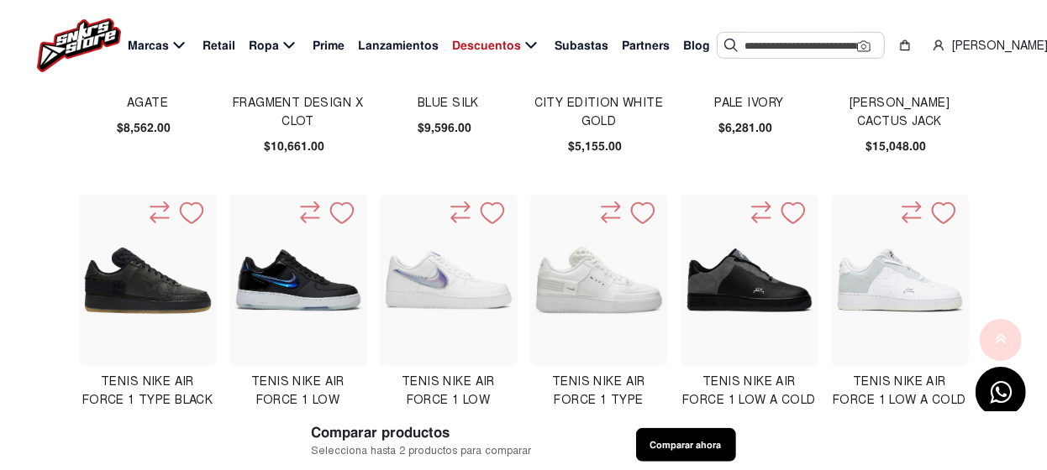
scroll to position [588, 0]
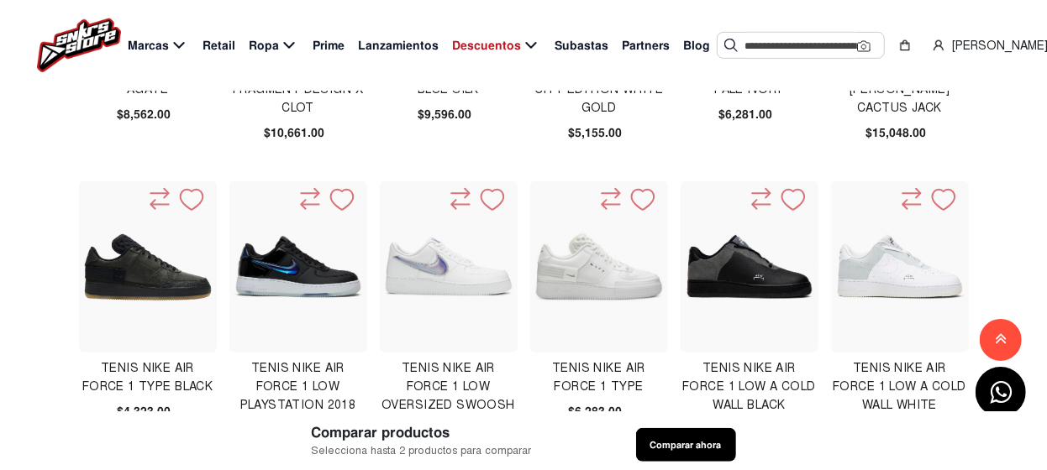
click at [901, 281] on img at bounding box center [899, 266] width 129 height 129
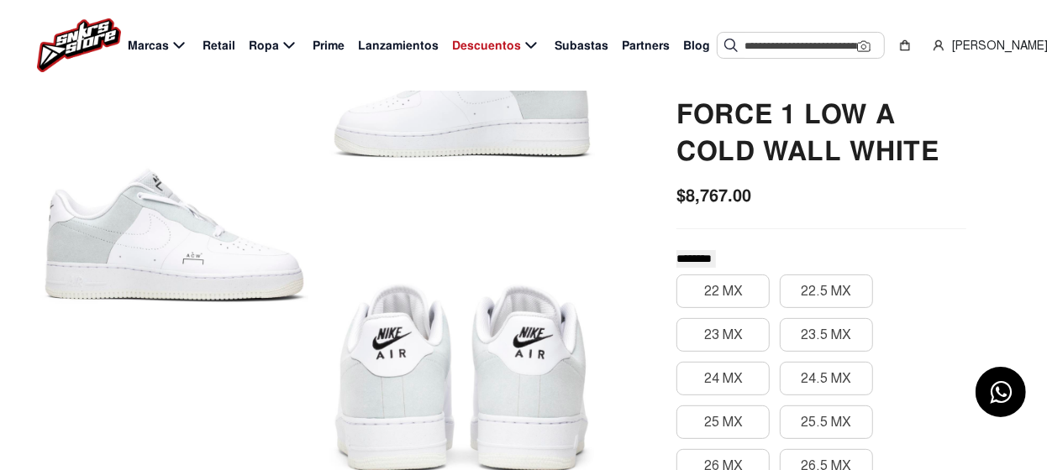
scroll to position [168, 0]
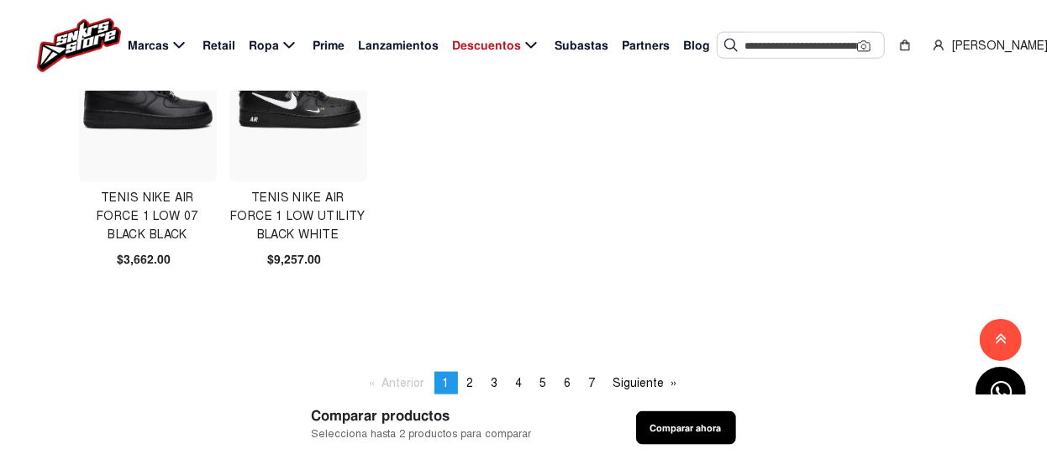
scroll to position [1175, 0]
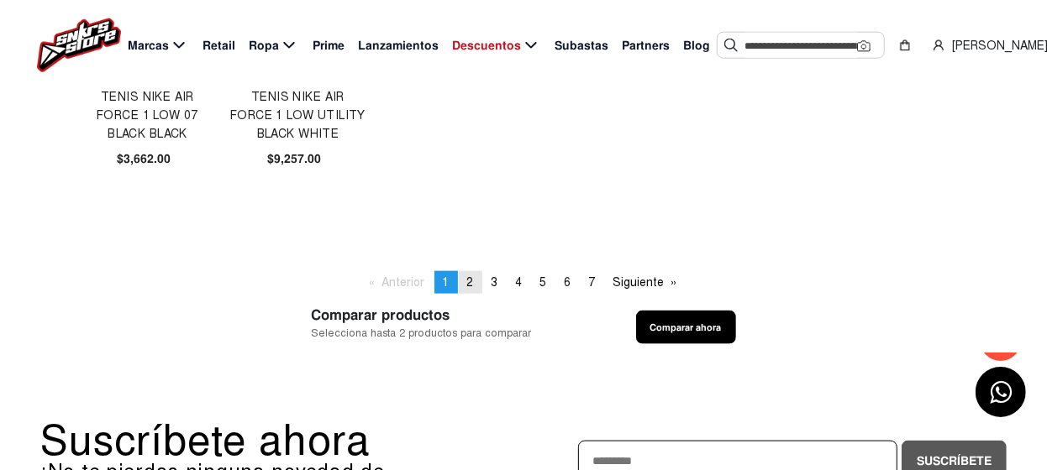
click at [471, 278] on span "2" at bounding box center [470, 283] width 7 height 14
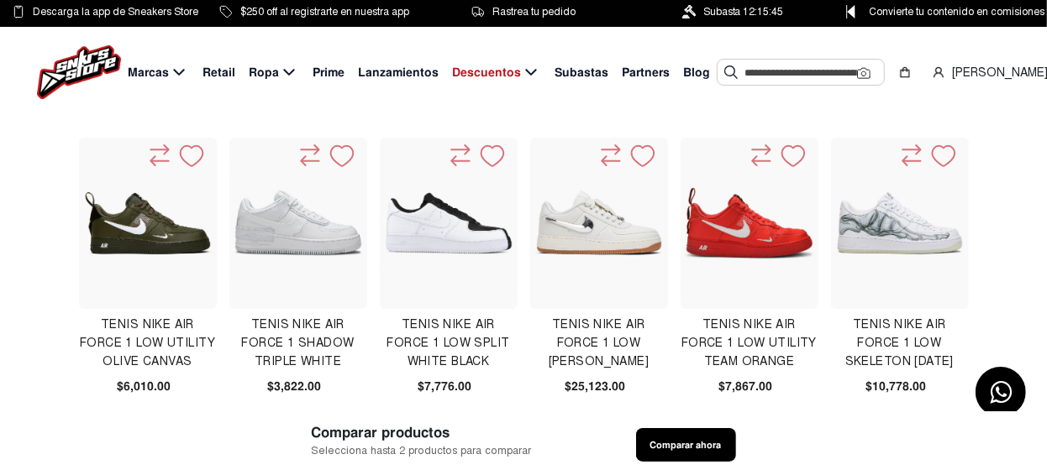
click at [153, 228] on img at bounding box center [147, 223] width 129 height 129
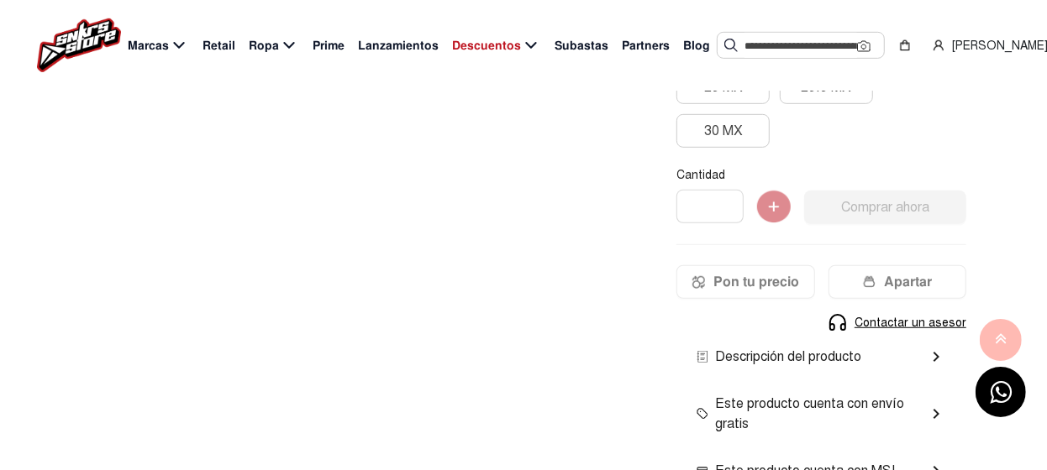
scroll to position [672, 0]
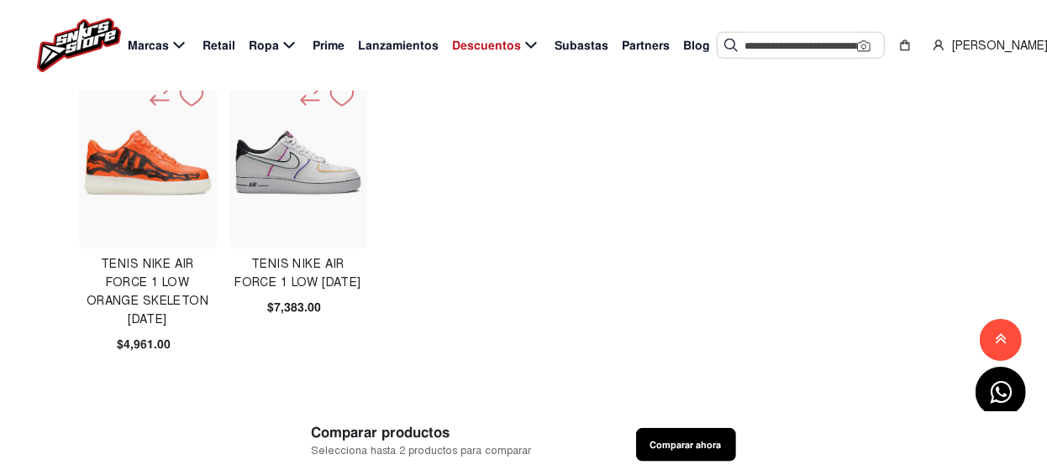
scroll to position [1092, 0]
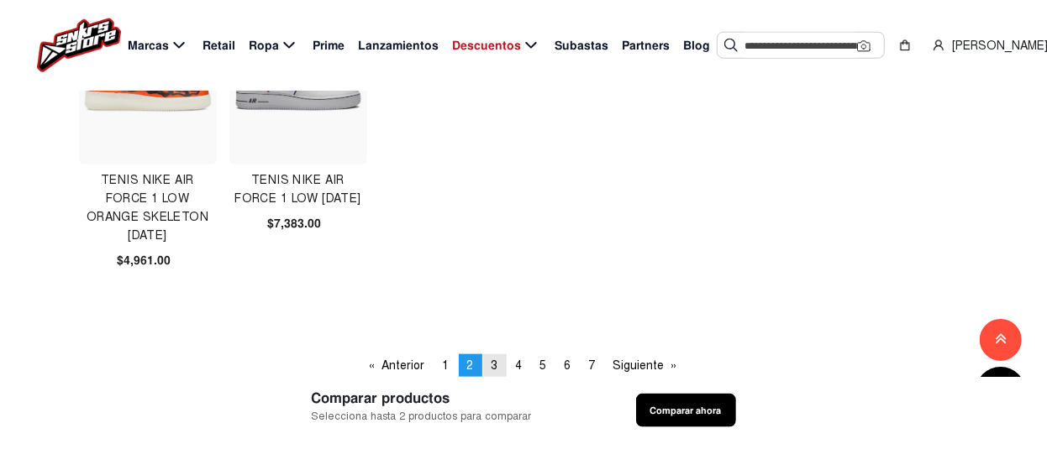
click at [491, 363] on span "3" at bounding box center [494, 366] width 7 height 14
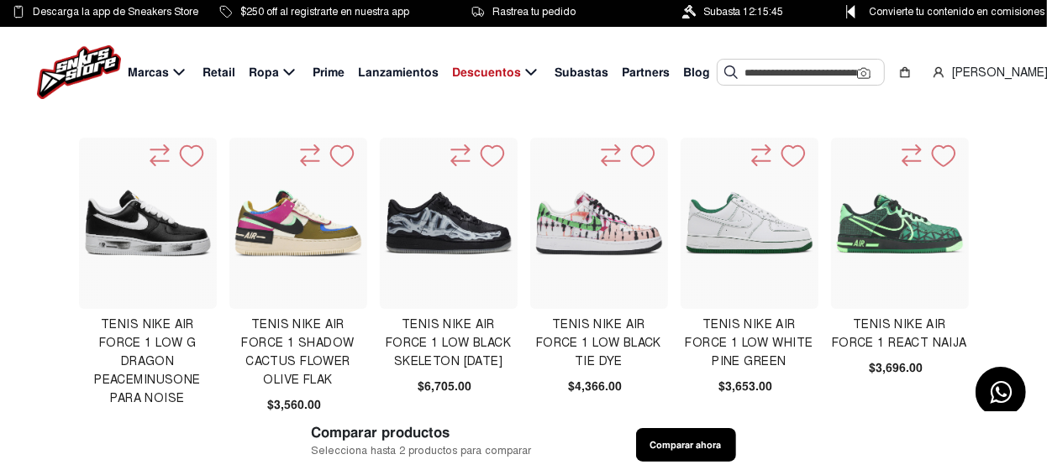
click at [902, 234] on img at bounding box center [899, 223] width 129 height 129
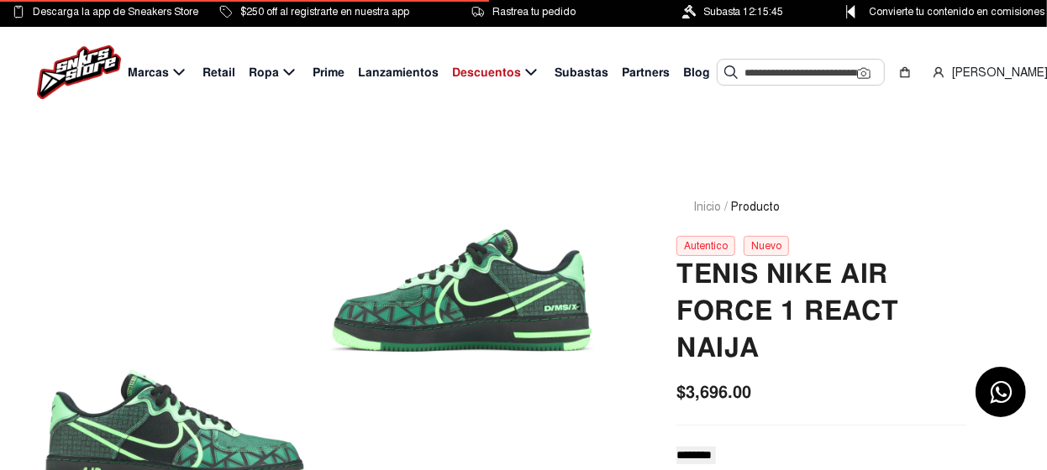
scroll to position [168, 0]
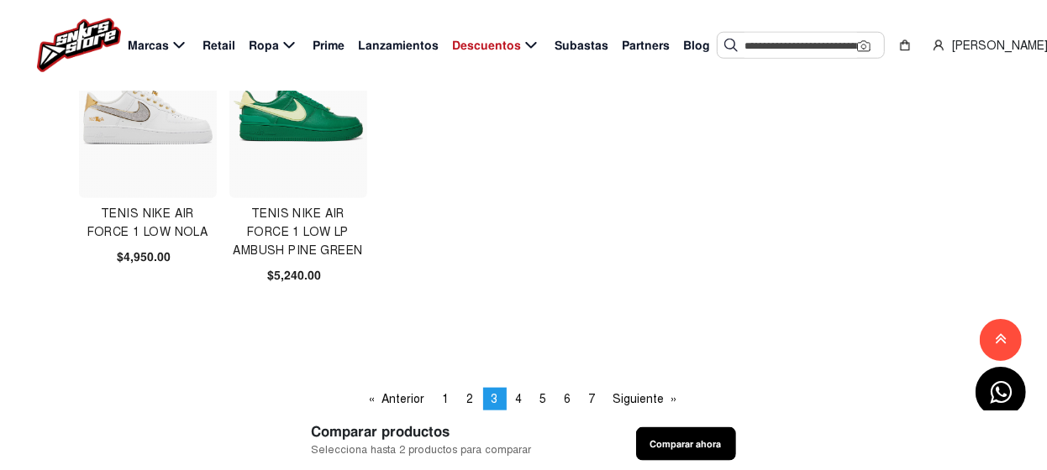
scroll to position [1092, 0]
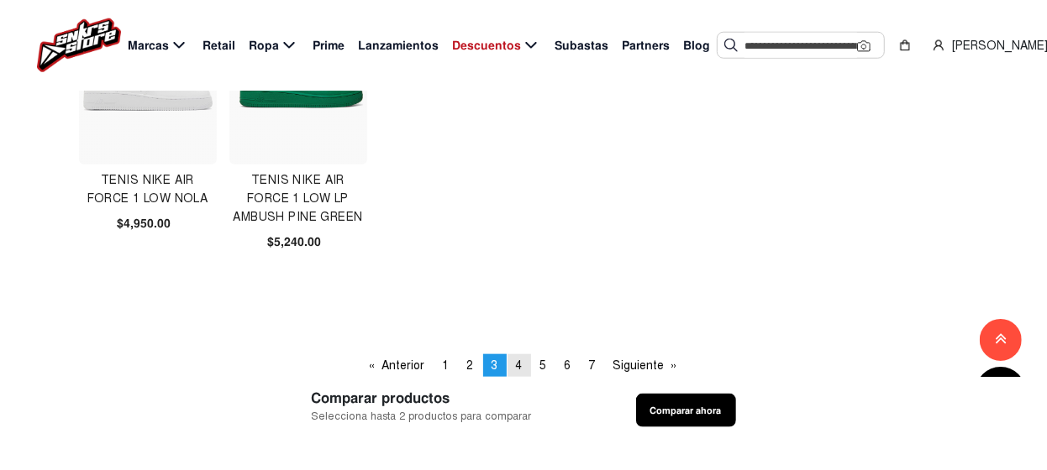
click at [519, 361] on span "4" at bounding box center [519, 366] width 7 height 14
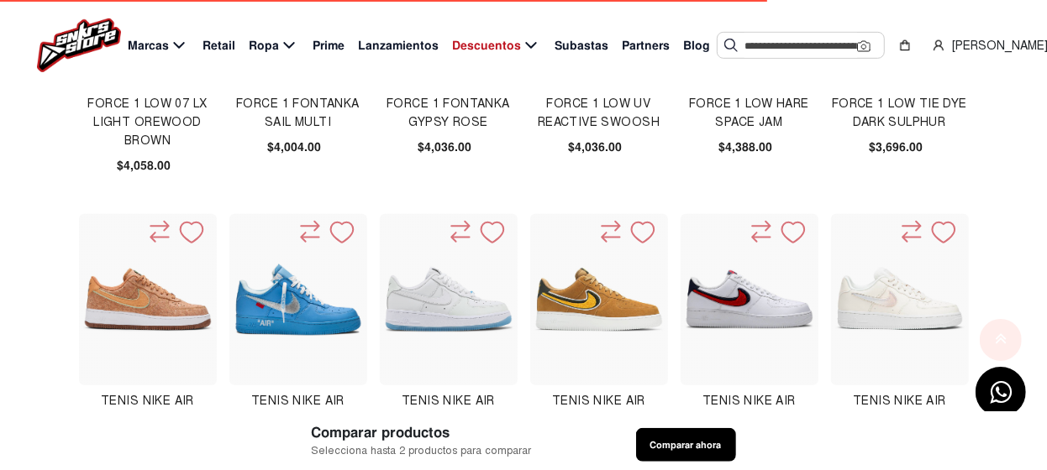
scroll to position [672, 0]
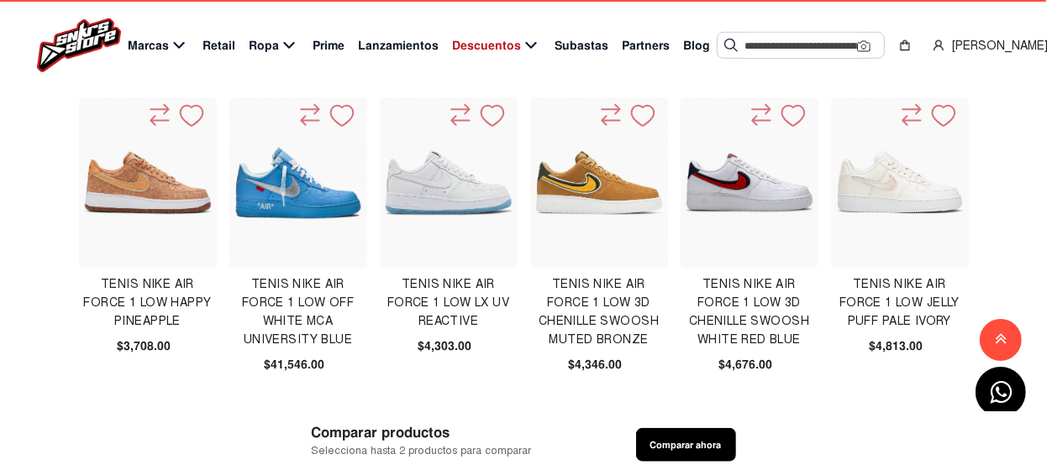
click at [614, 198] on img at bounding box center [598, 182] width 129 height 129
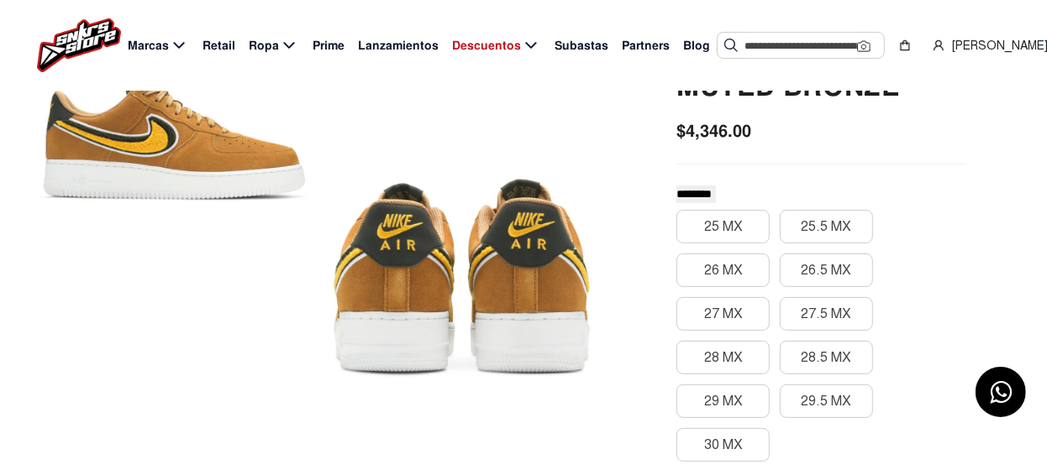
scroll to position [168, 0]
